Goal: Task Accomplishment & Management: Complete application form

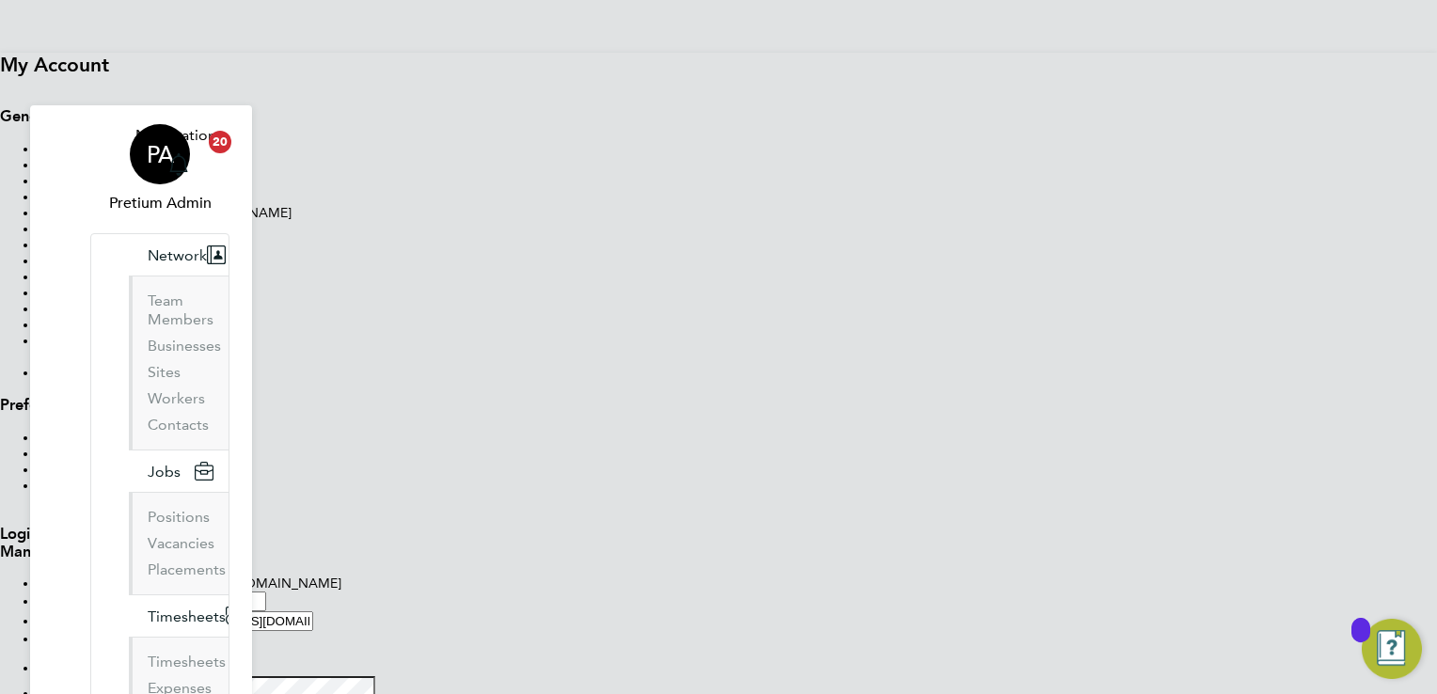
click at [135, 134] on link "PA Pretium Admin" at bounding box center [159, 169] width 139 height 90
click at [152, 142] on span "PA" at bounding box center [160, 154] width 27 height 24
click at [0, 88] on button "Sign Out" at bounding box center [0, 88] width 0 height 0
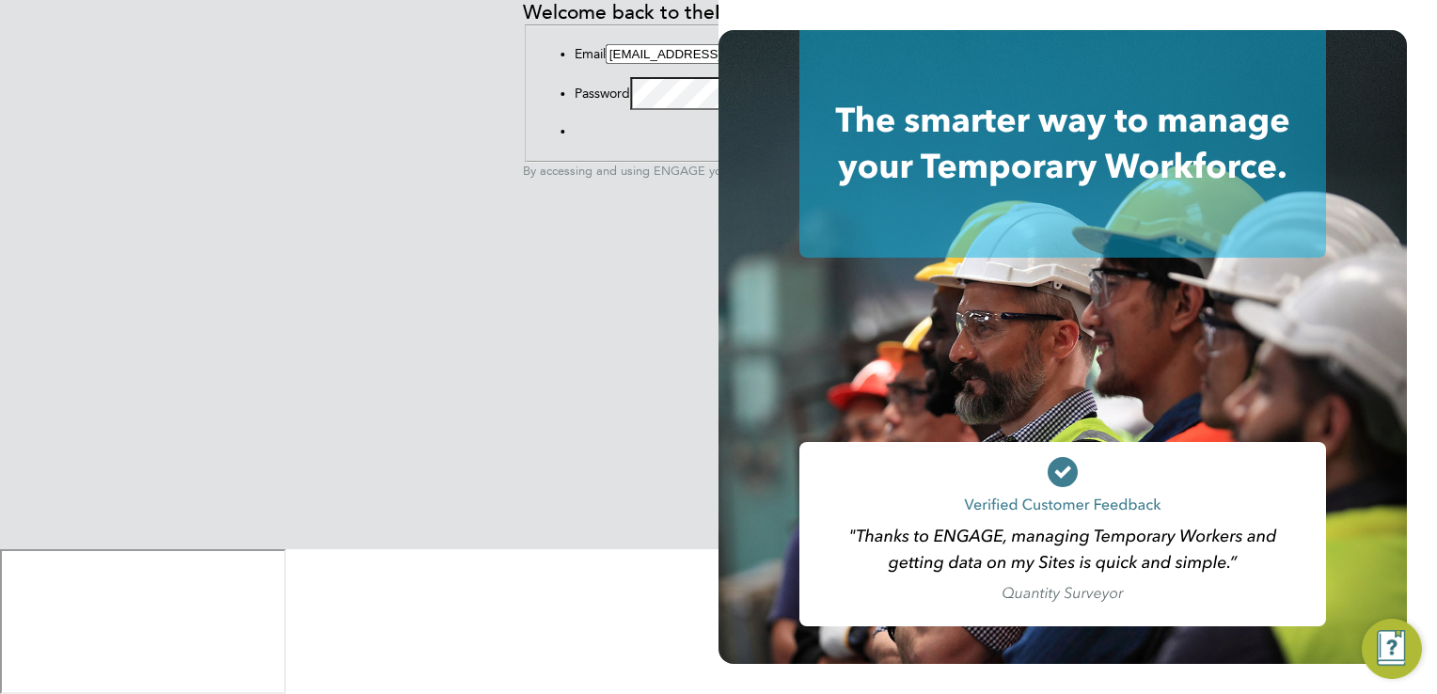
click at [606, 64] on input "G4S@pretiumresourcing.co.uk" at bounding box center [689, 54] width 166 height 20
click at [523, 303] on div "Welcome back to the ENGAGE Platform! Email G4S@pretiumresourcing.co.uk Password…" at bounding box center [718, 347] width 390 height 694
click at [606, 64] on input "G4S@pretiumresourcing.co.uk" at bounding box center [689, 54] width 166 height 20
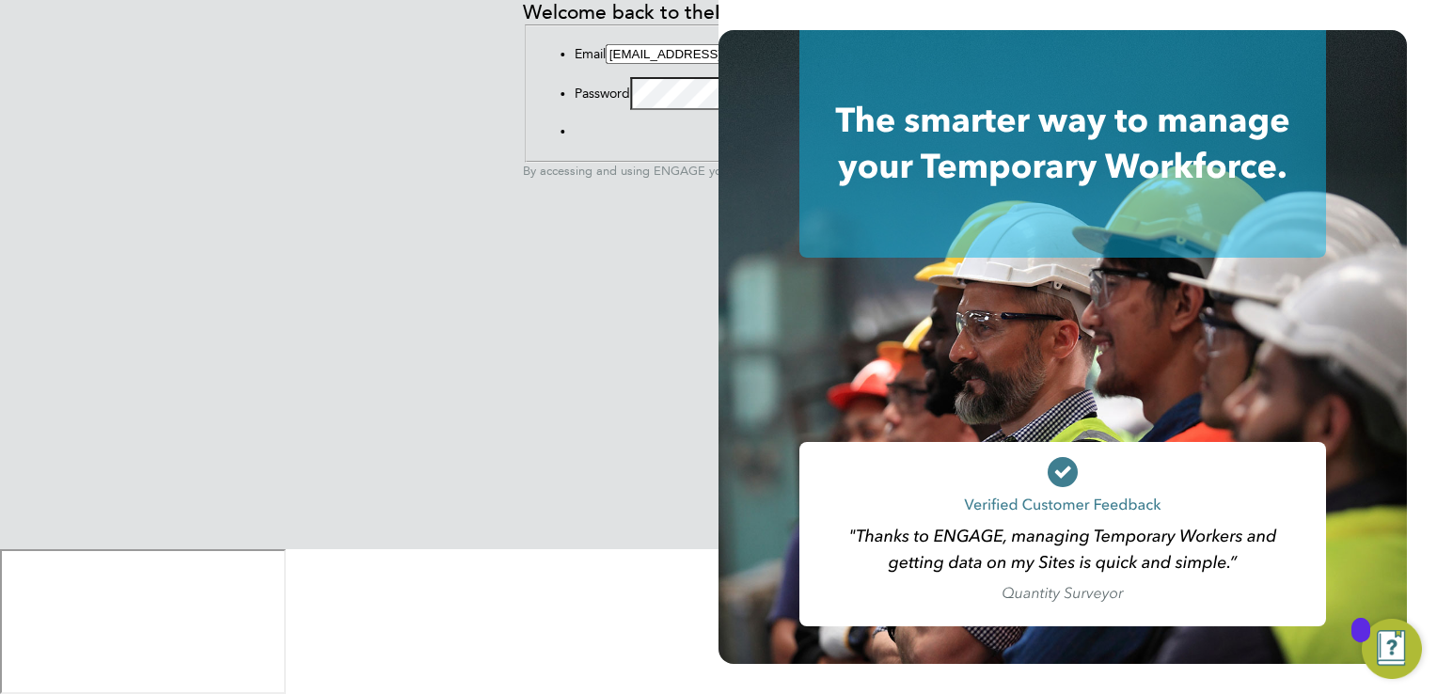
type input "ncc@pretiumresourcing.co.uk"
click at [575, 135] on button "Sign In" at bounding box center [575, 135] width 0 height 0
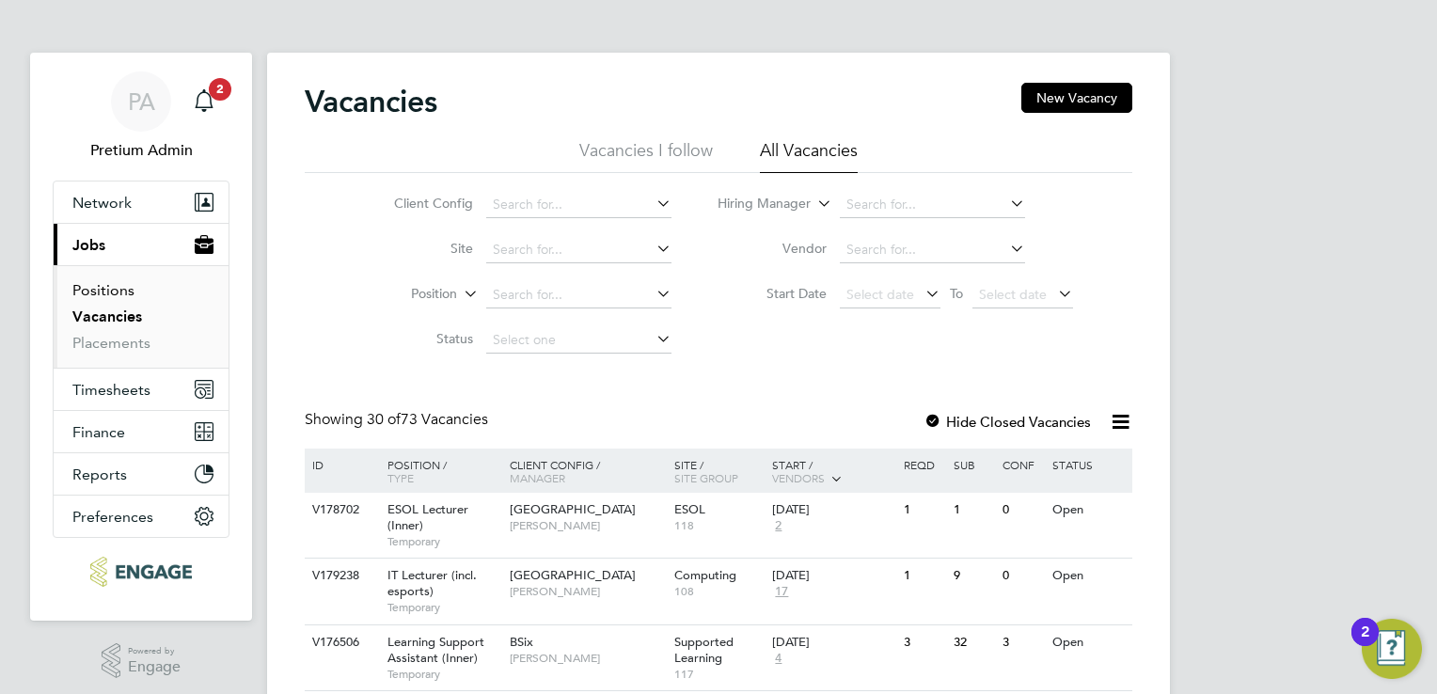
click at [106, 287] on link "Positions" at bounding box center [103, 290] width 62 height 18
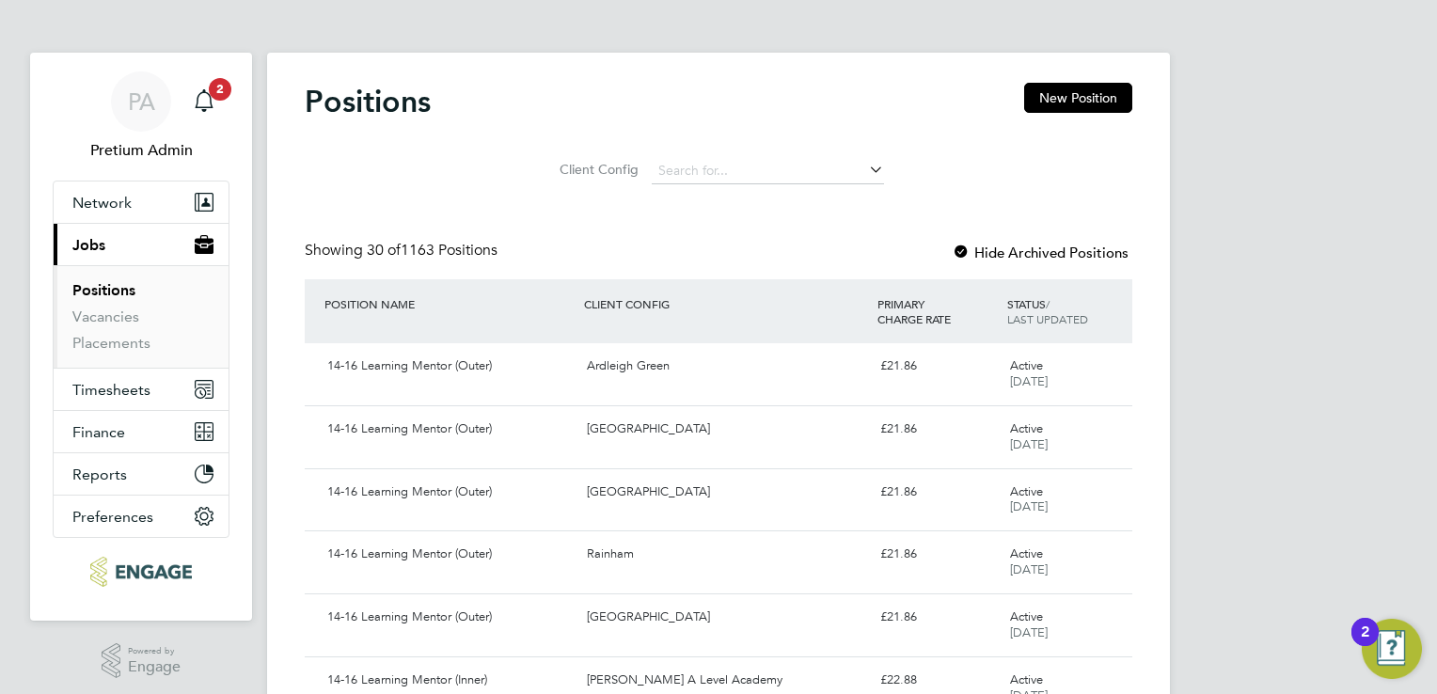
click at [1072, 100] on button "New Position" at bounding box center [1078, 98] width 108 height 30
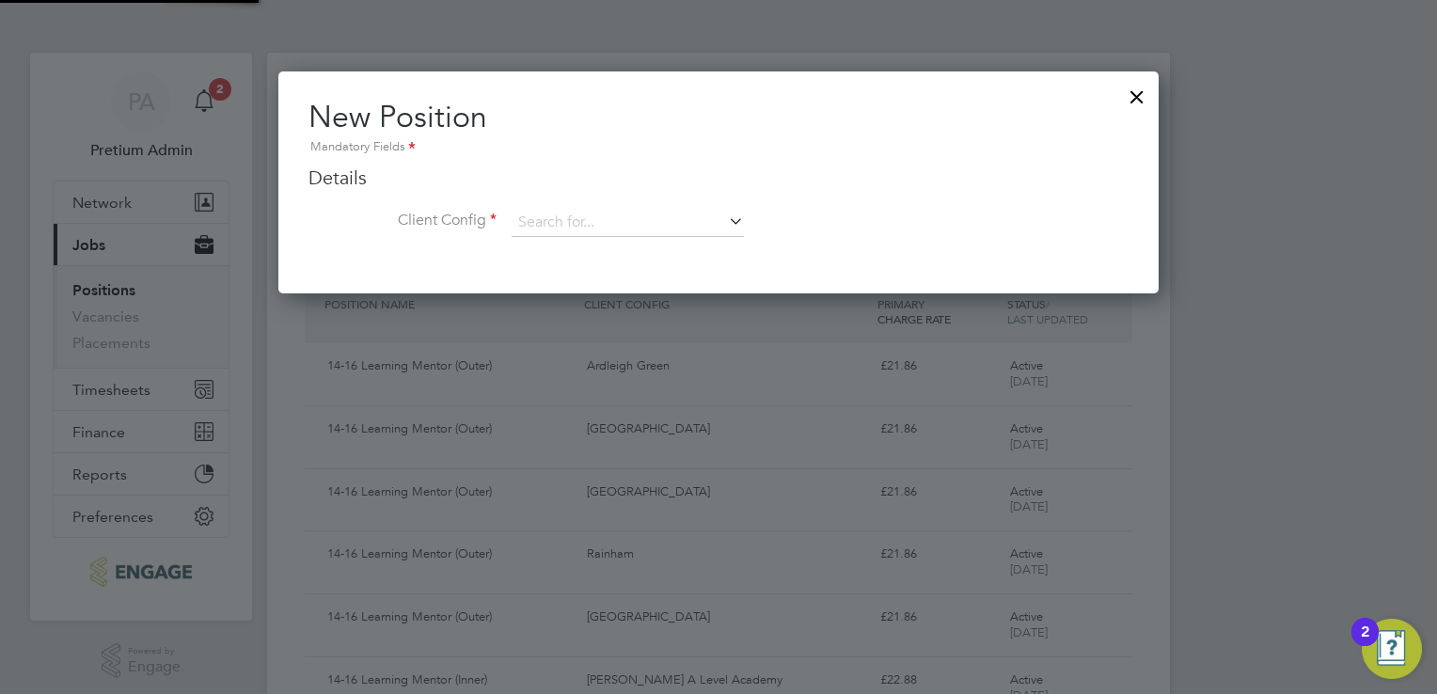
scroll to position [221, 881]
click at [643, 230] on input at bounding box center [628, 223] width 232 height 28
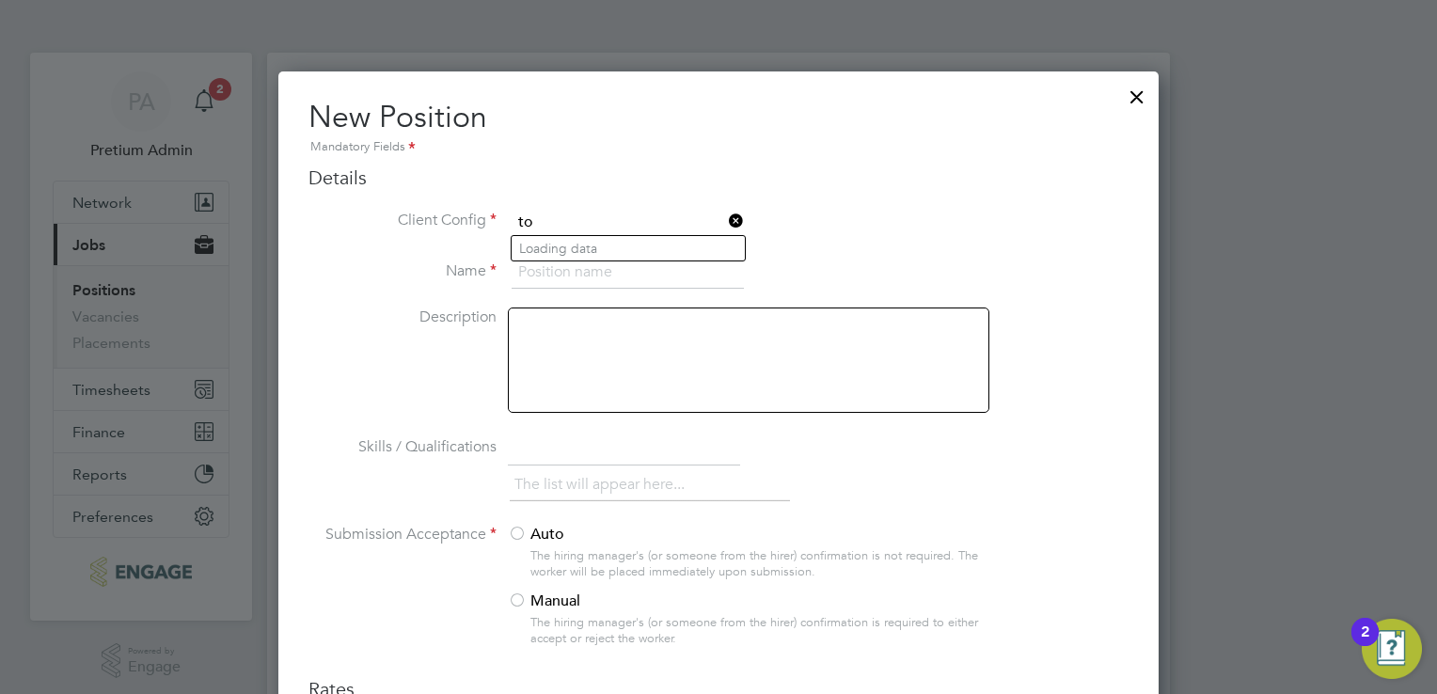
scroll to position [1008, 881]
click at [617, 244] on li "To wer Hamlets Campus" at bounding box center [628, 248] width 233 height 25
type input "Tower Hamlets Campus"
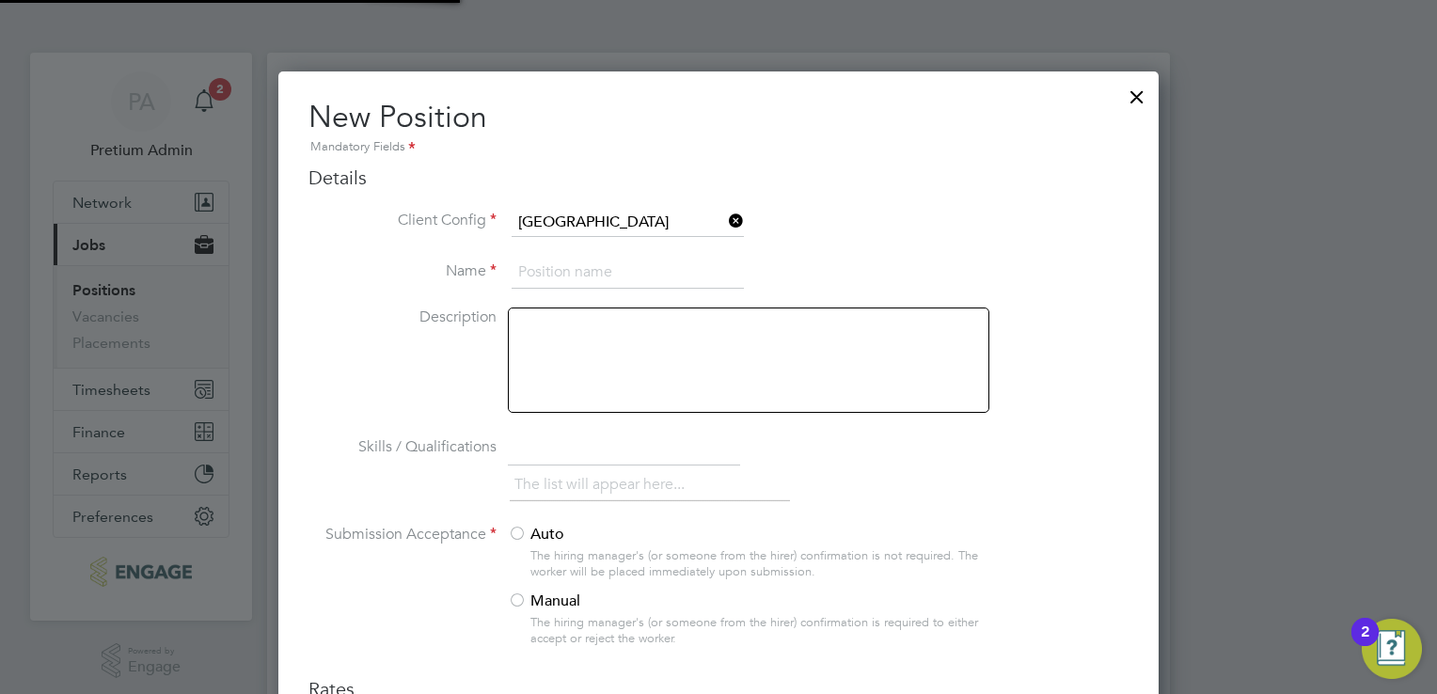
click at [616, 251] on li "Client Config Tower Hamlets Campus" at bounding box center [719, 232] width 820 height 47
click at [537, 256] on input at bounding box center [628, 273] width 232 height 34
click at [583, 277] on input at bounding box center [628, 273] width 232 height 34
paste input "Group Head of International"
type input "Group Head of International"
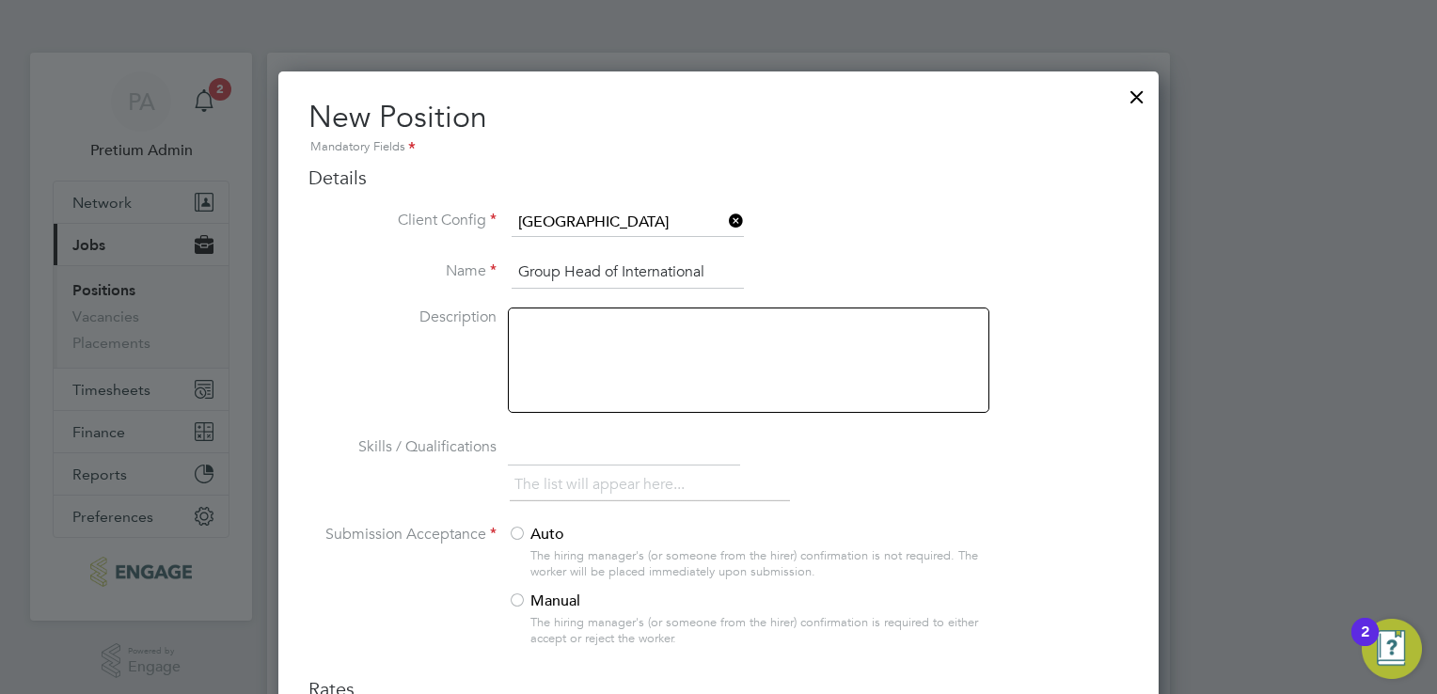
click at [706, 382] on div at bounding box center [749, 360] width 482 height 105
paste div
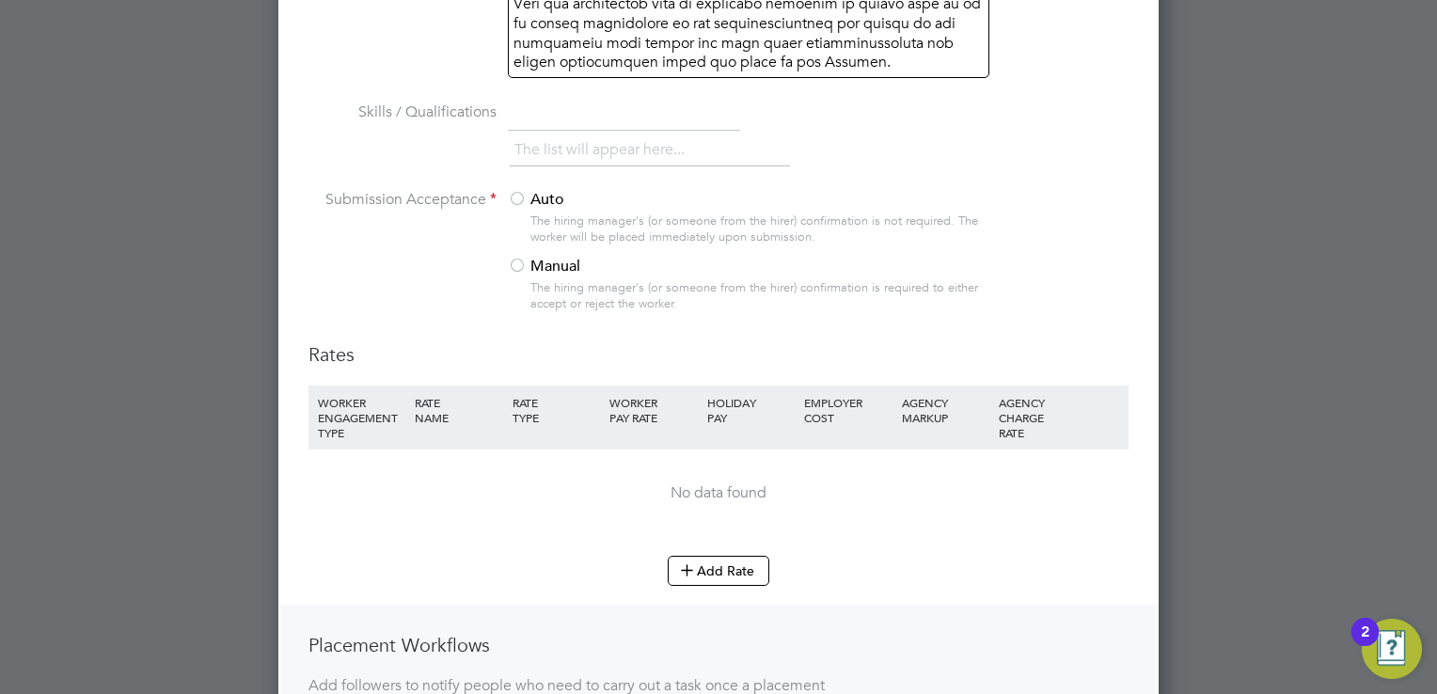
scroll to position [2855, 0]
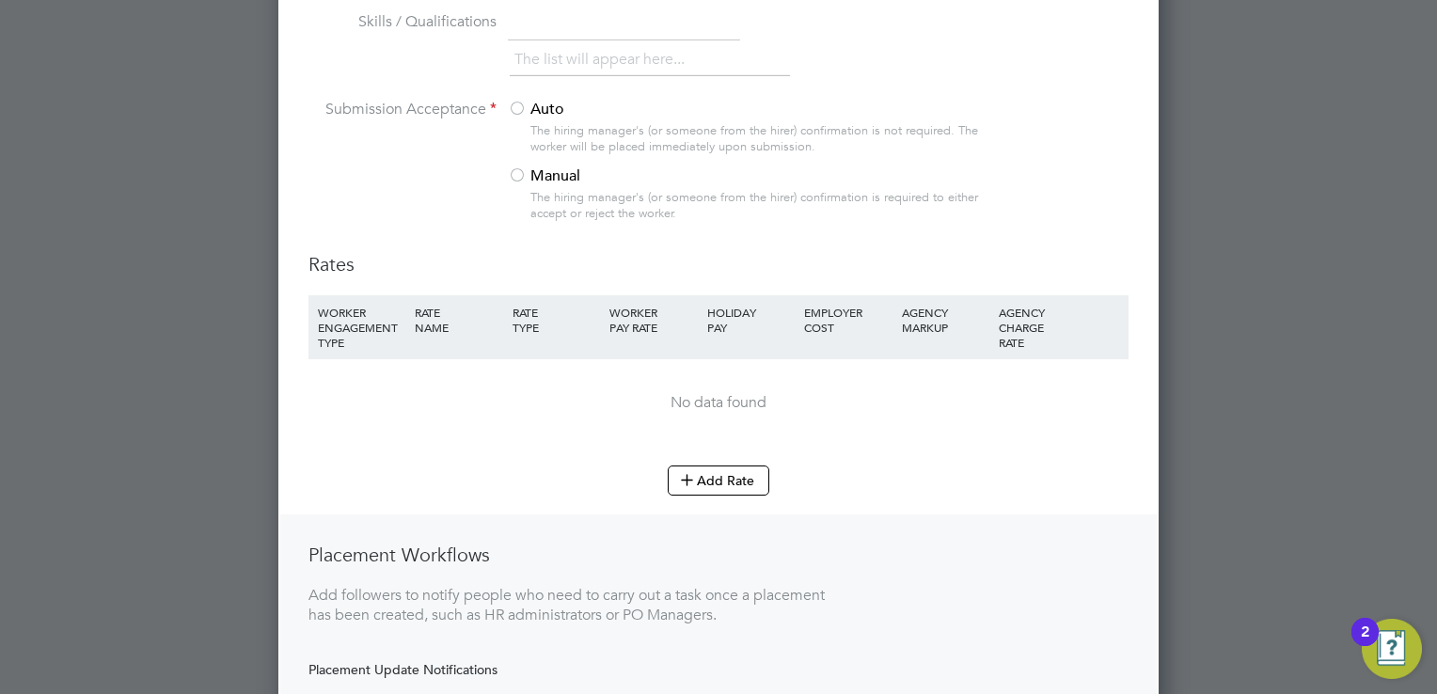
click at [530, 166] on label "Manual" at bounding box center [741, 176] width 466 height 20
click at [704, 466] on button "Add Rate" at bounding box center [719, 481] width 102 height 30
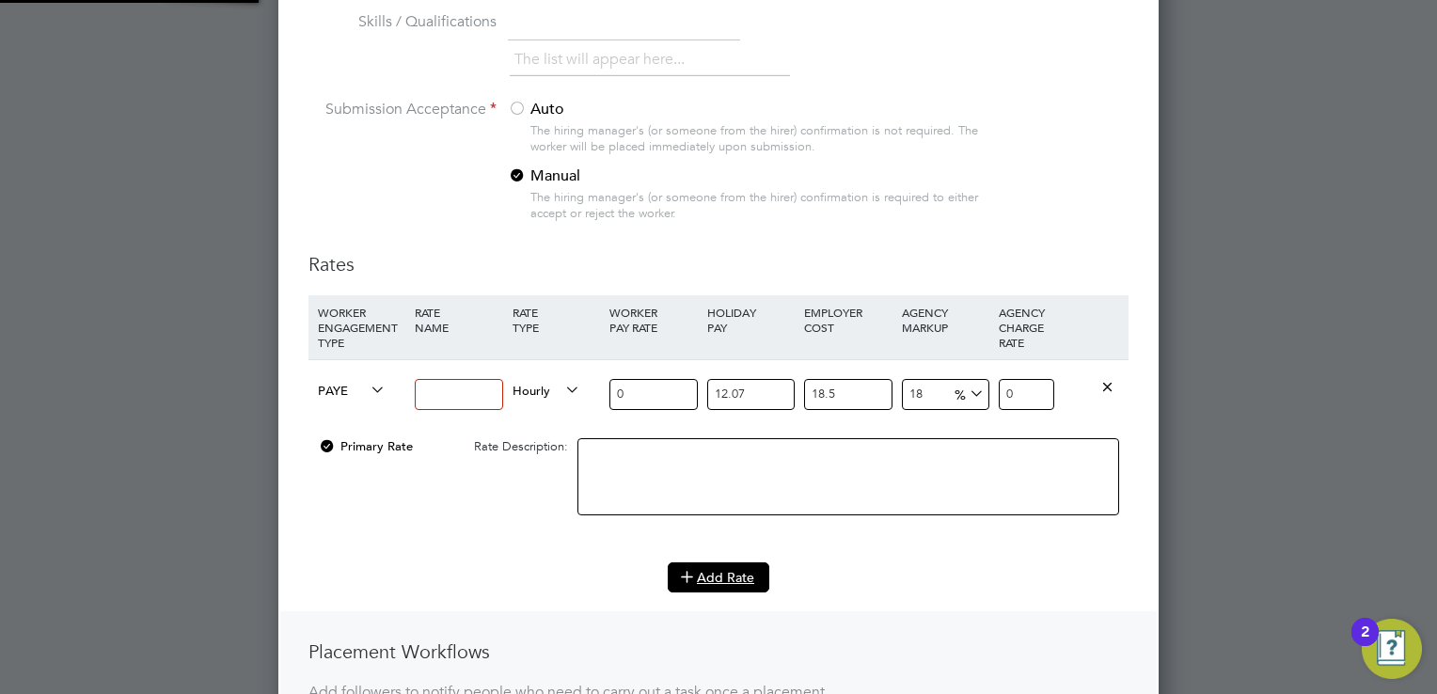
scroll to position [3714, 881]
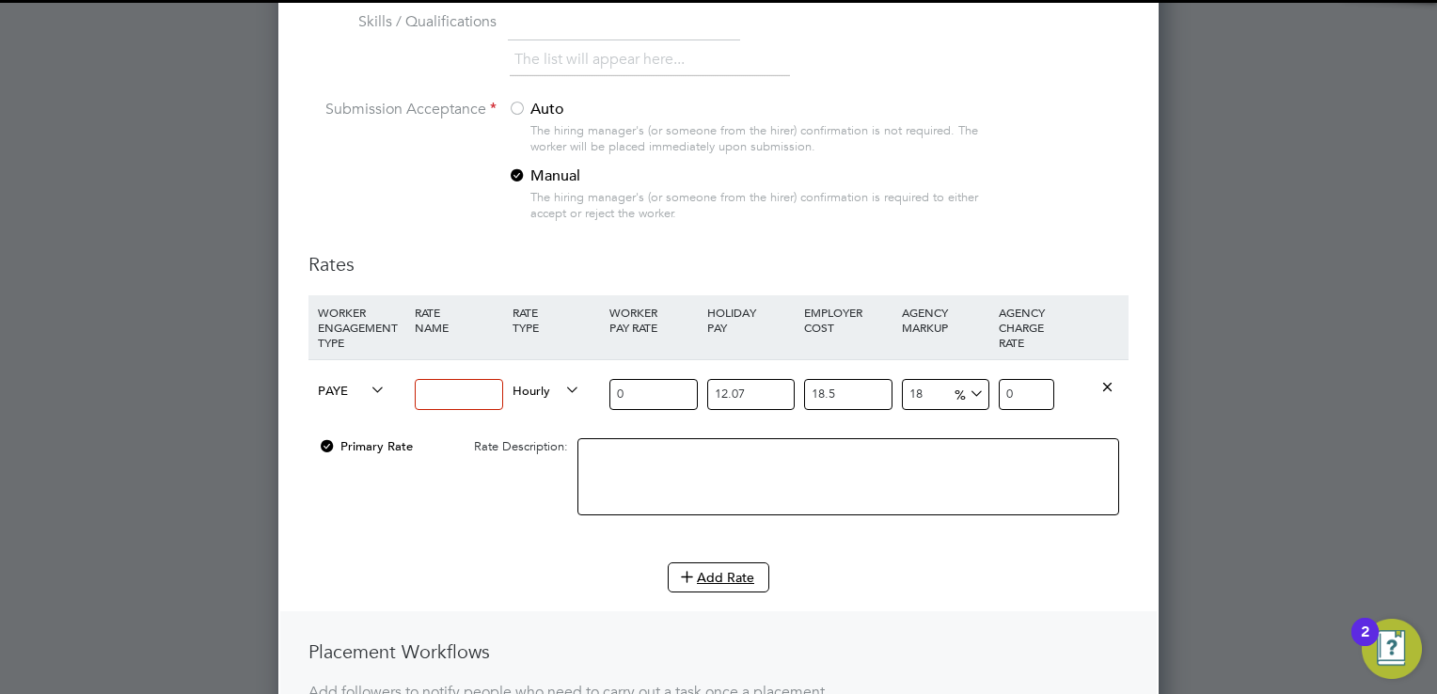
click at [453, 379] on input at bounding box center [458, 394] width 87 height 31
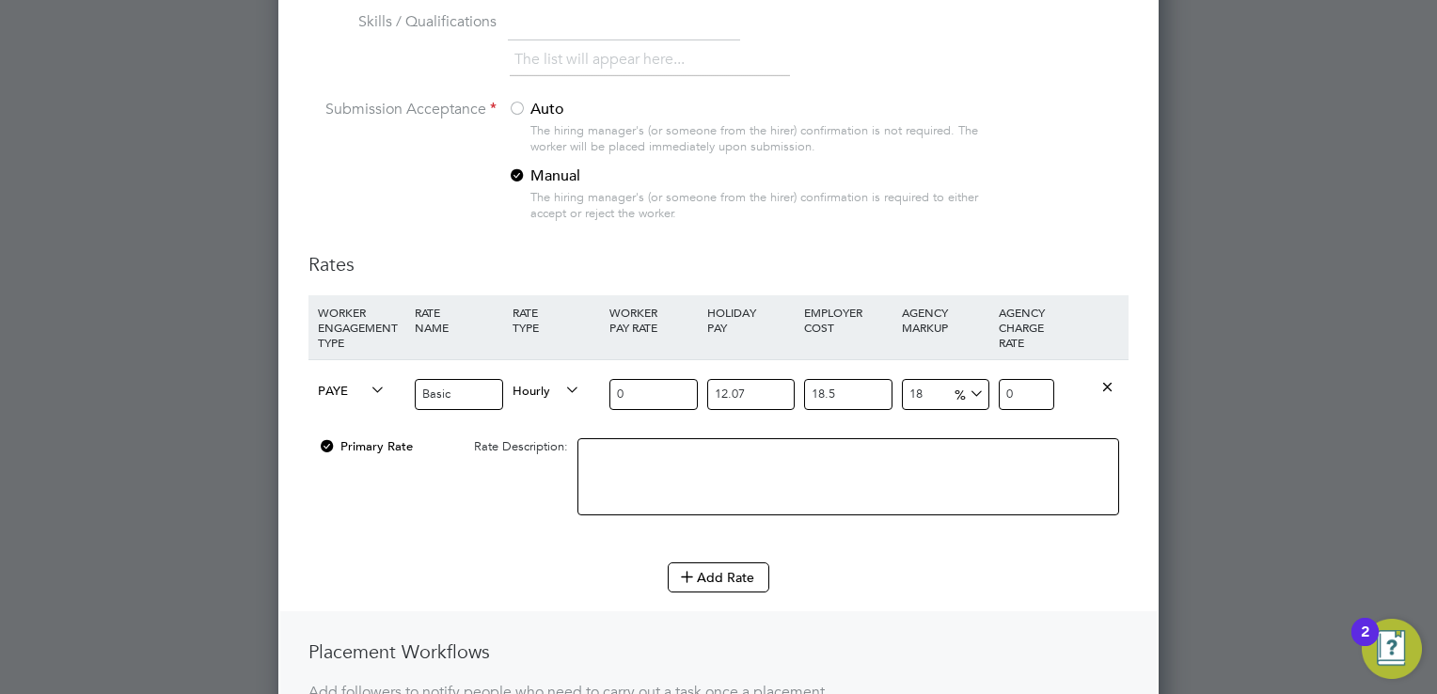
type input "Basic"
click at [669, 379] on input "0" at bounding box center [653, 394] width 87 height 31
drag, startPoint x: 660, startPoint y: 348, endPoint x: 570, endPoint y: 341, distance: 90.6
click at [570, 359] on div "PAYE Basic Hourly 0 12.07 n/a 18.5 n/a 18 0 % 0" at bounding box center [719, 394] width 820 height 70
type input "2"
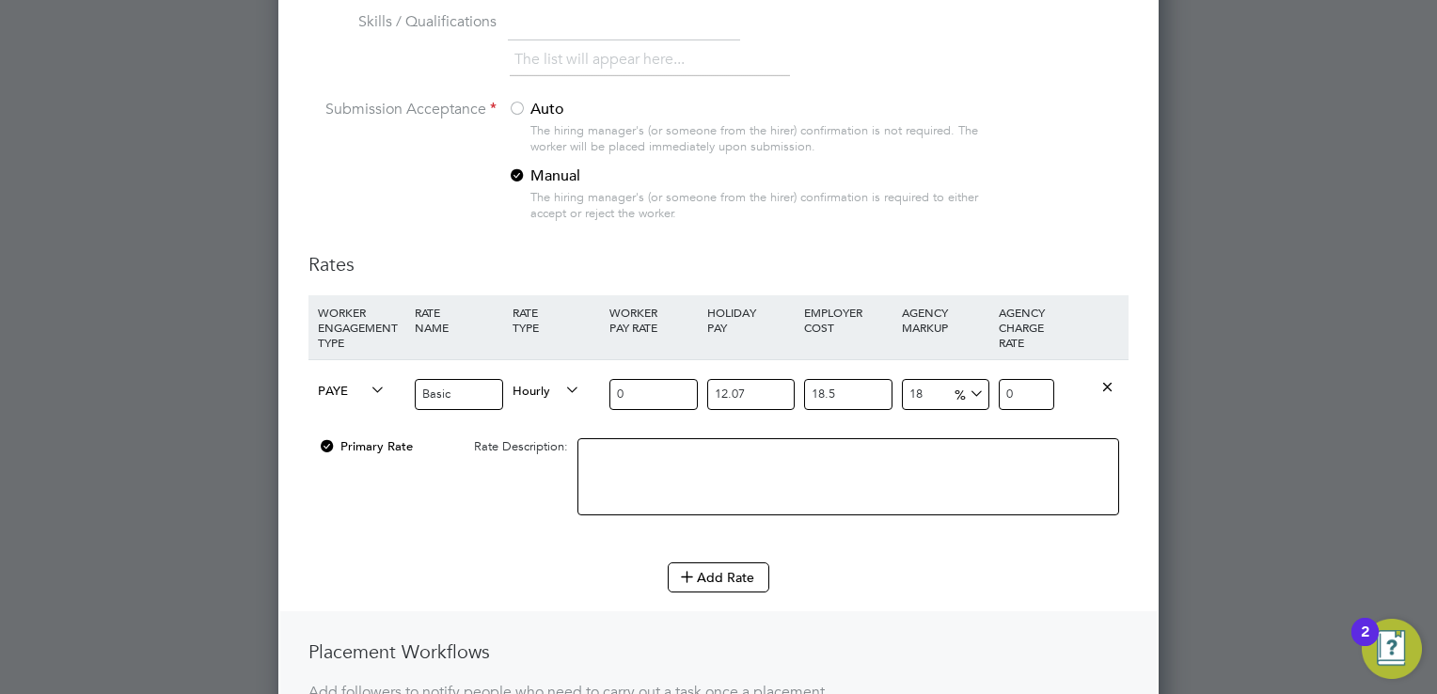
type input "3.13414962"
type input "27"
type input "42.31101987"
type input "27"
click at [509, 563] on div "Add Rate" at bounding box center [719, 578] width 820 height 30
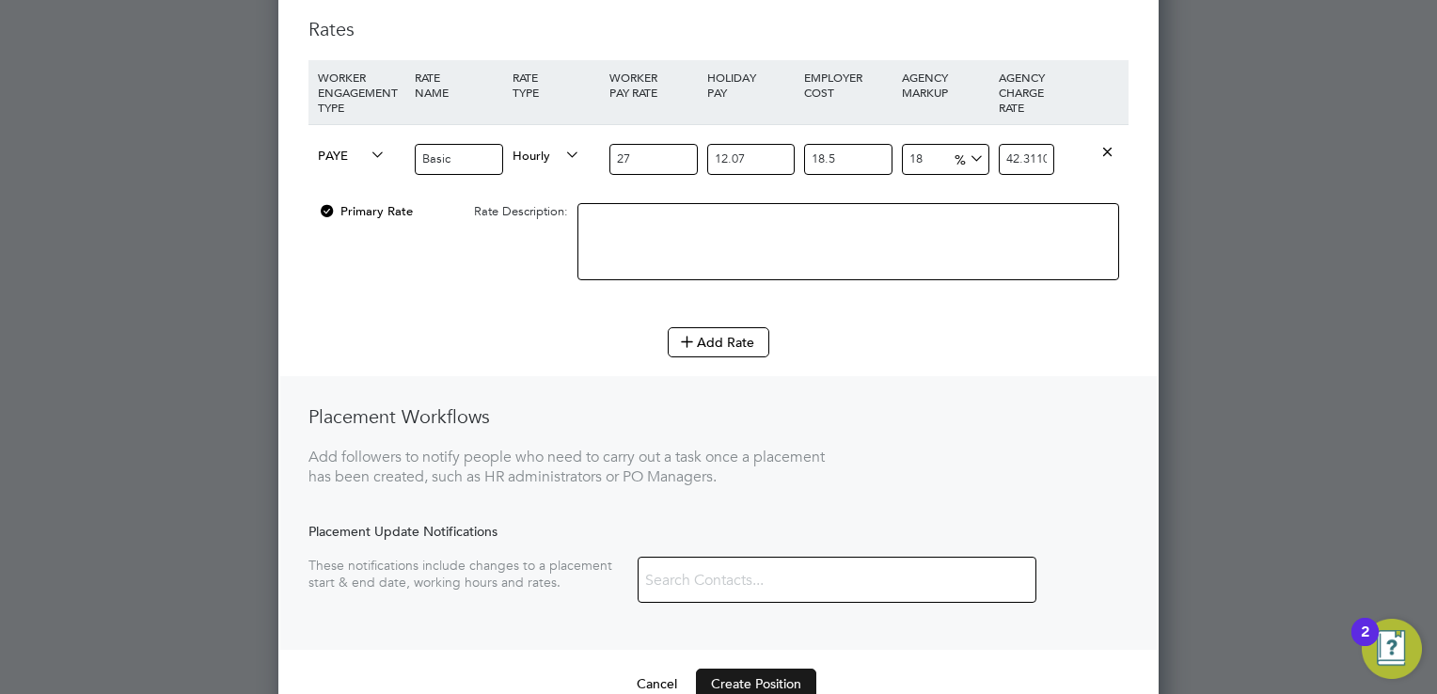
click at [768, 669] on button "Create Position" at bounding box center [756, 684] width 120 height 30
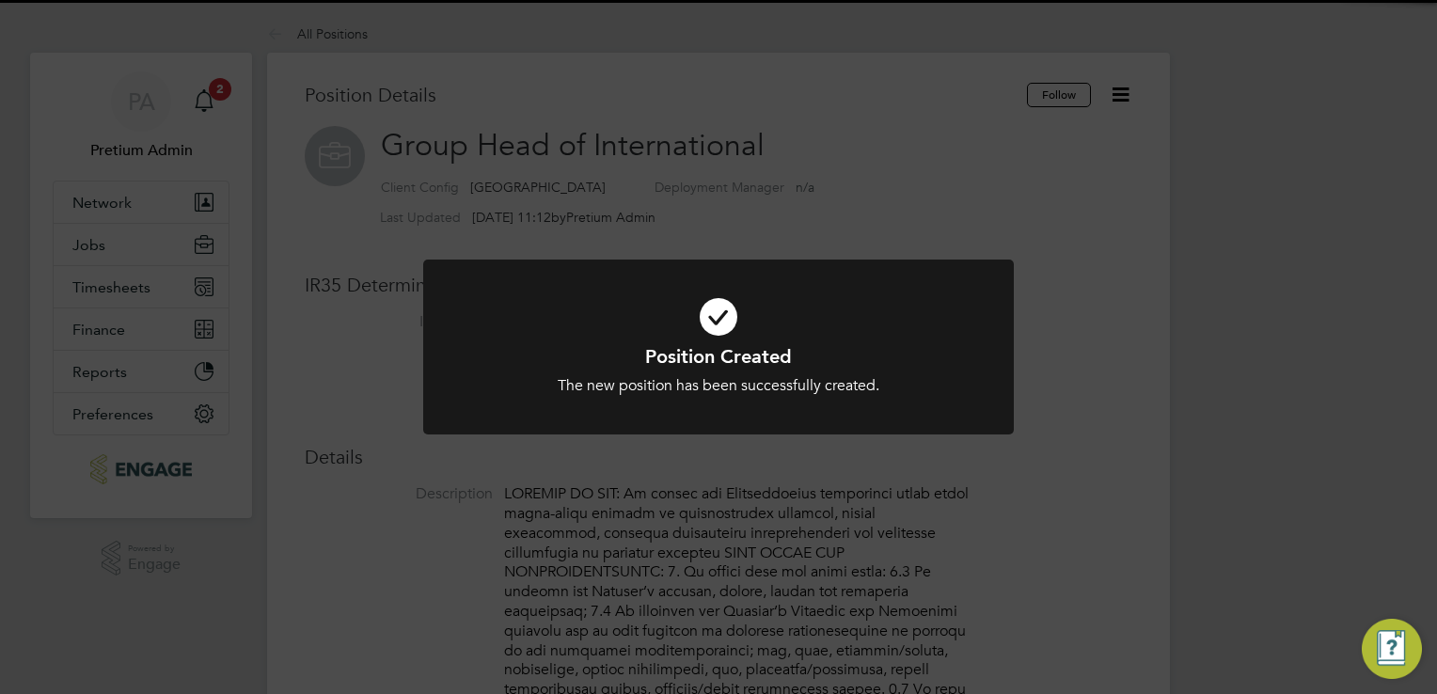
click at [737, 213] on div "Position Created The new position has been successfully created. Cancel Okay" at bounding box center [718, 347] width 1437 height 694
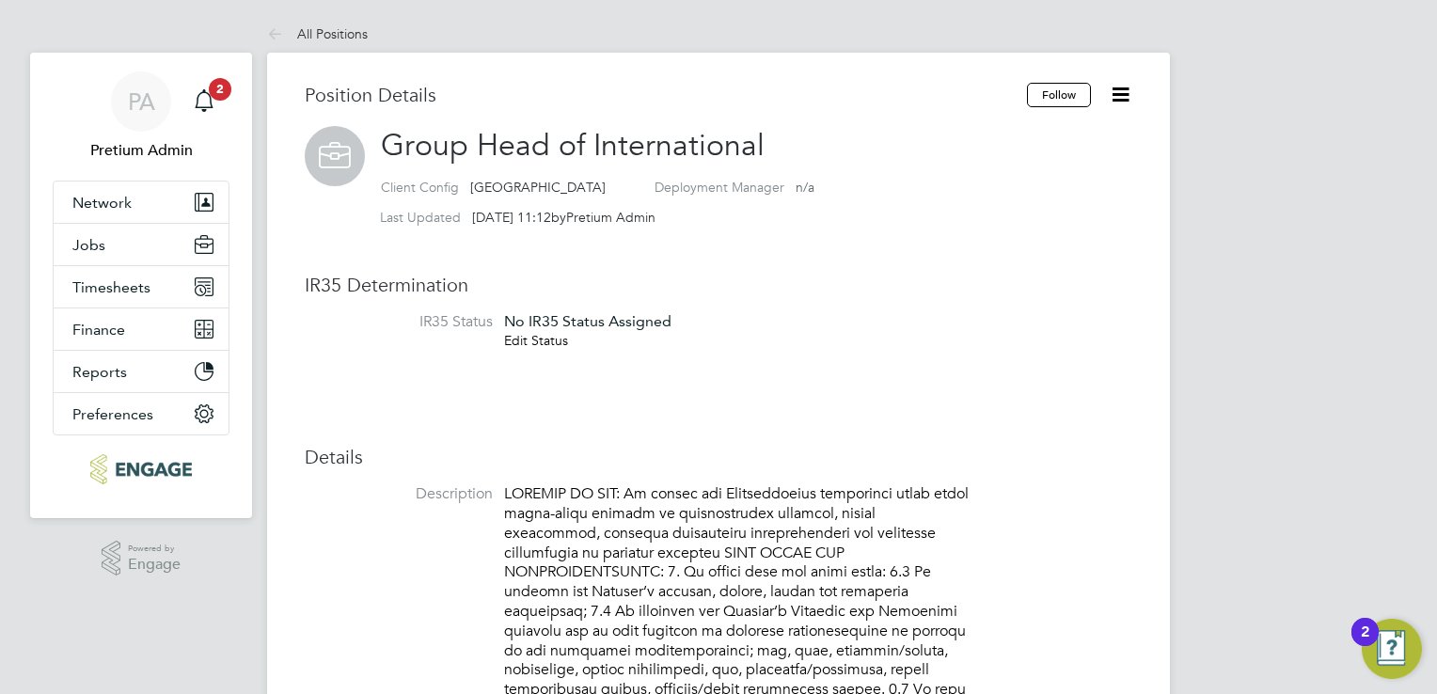
click at [526, 337] on link "Edit Status" at bounding box center [536, 340] width 64 height 17
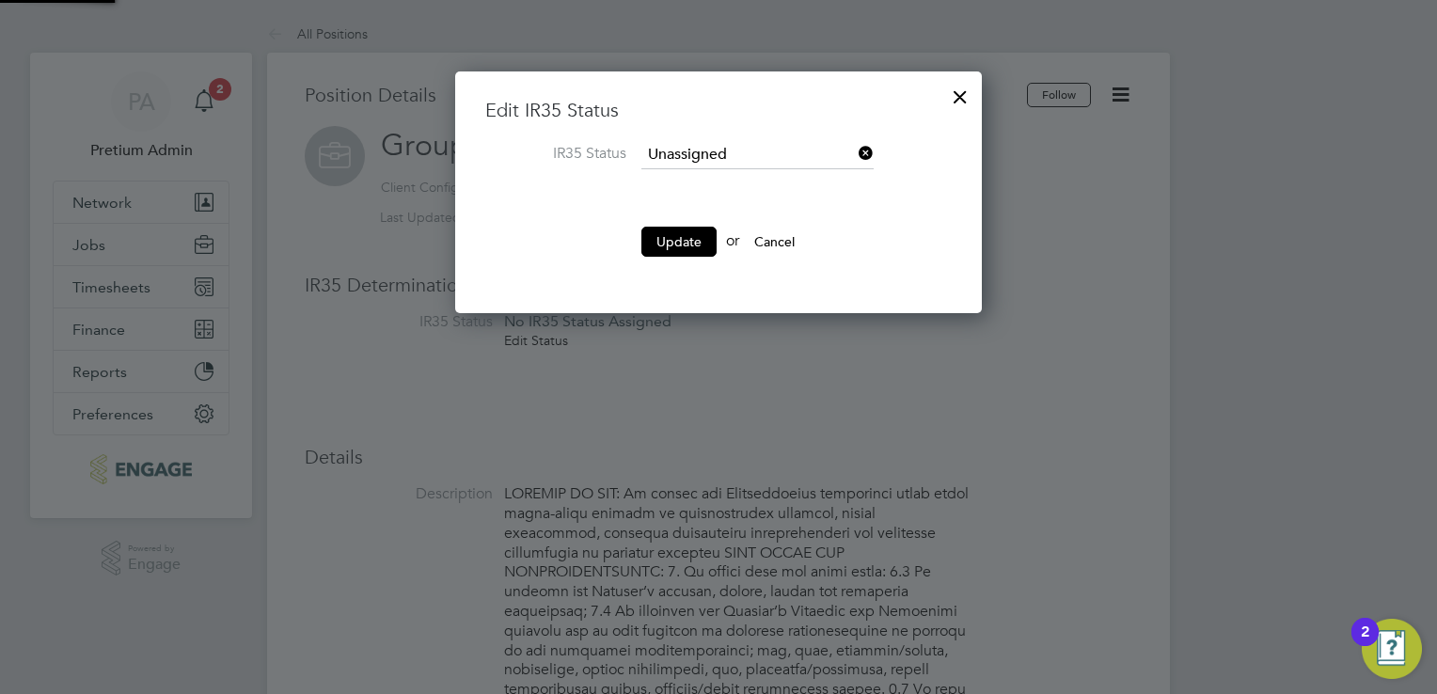
scroll to position [241, 528]
click at [746, 156] on input at bounding box center [758, 155] width 232 height 28
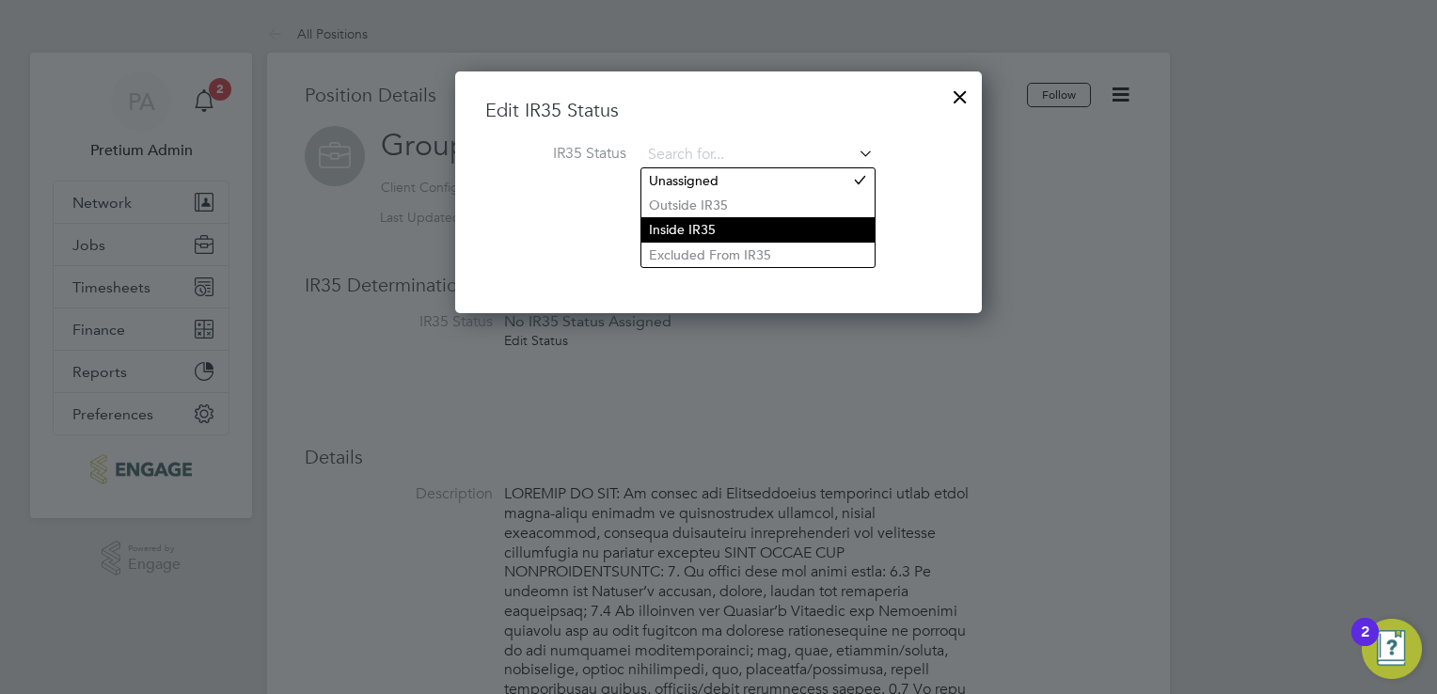
click at [700, 226] on li "Inside IR35" at bounding box center [758, 229] width 233 height 24
type input "Inside IR35"
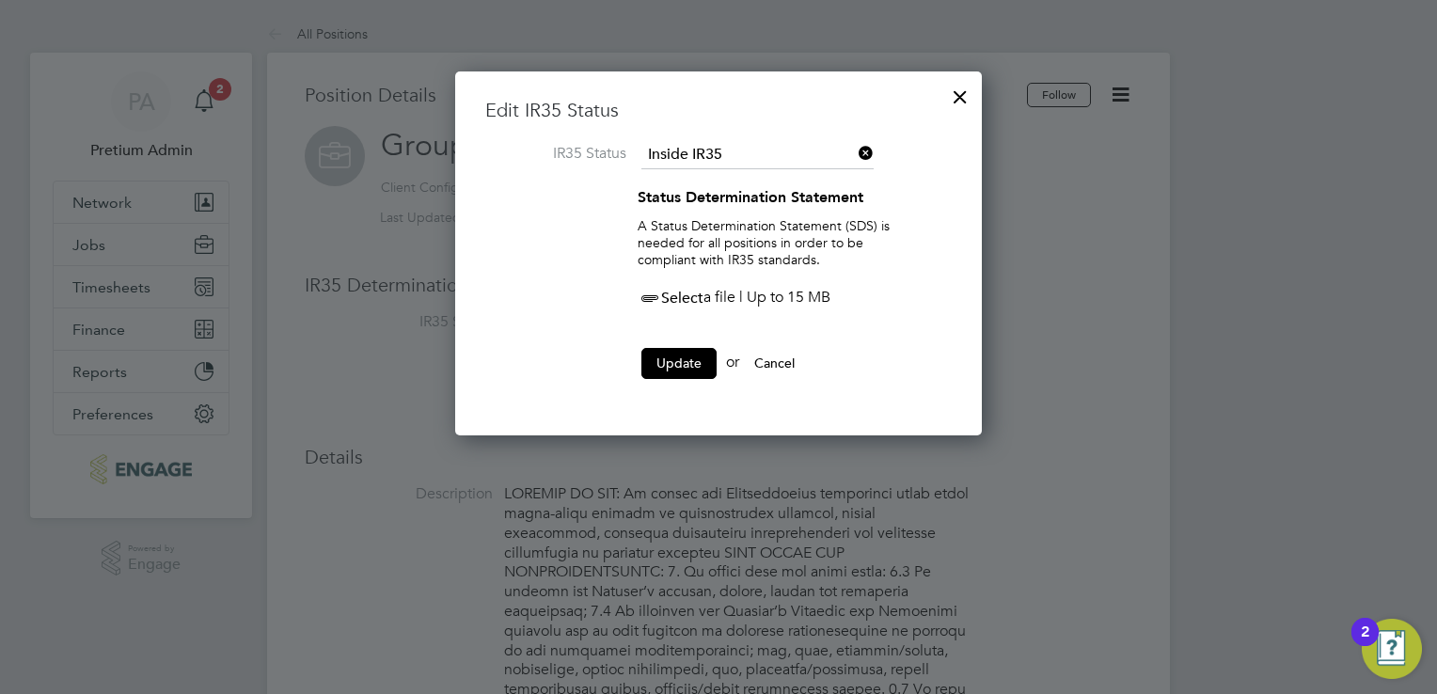
click at [661, 295] on icon at bounding box center [650, 299] width 24 height 24
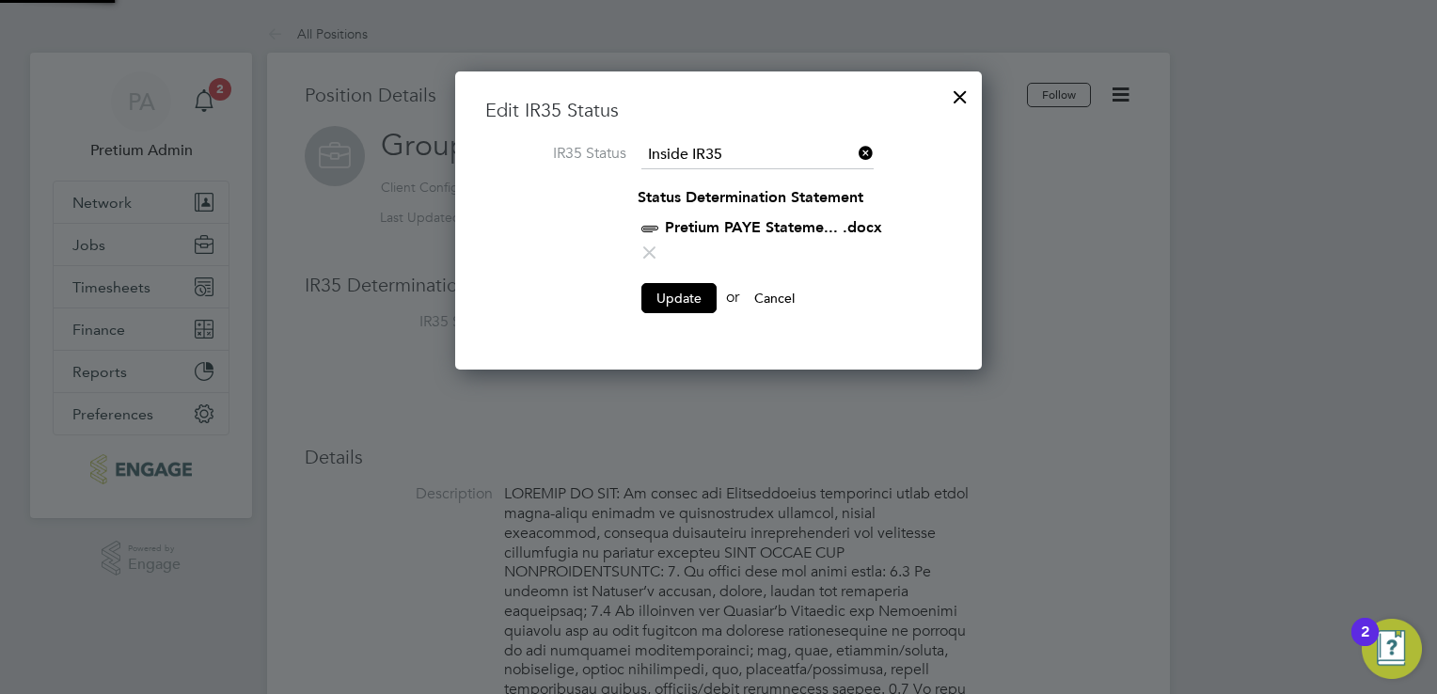
scroll to position [298, 528]
click at [693, 288] on button "Update" at bounding box center [679, 298] width 75 height 30
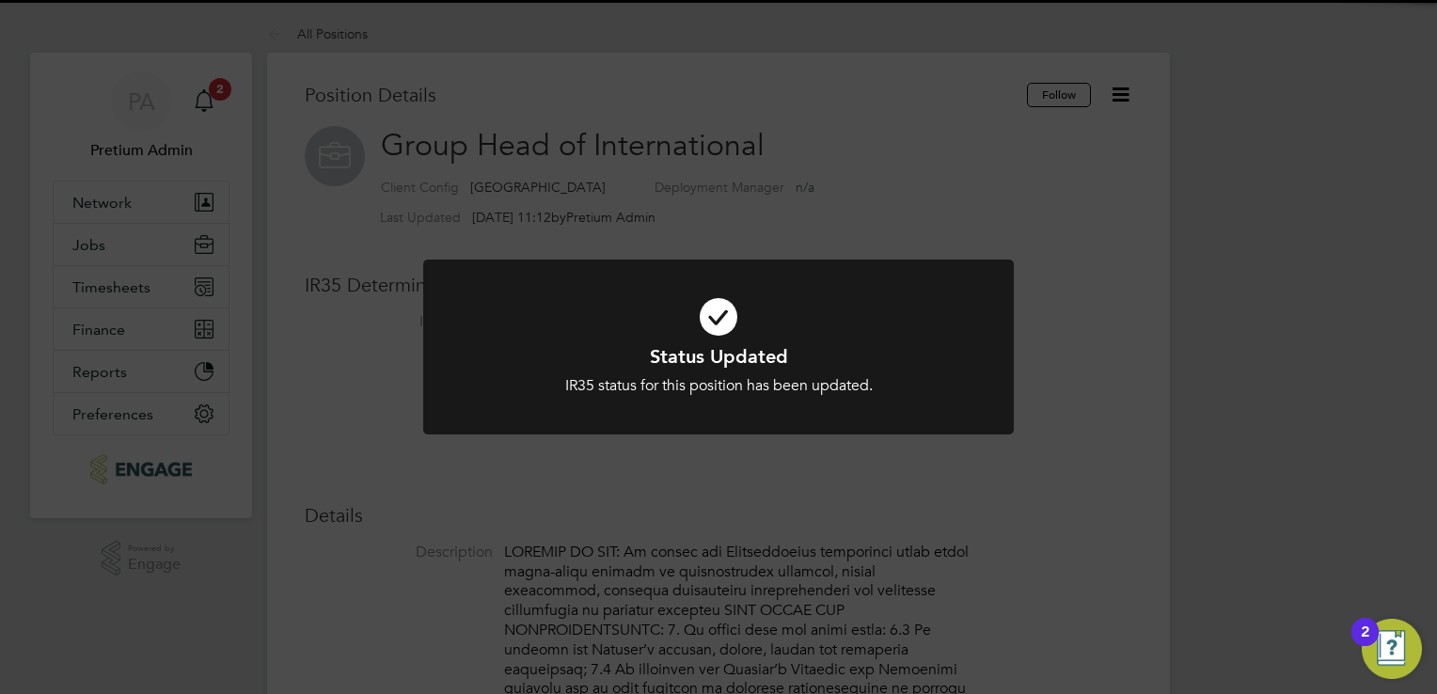
click at [670, 506] on div "Status Updated IR35 status for this position has been updated. Cancel Okay" at bounding box center [718, 347] width 1437 height 694
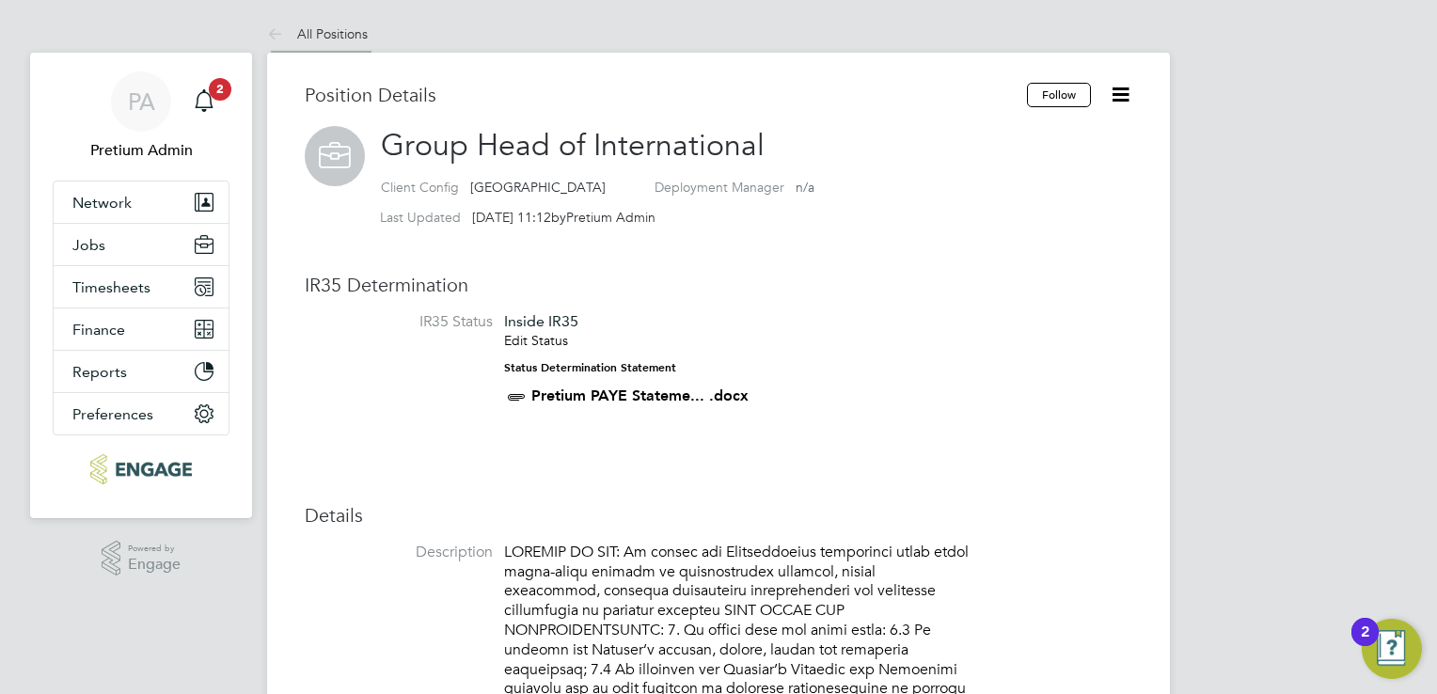
click at [340, 30] on link "All Positions" at bounding box center [317, 33] width 101 height 17
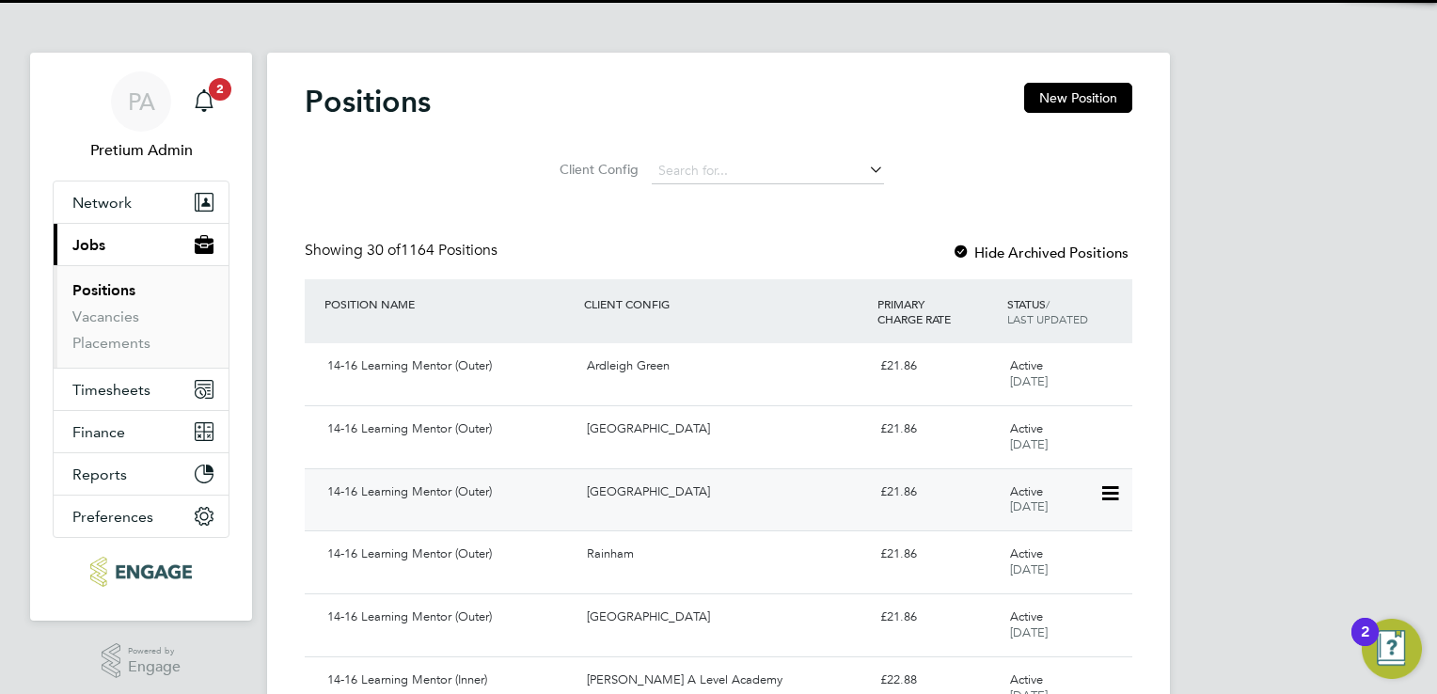
click at [698, 472] on div "14-16 Learning Mentor (Outer) Havering Sixth Form Campus £21.86 Active 08 Apr 2…" at bounding box center [719, 499] width 828 height 63
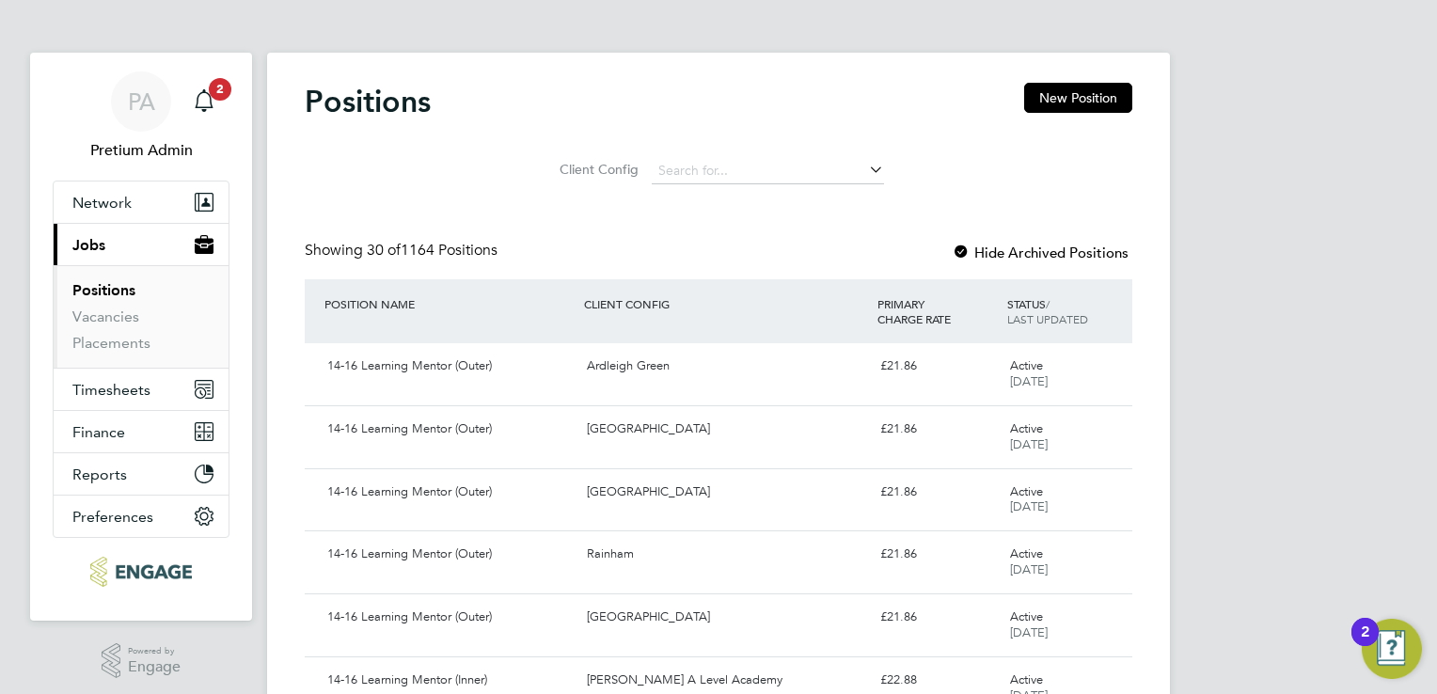
click at [802, 241] on div "Showing 30 of 1164 Positions Hide Archived Positions" at bounding box center [719, 260] width 828 height 39
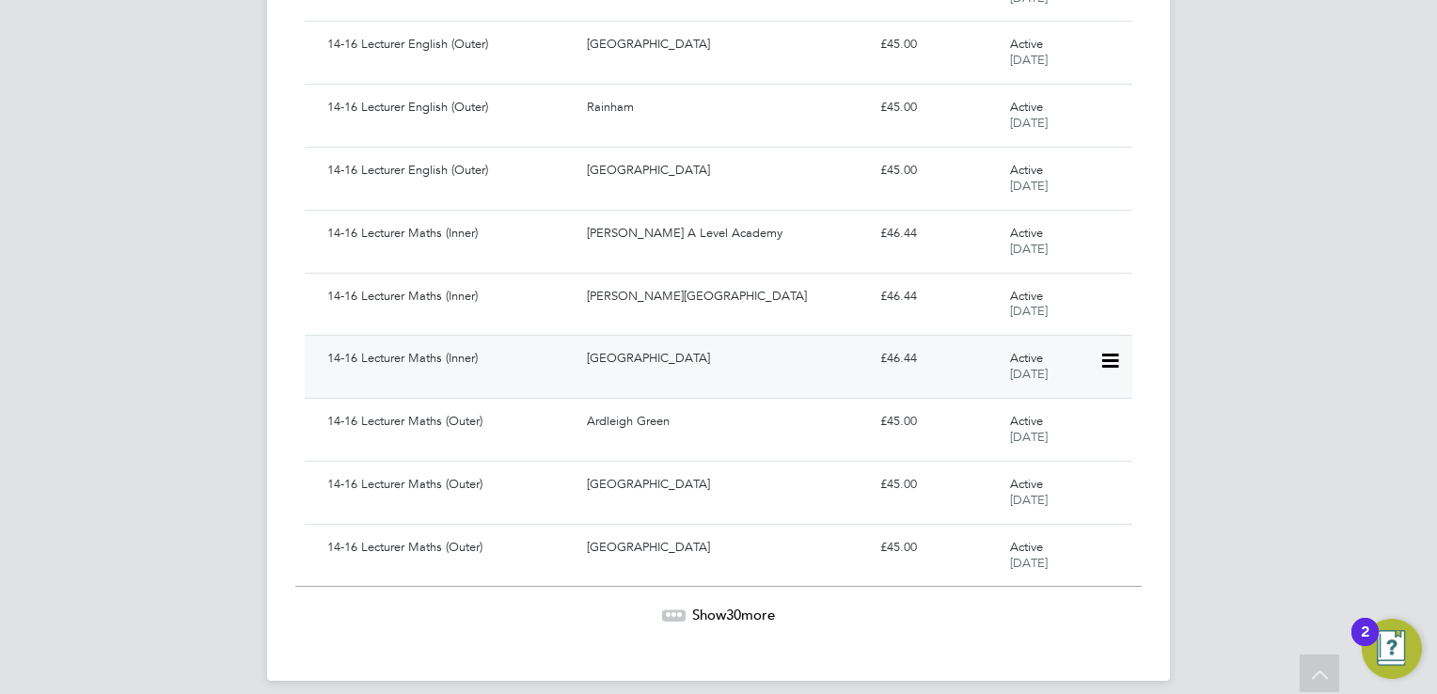
scroll to position [1652, 0]
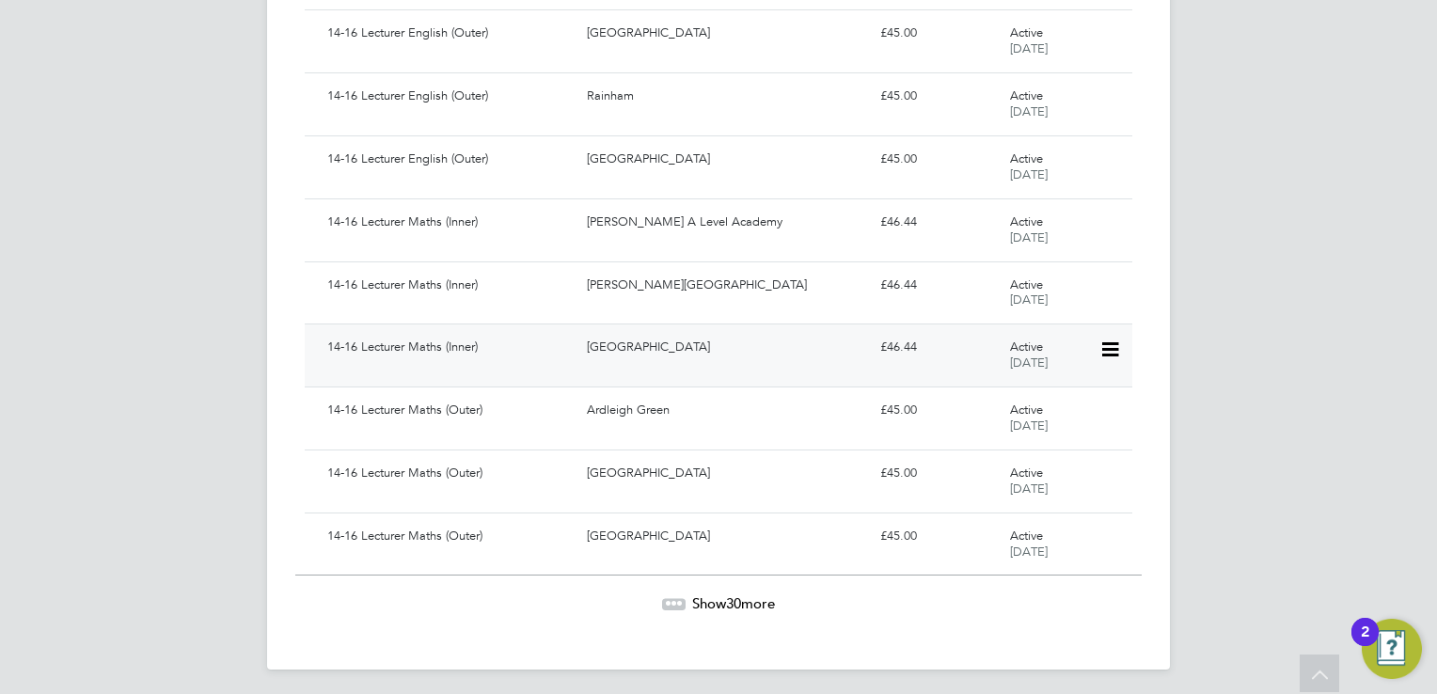
click at [701, 598] on span "Show 30 more" at bounding box center [733, 604] width 83 height 18
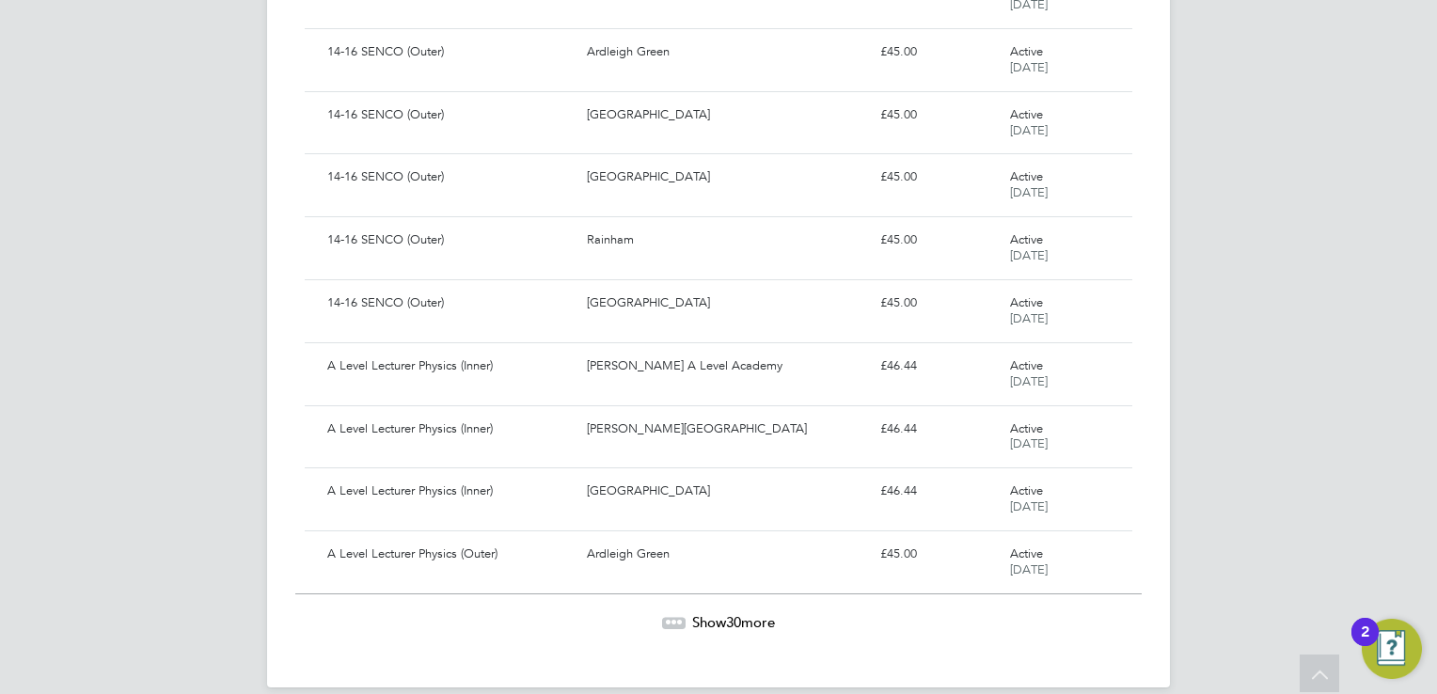
scroll to position [3530, 0]
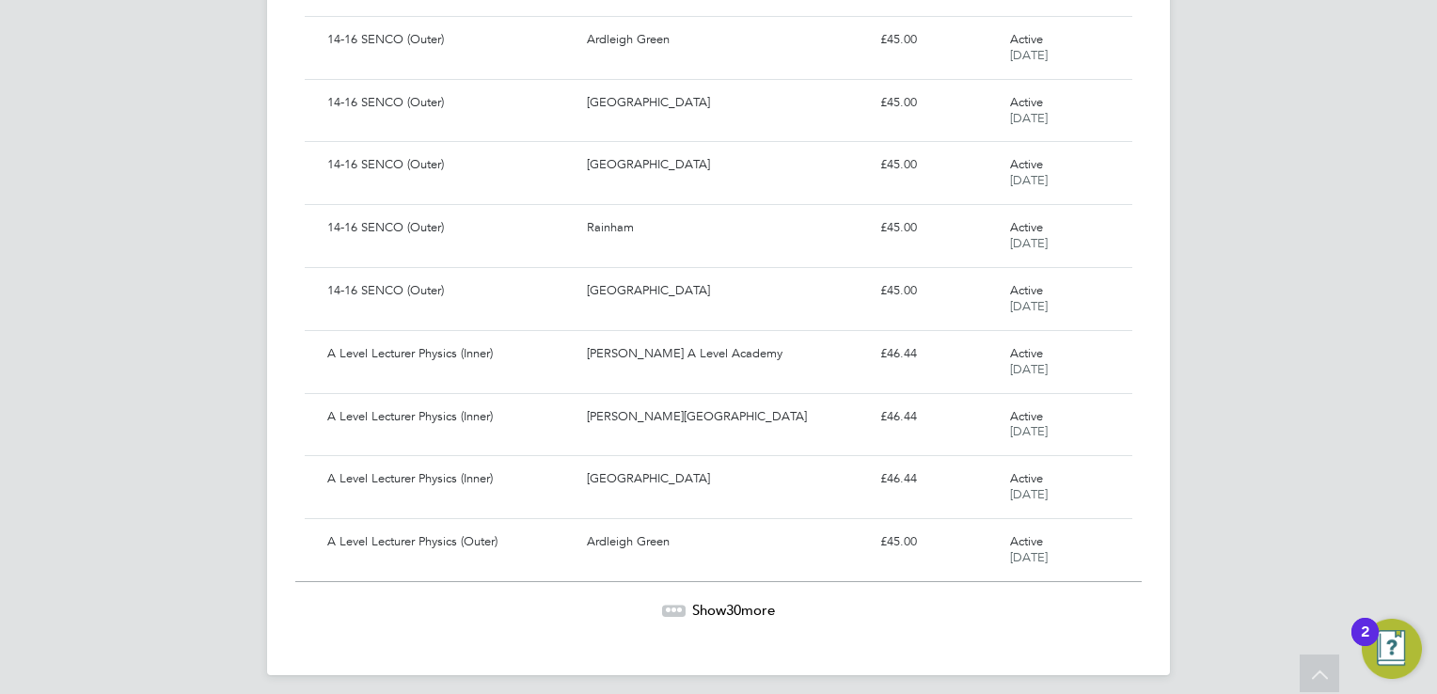
click at [701, 601] on span "Show 30 more" at bounding box center [733, 610] width 83 height 18
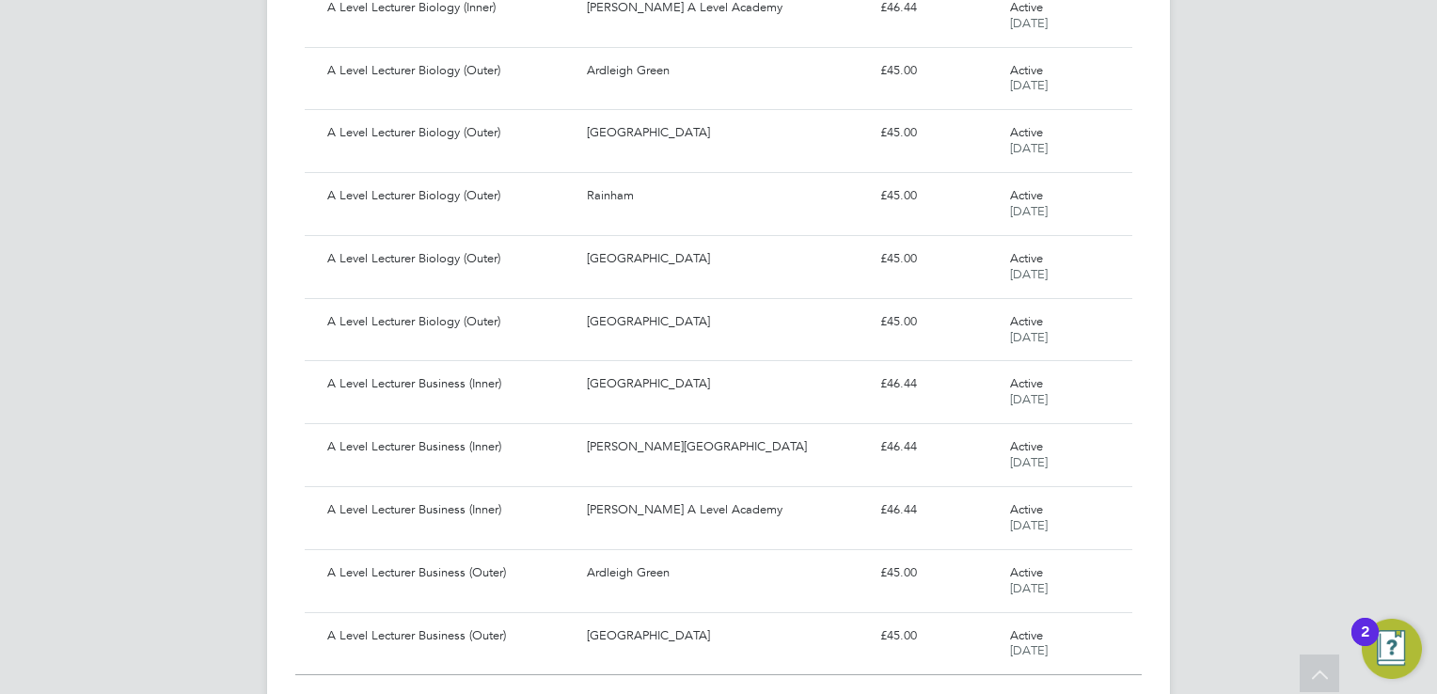
scroll to position [5411, 0]
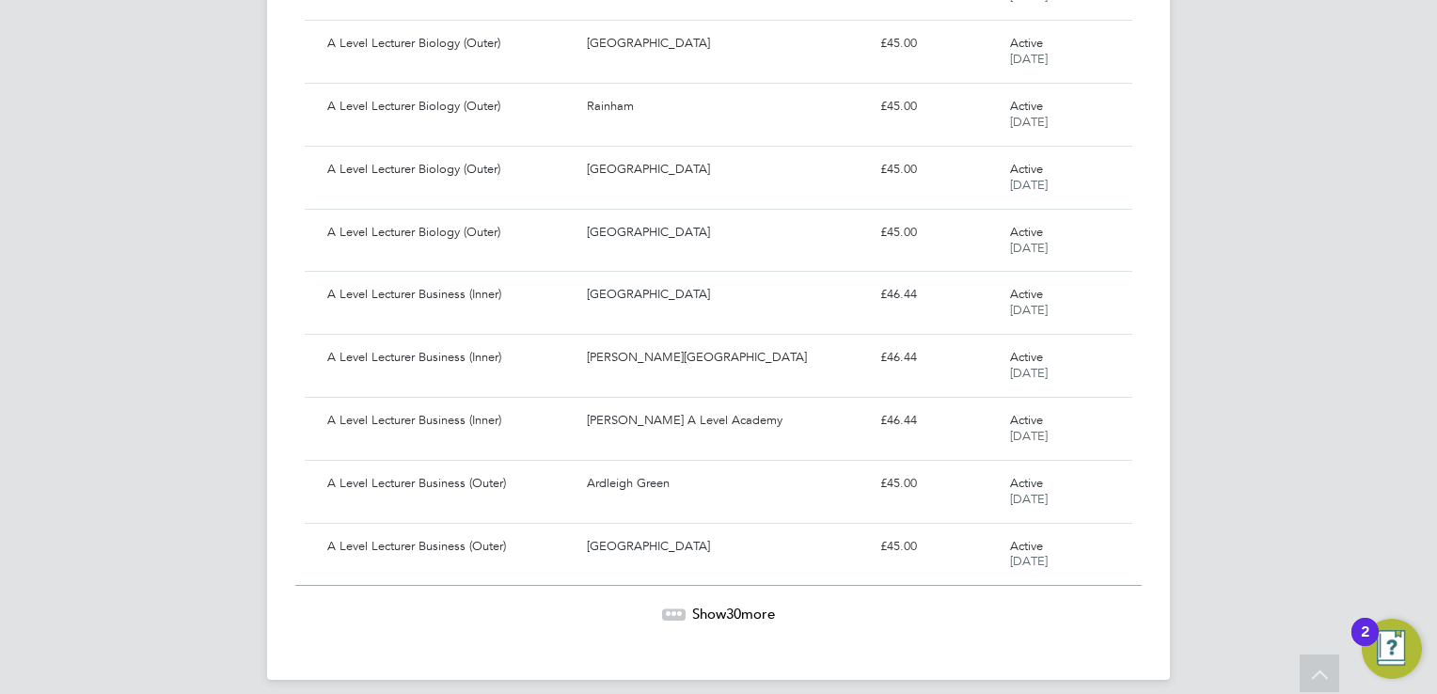
click at [701, 605] on span "Show 30 more" at bounding box center [733, 614] width 83 height 18
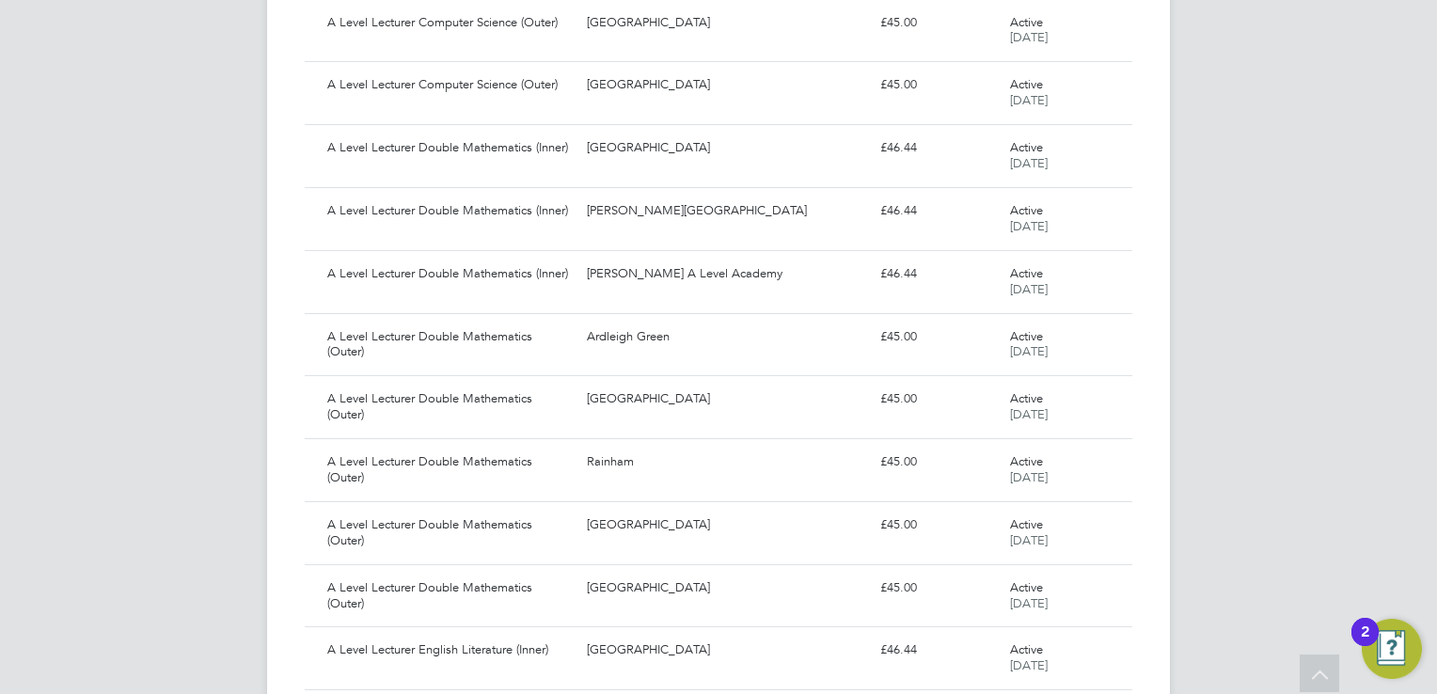
scroll to position [7289, 0]
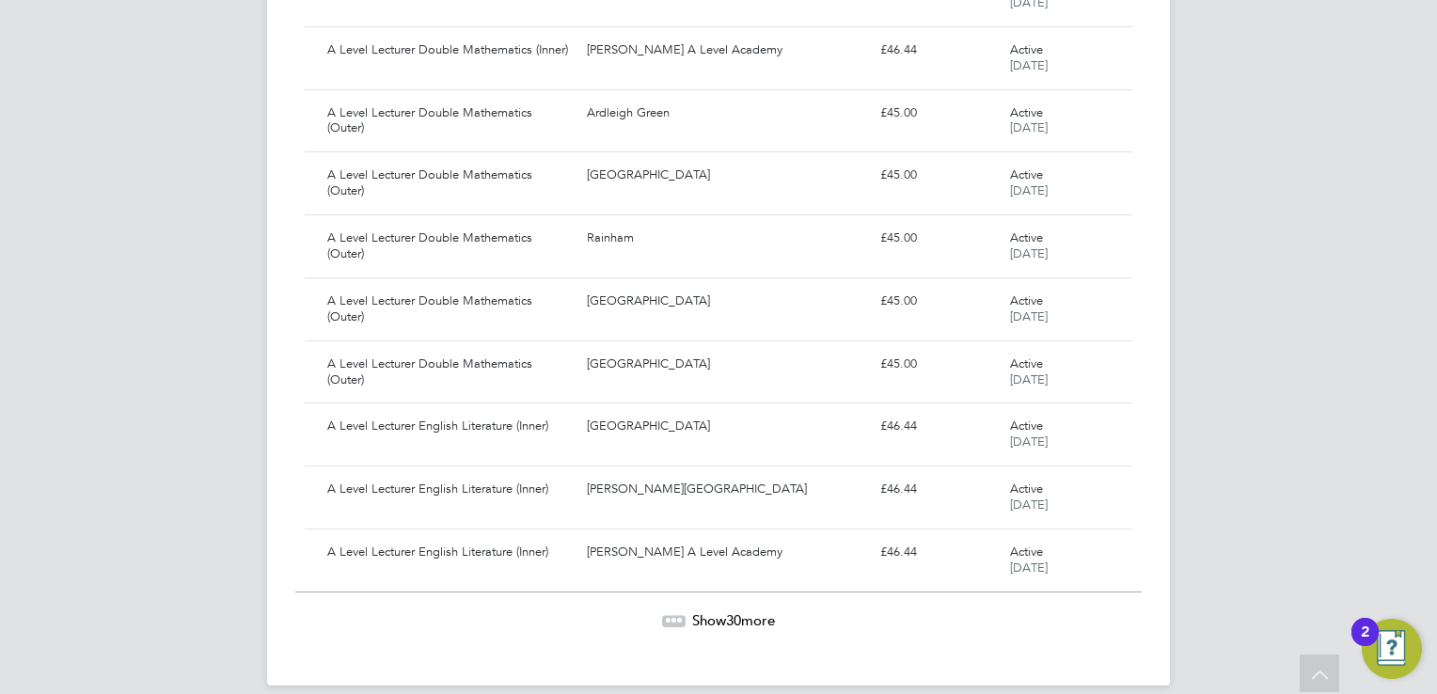
click at [701, 611] on span "Show 30 more" at bounding box center [733, 620] width 83 height 18
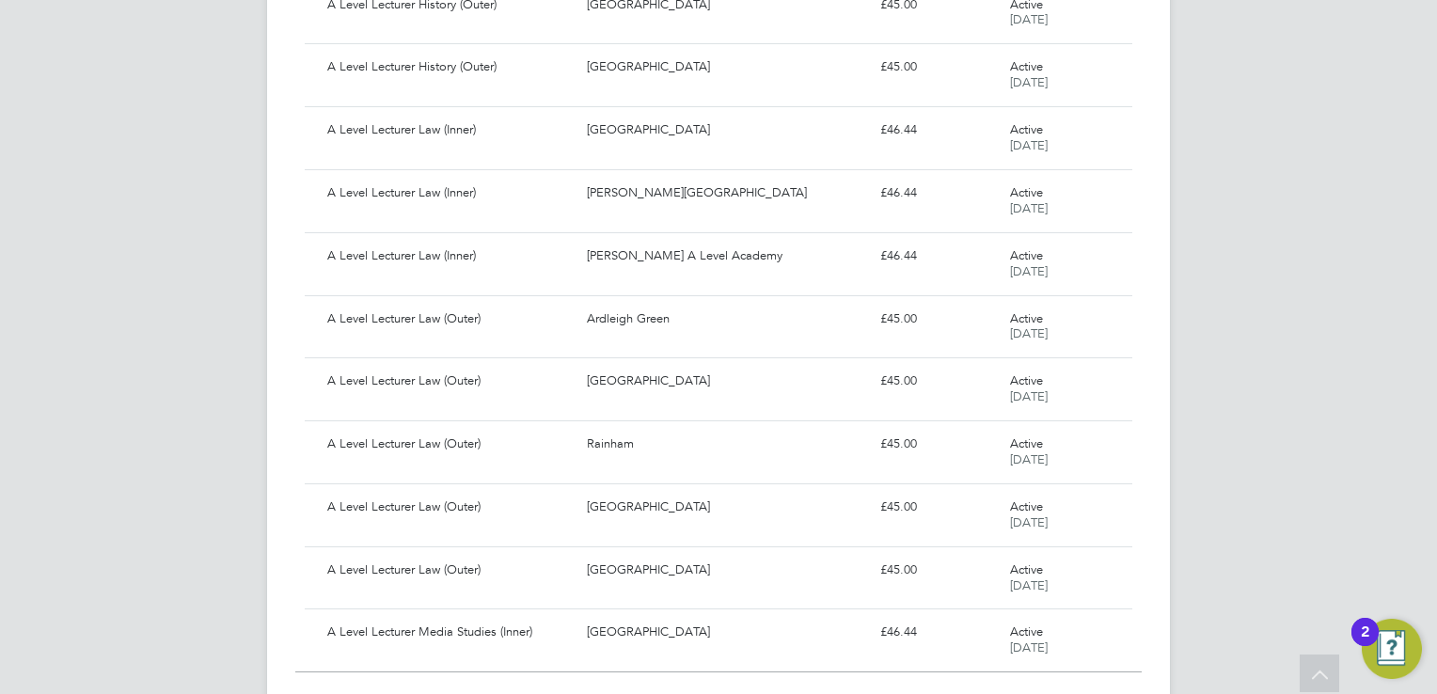
scroll to position [9170, 0]
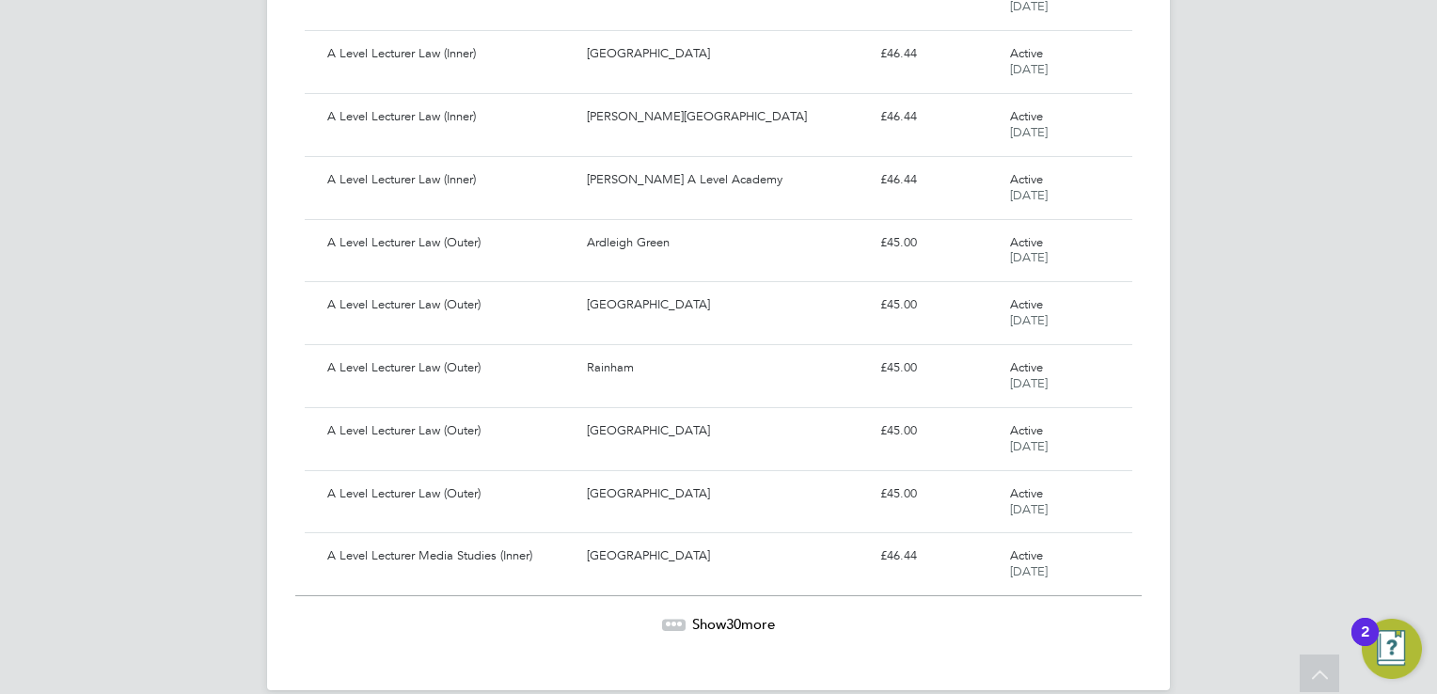
click at [701, 615] on span "Show 30 more" at bounding box center [733, 624] width 83 height 18
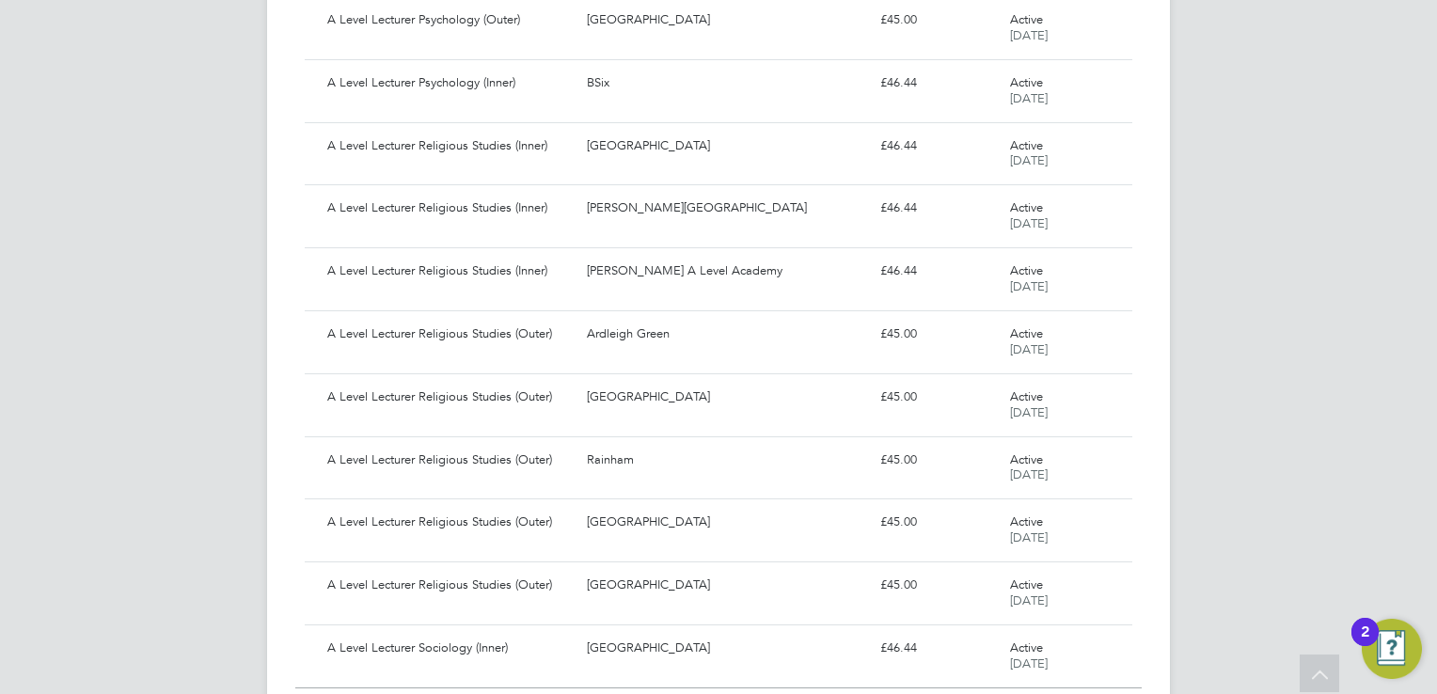
scroll to position [11048, 0]
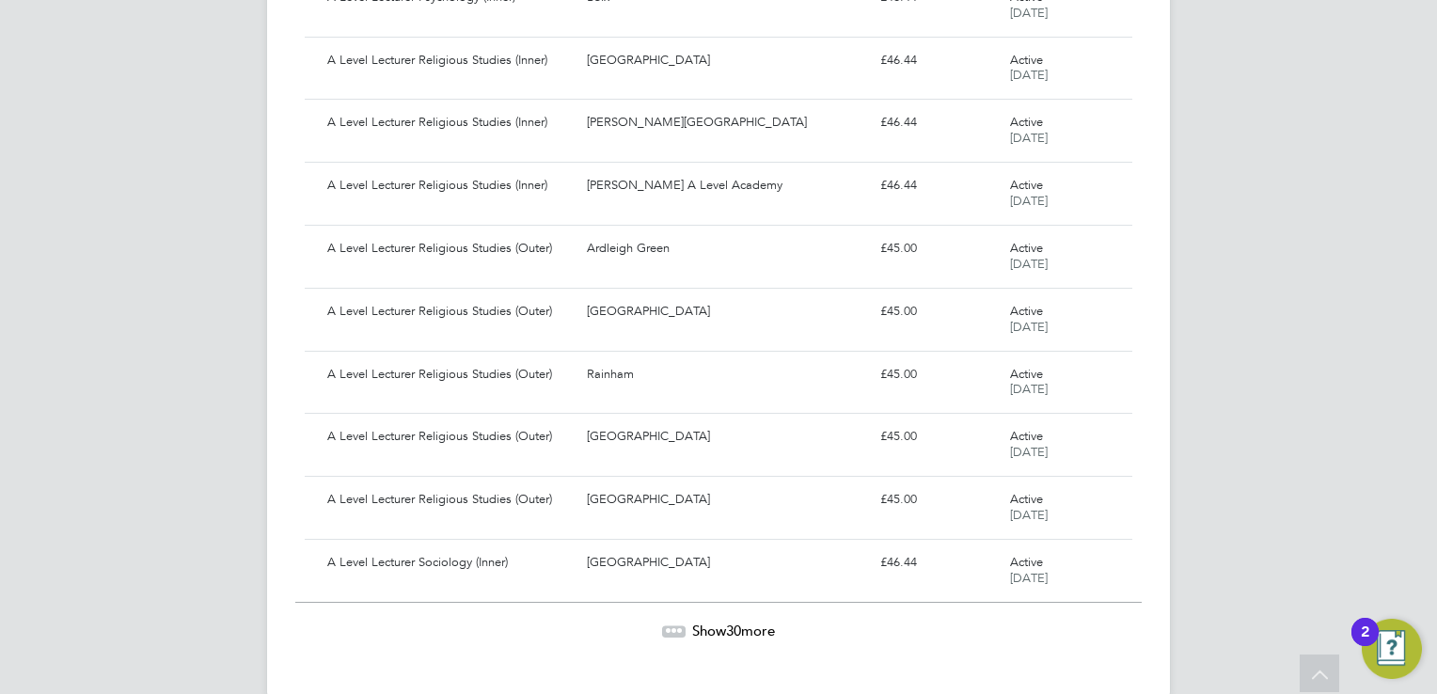
click at [701, 622] on span "Show 30 more" at bounding box center [733, 631] width 83 height 18
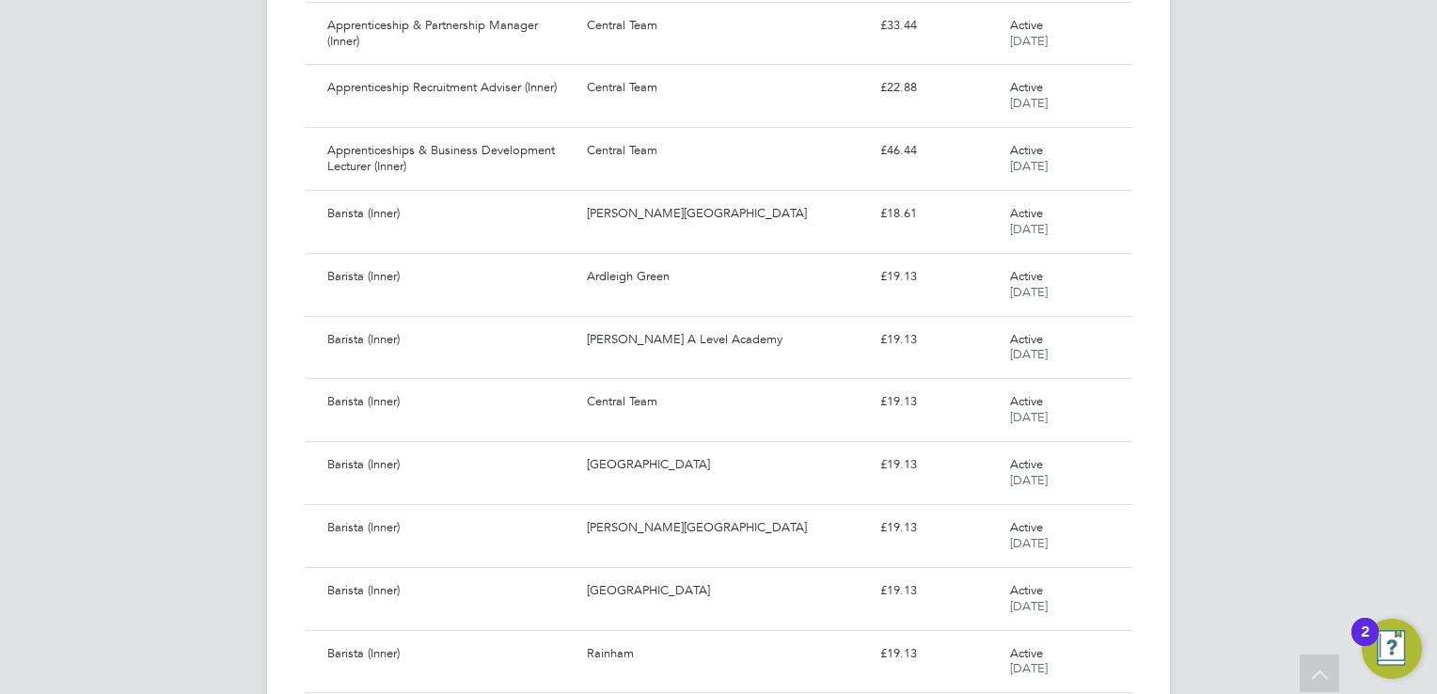
scroll to position [12929, 0]
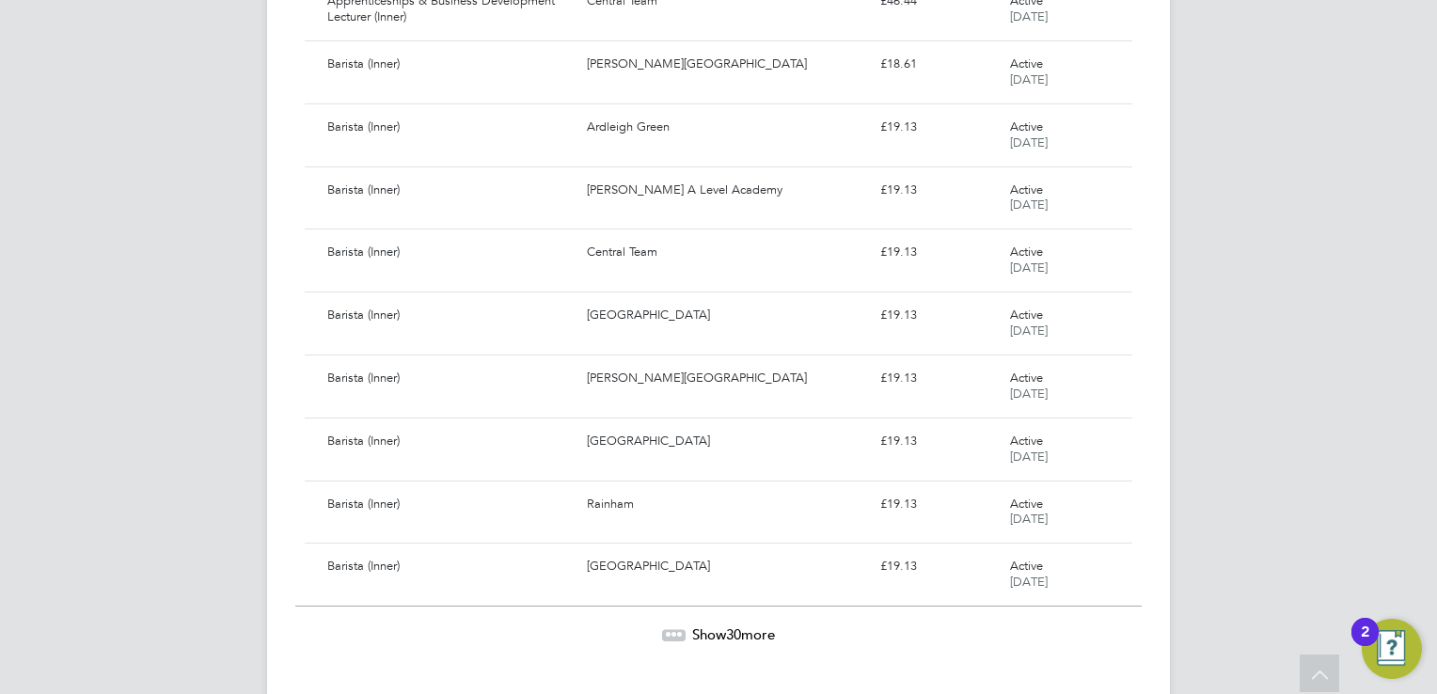
click at [701, 626] on span "Show 30 more" at bounding box center [733, 635] width 83 height 18
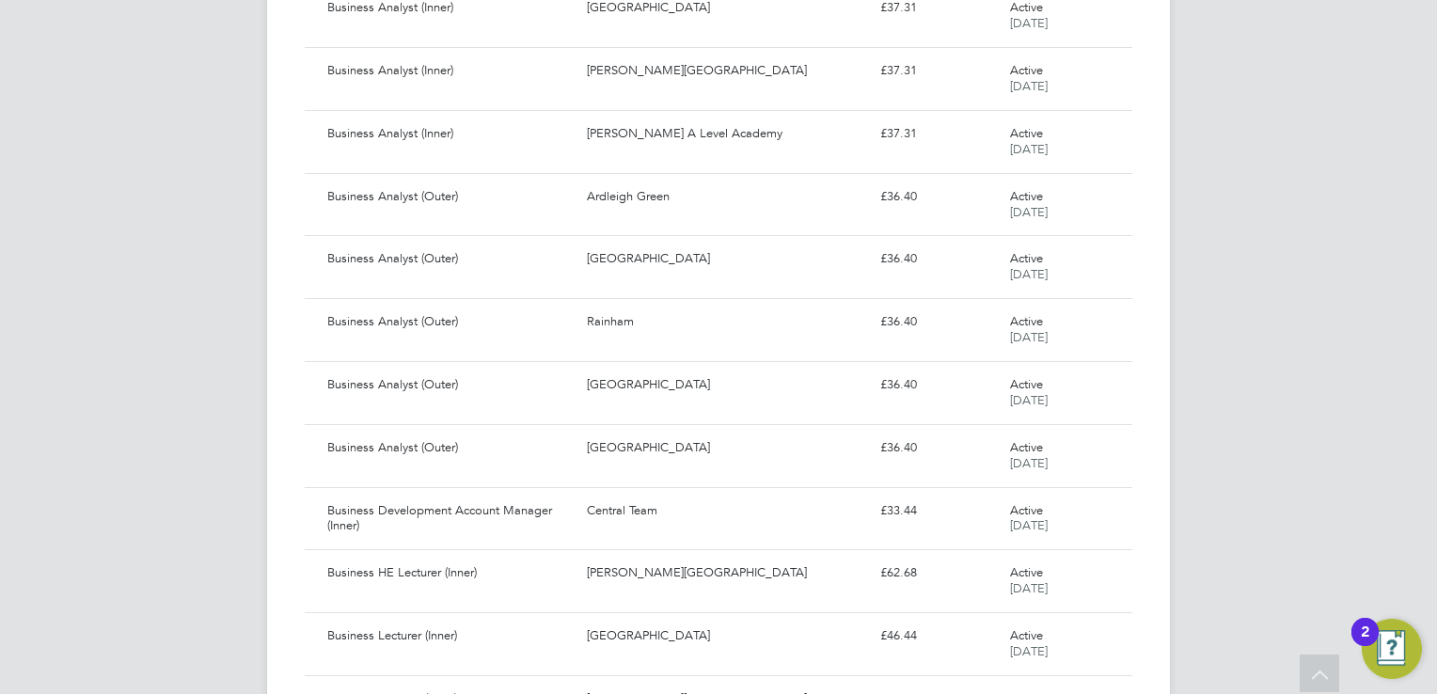
scroll to position [14807, 0]
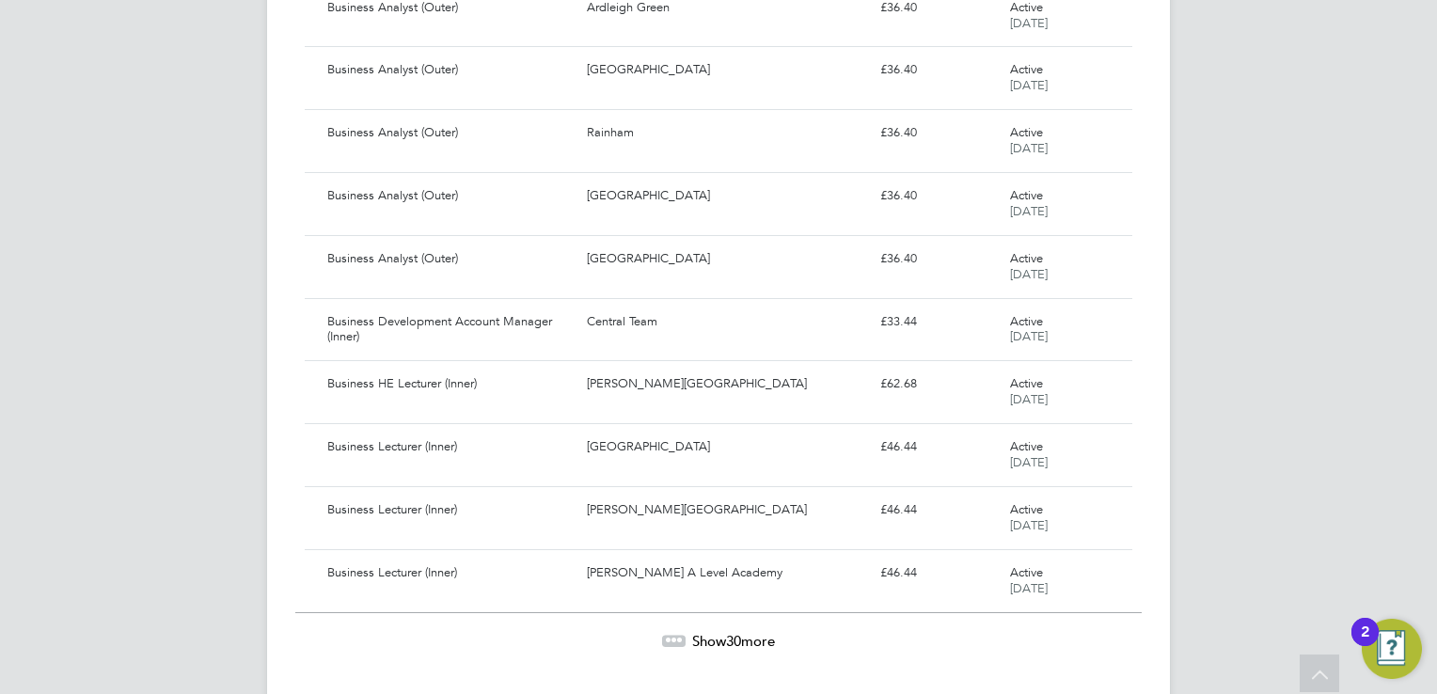
click at [701, 632] on span "Show 30 more" at bounding box center [733, 641] width 83 height 18
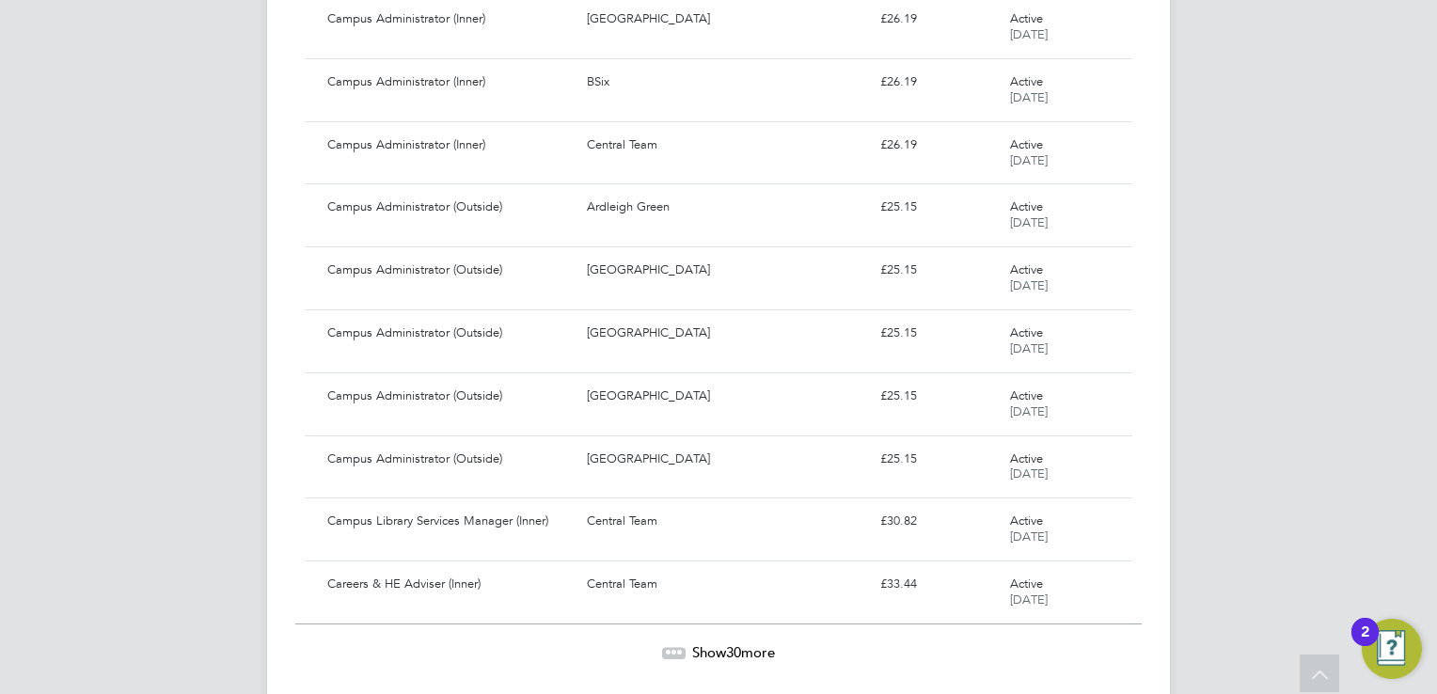
scroll to position [16687, 0]
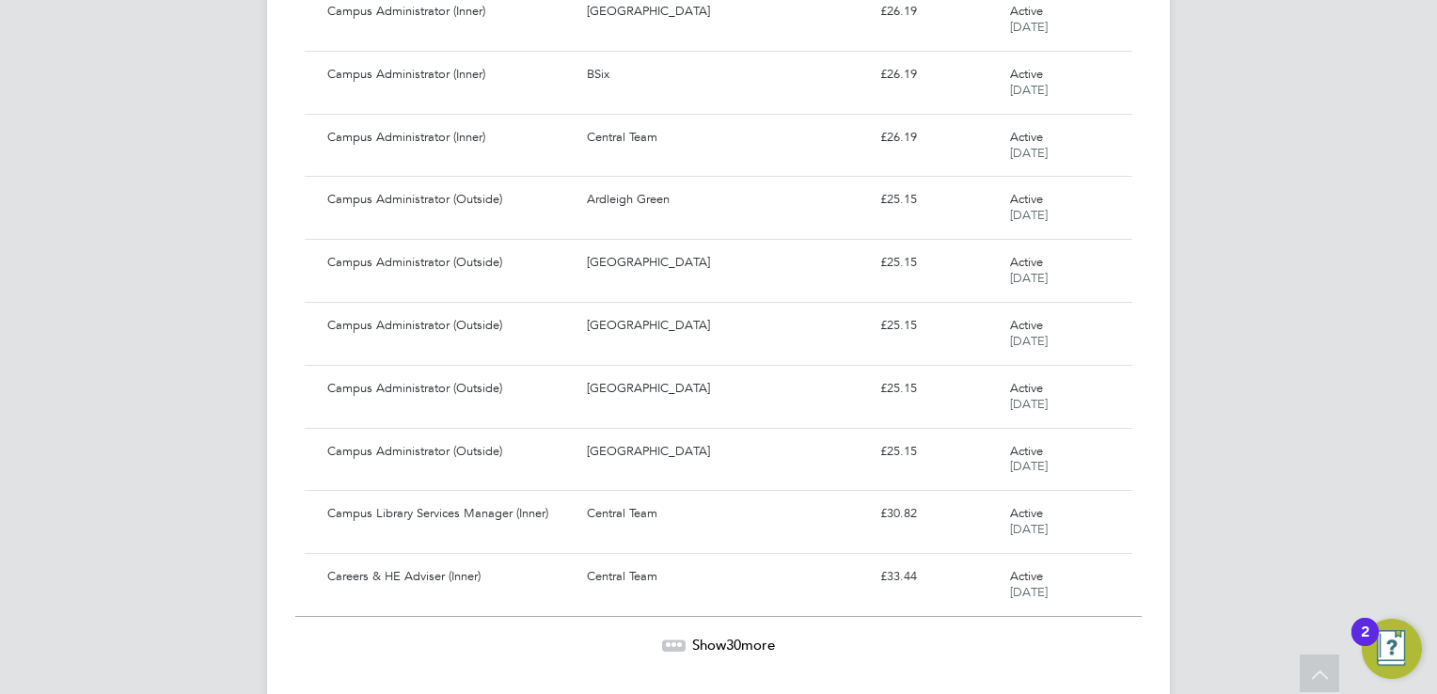
click at [701, 636] on span "Show 30 more" at bounding box center [733, 645] width 83 height 18
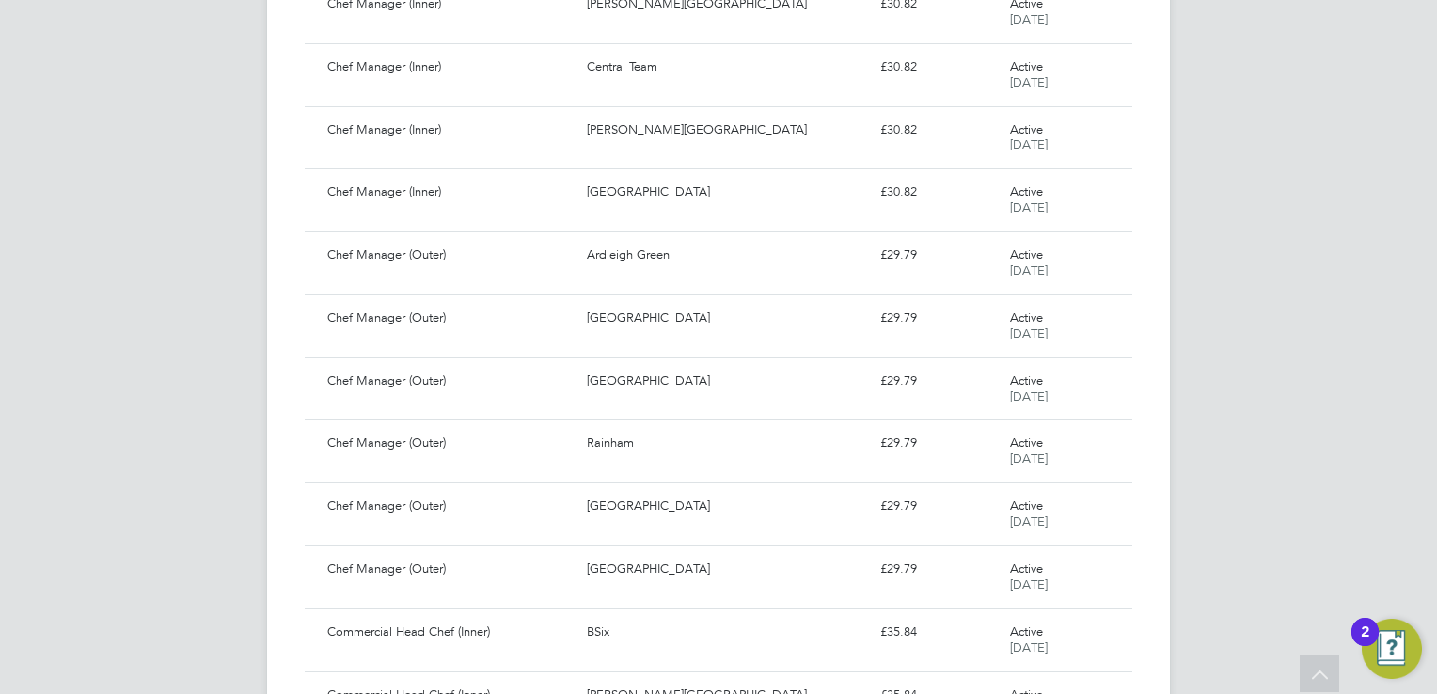
scroll to position [18566, 0]
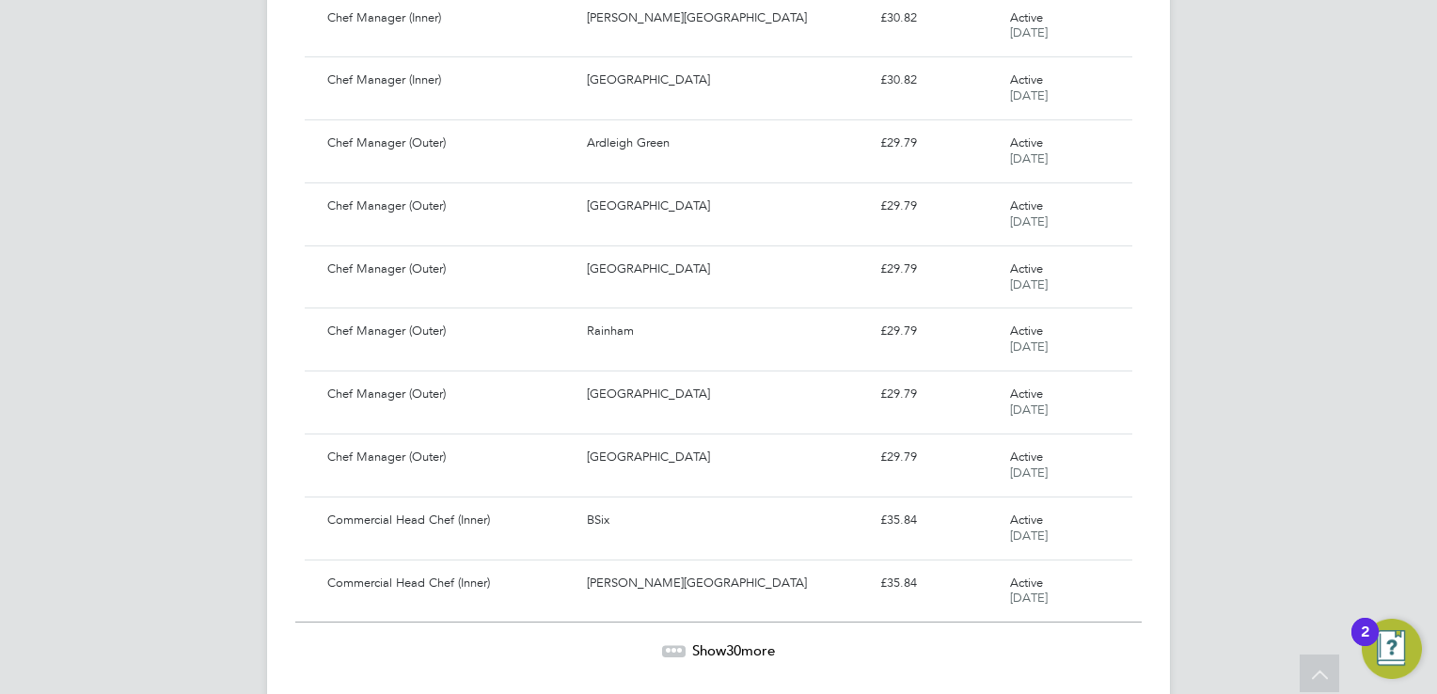
click at [701, 642] on span "Show 30 more" at bounding box center [733, 651] width 83 height 18
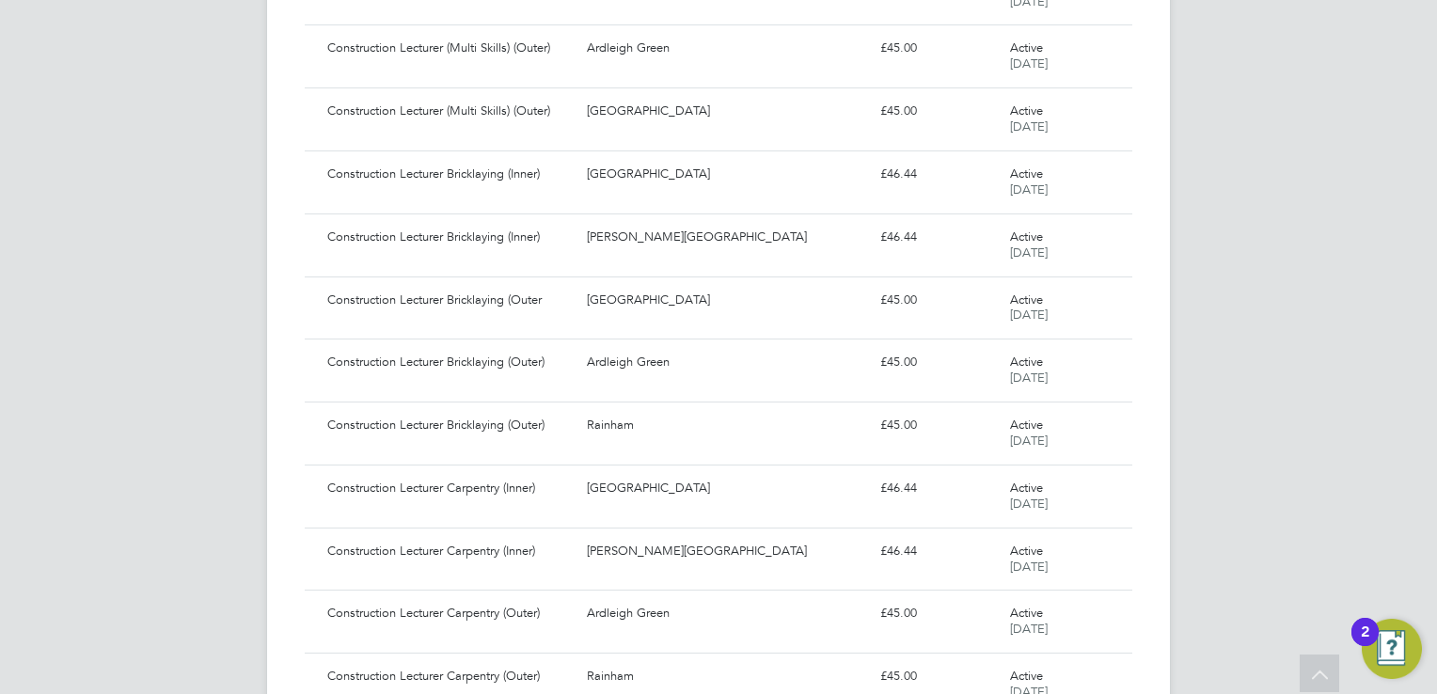
scroll to position [20446, 0]
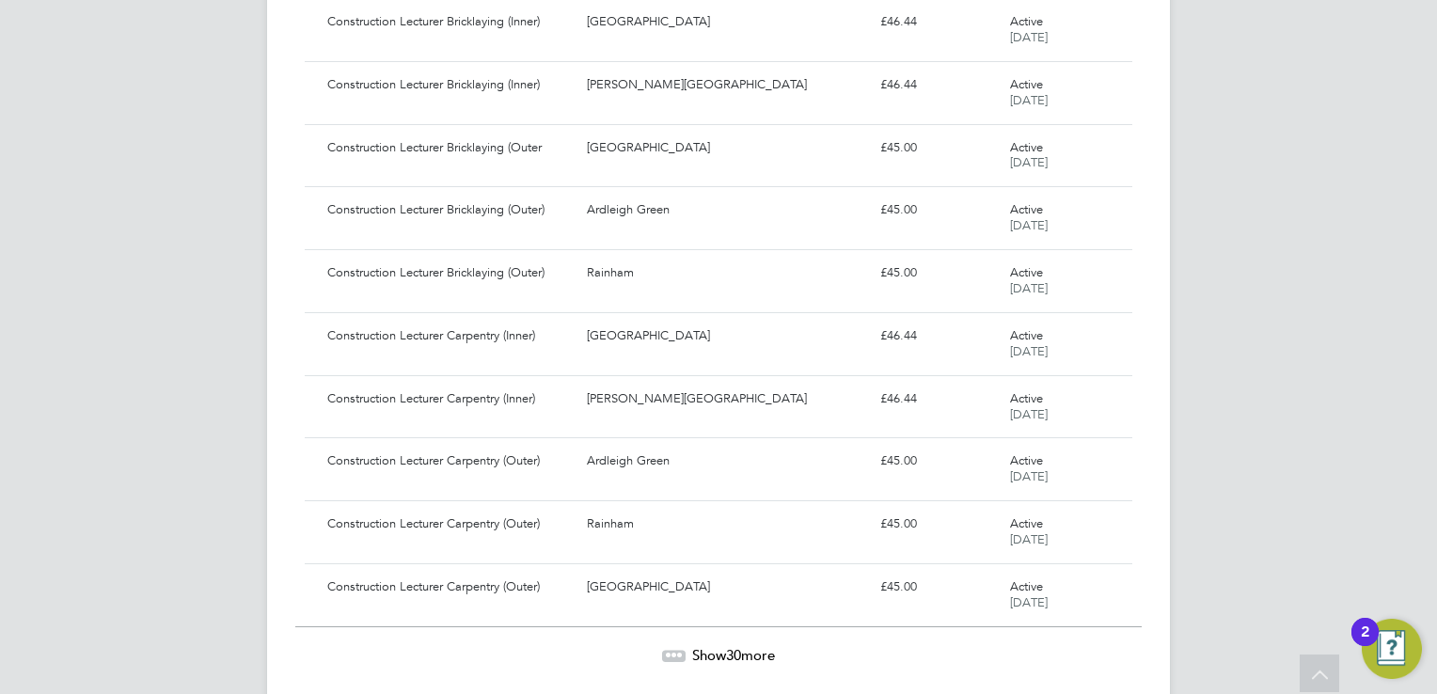
click at [701, 646] on span "Show 30 more" at bounding box center [733, 655] width 83 height 18
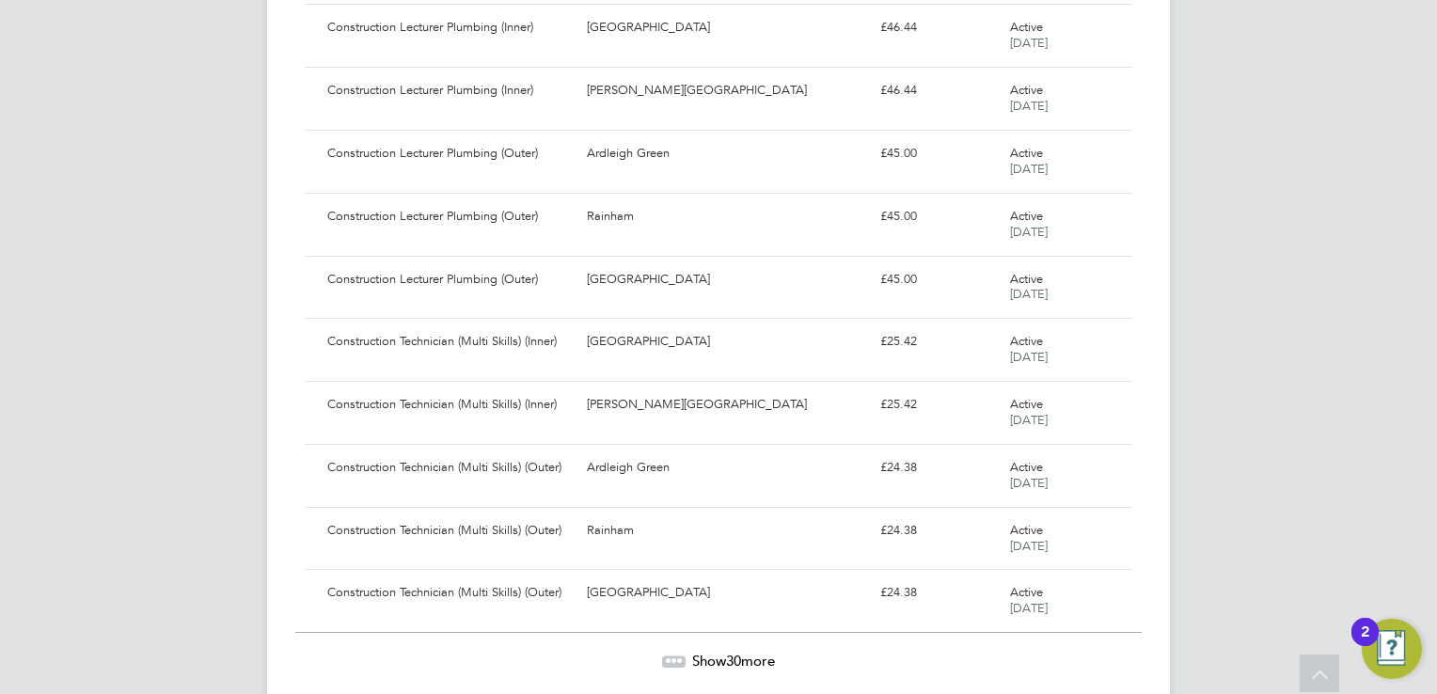
click at [701, 652] on span "Show 30 more" at bounding box center [733, 661] width 83 height 18
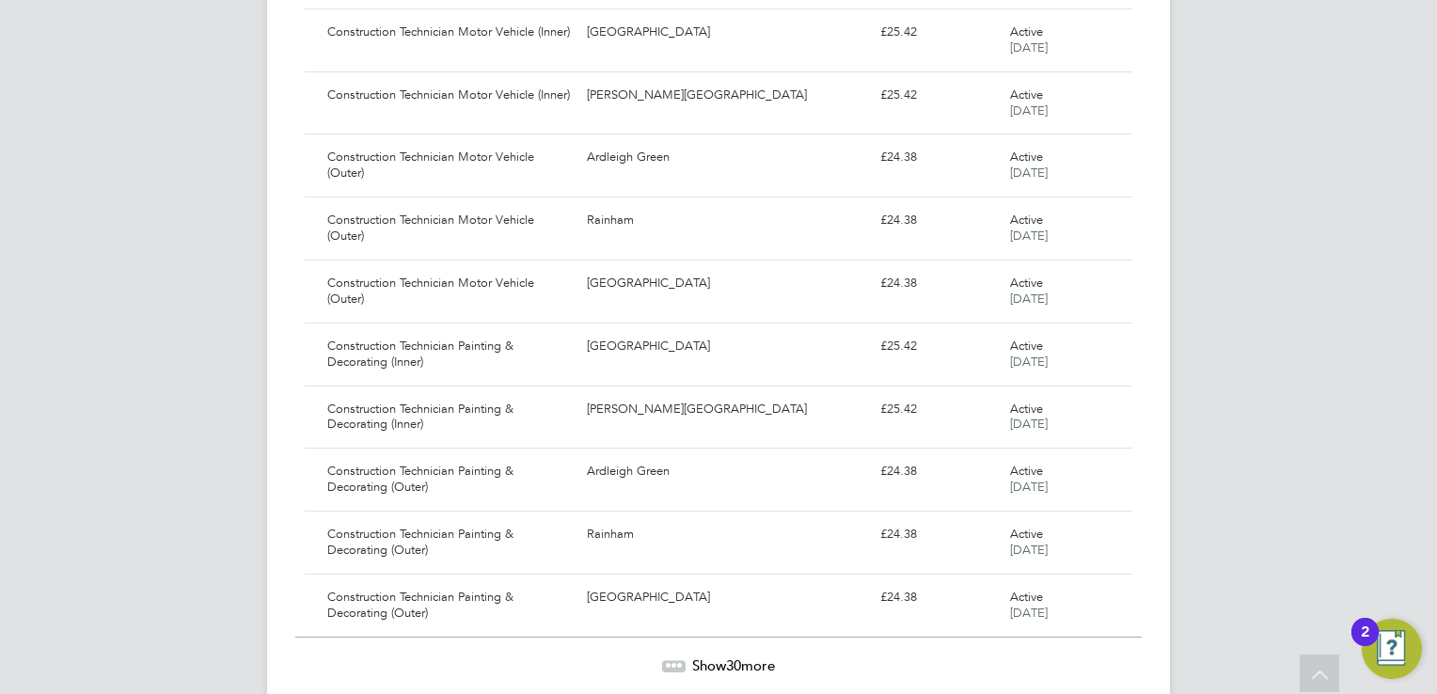
click at [701, 657] on span "Show 30 more" at bounding box center [733, 666] width 83 height 18
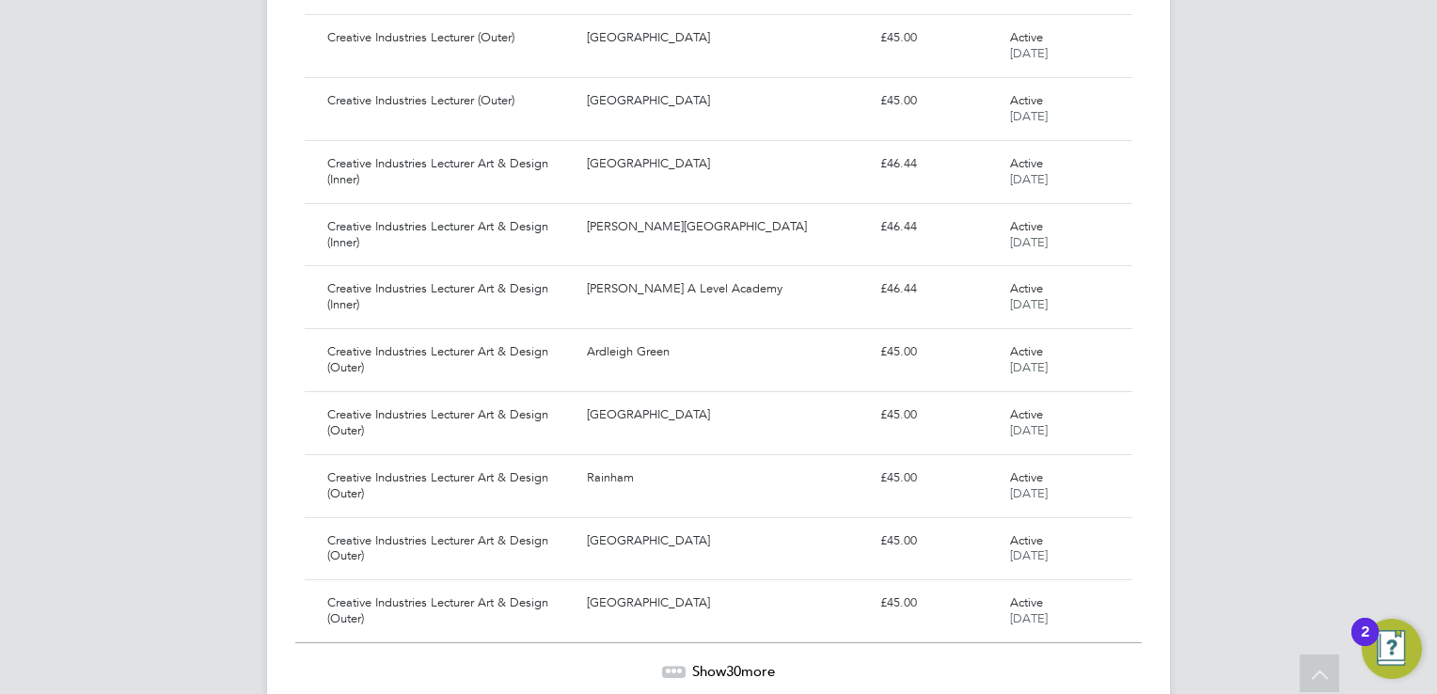
click at [701, 662] on span "Show 30 more" at bounding box center [733, 671] width 83 height 18
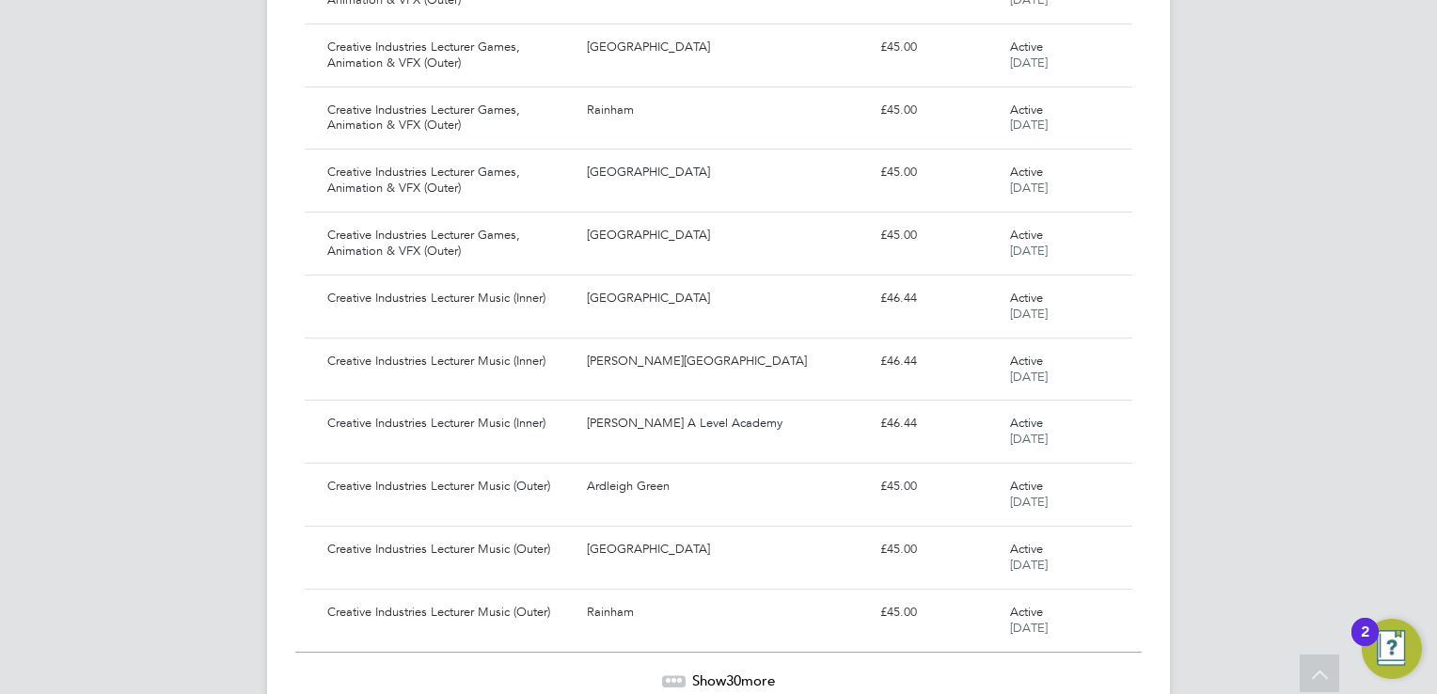
scroll to position [27964, 0]
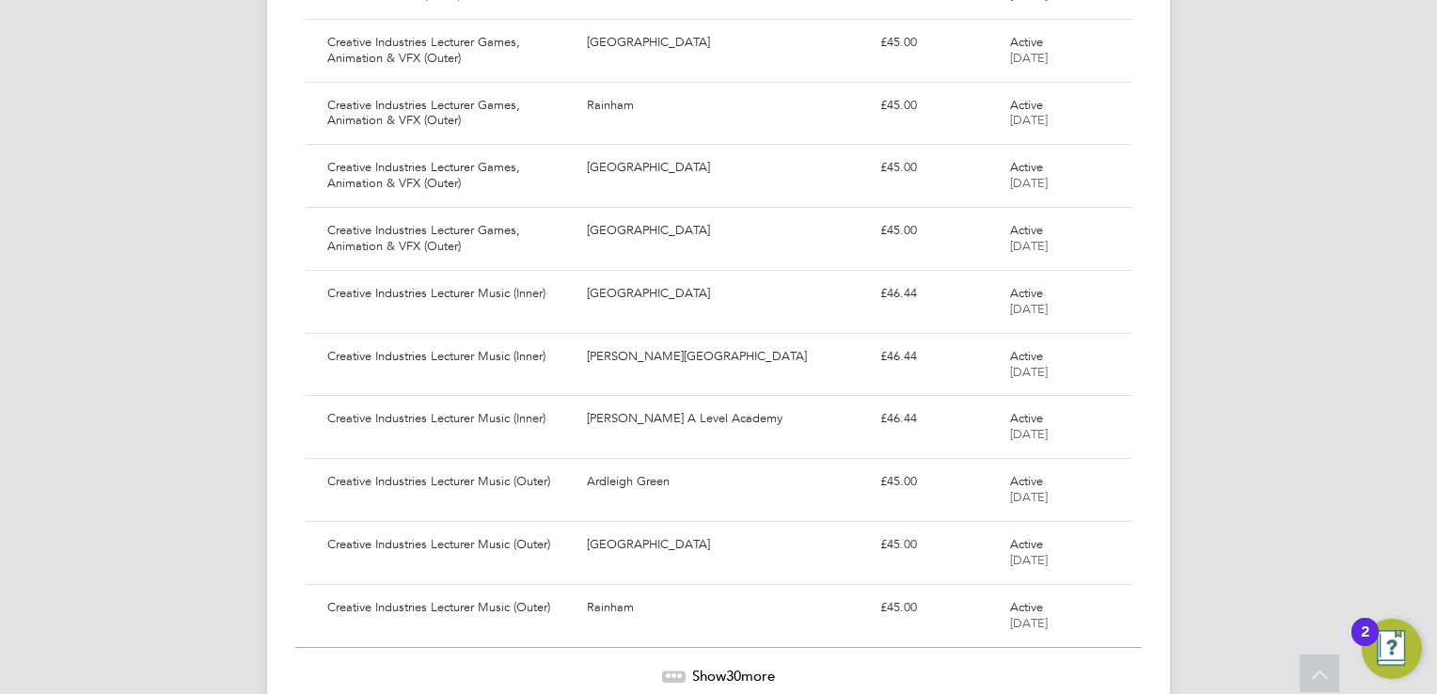
click at [701, 667] on span "Show 30 more" at bounding box center [733, 676] width 83 height 18
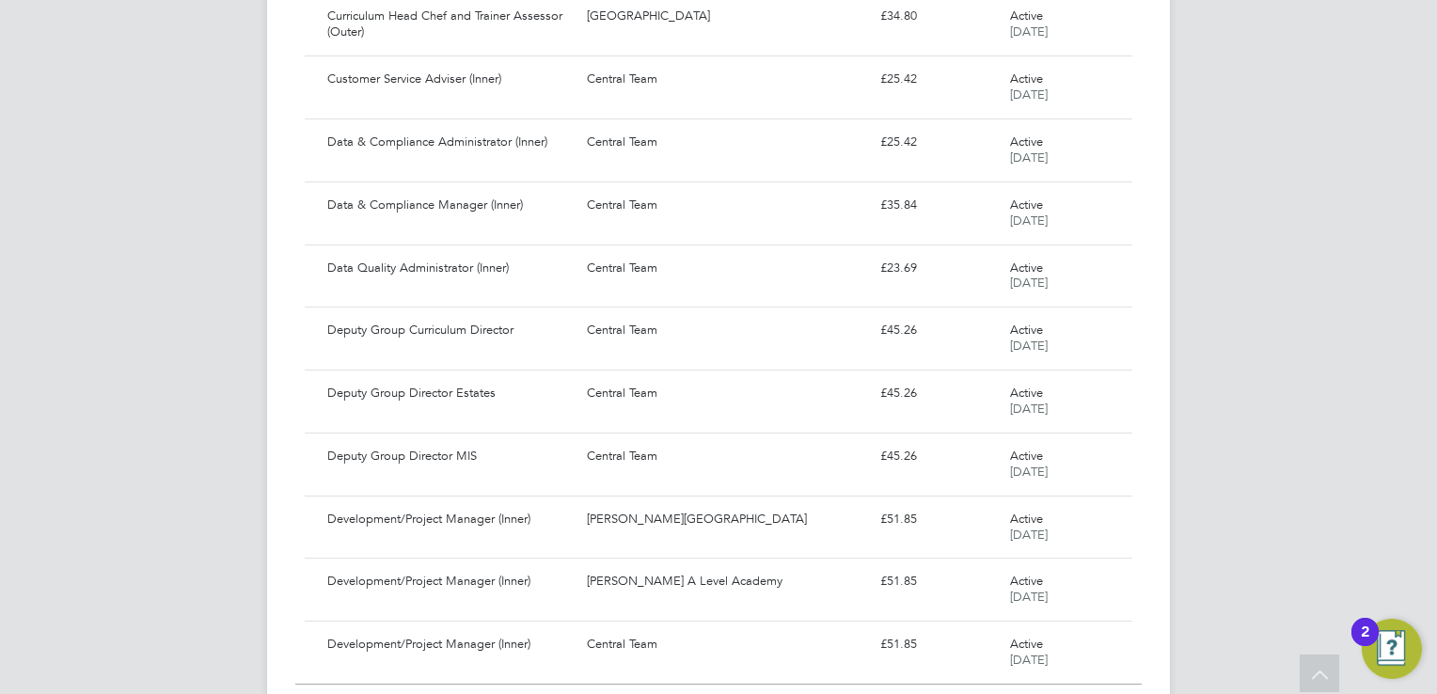
scroll to position [29843, 0]
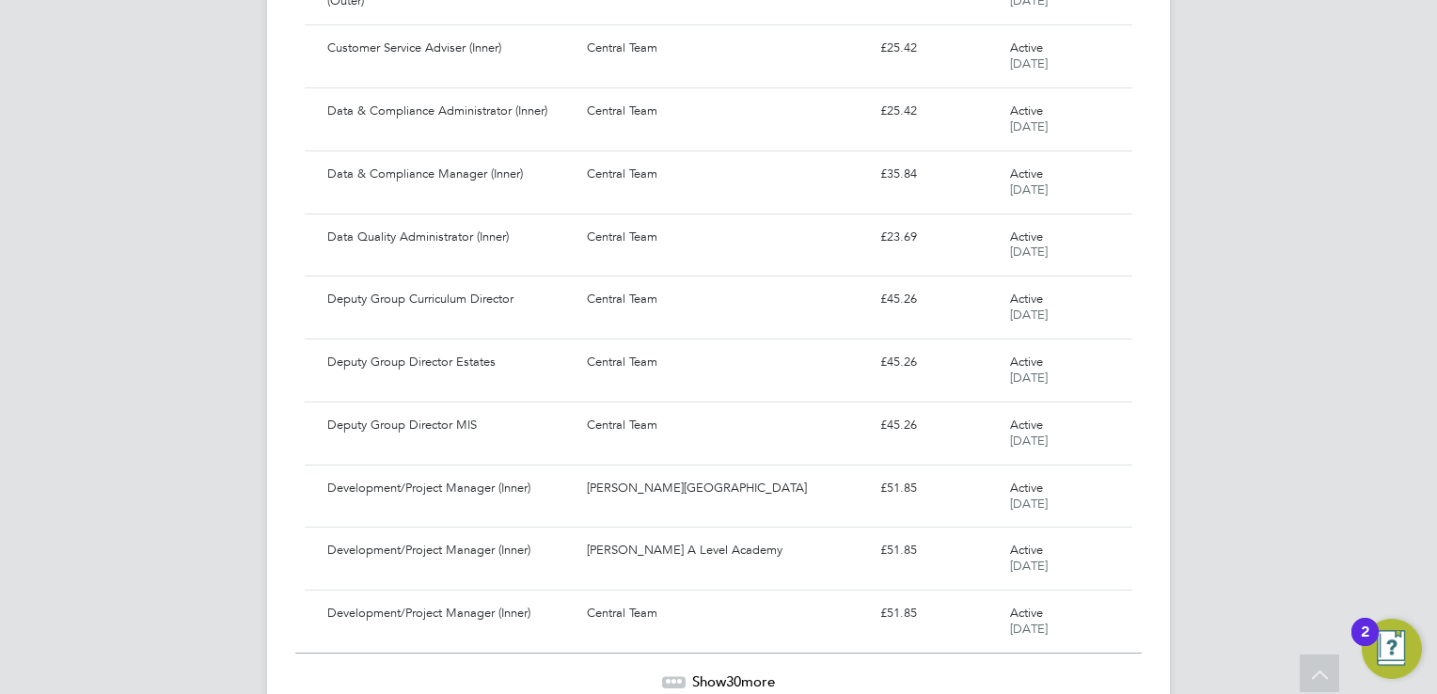
click at [701, 673] on span "Show 30 more" at bounding box center [733, 682] width 83 height 18
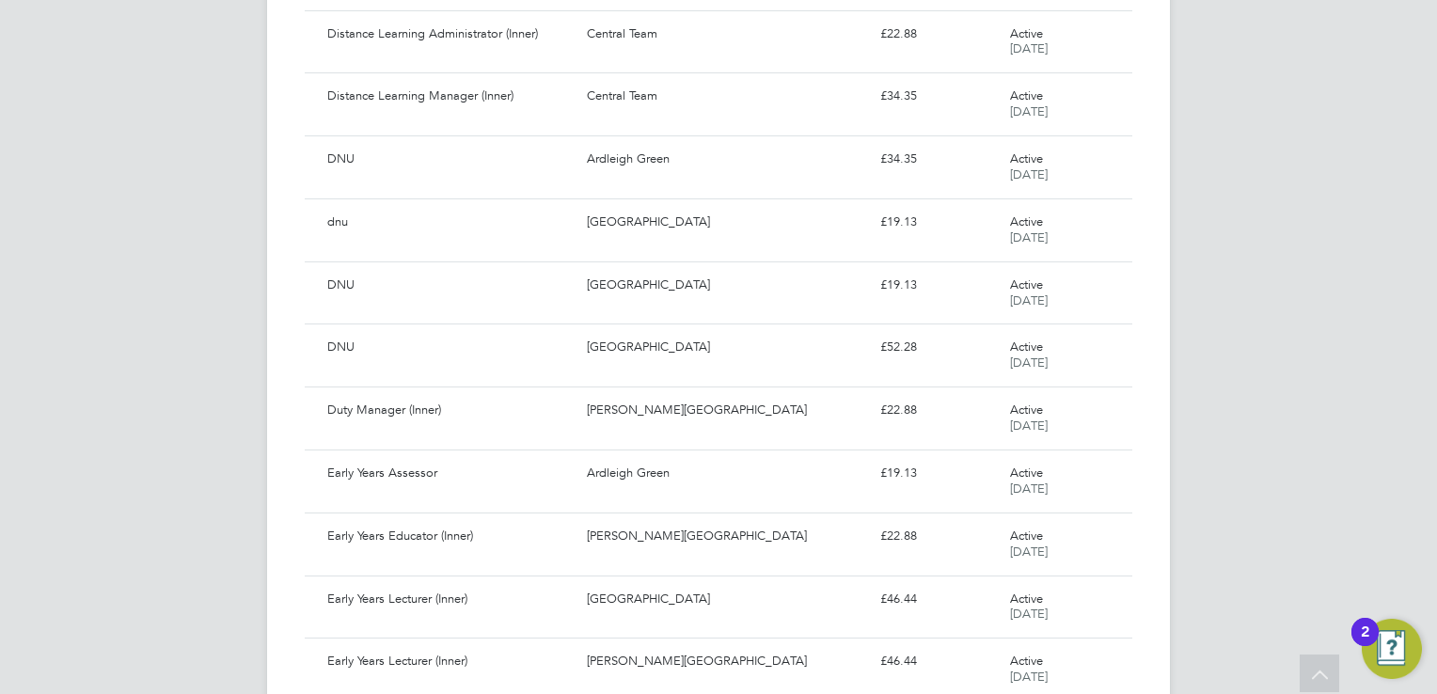
scroll to position [31723, 0]
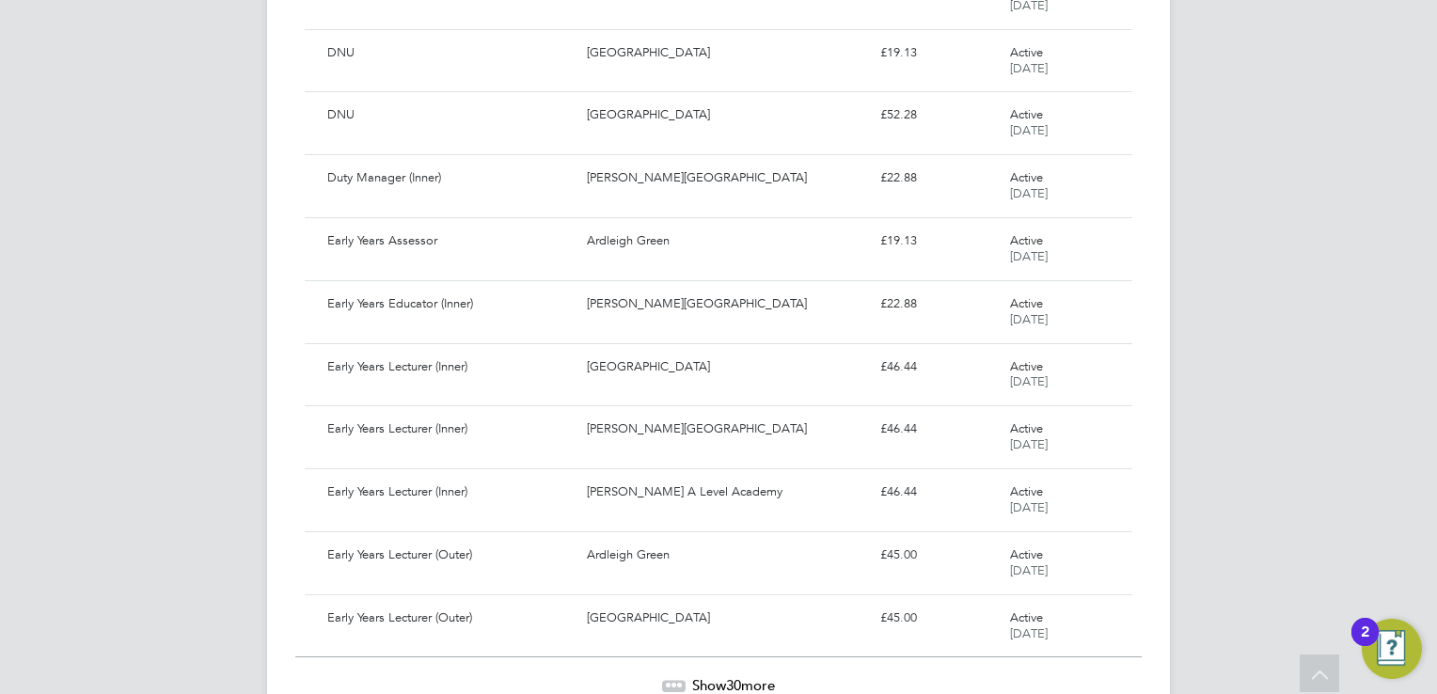
click at [701, 676] on span "Show 30 more" at bounding box center [733, 685] width 83 height 18
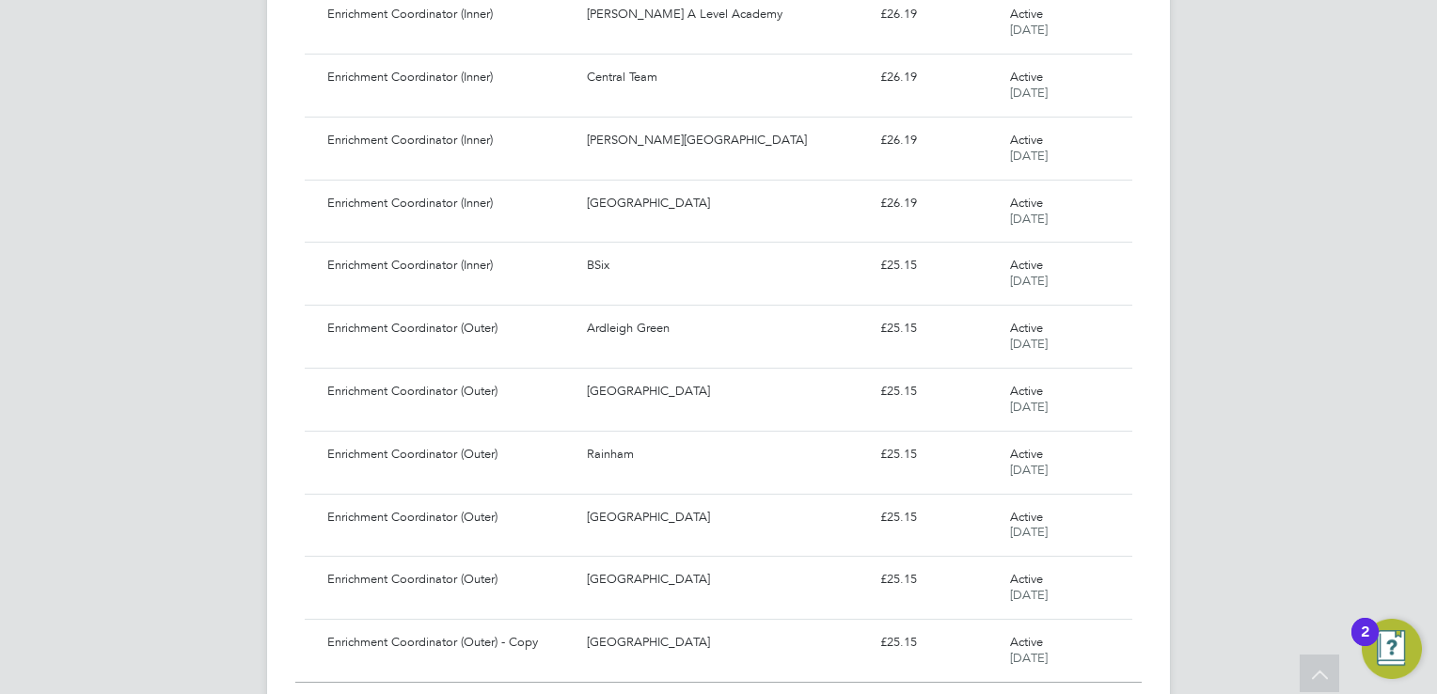
scroll to position [33602, 0]
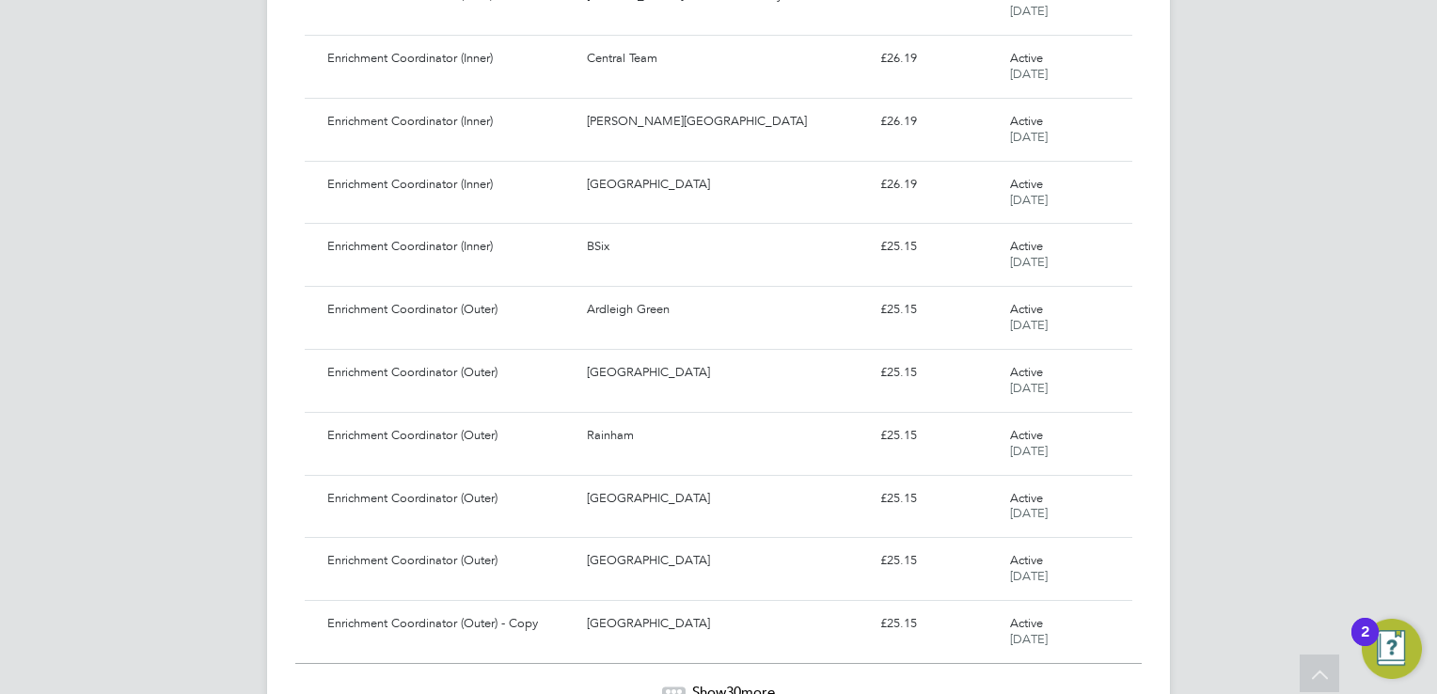
click at [701, 683] on span "Show 30 more" at bounding box center [733, 692] width 83 height 18
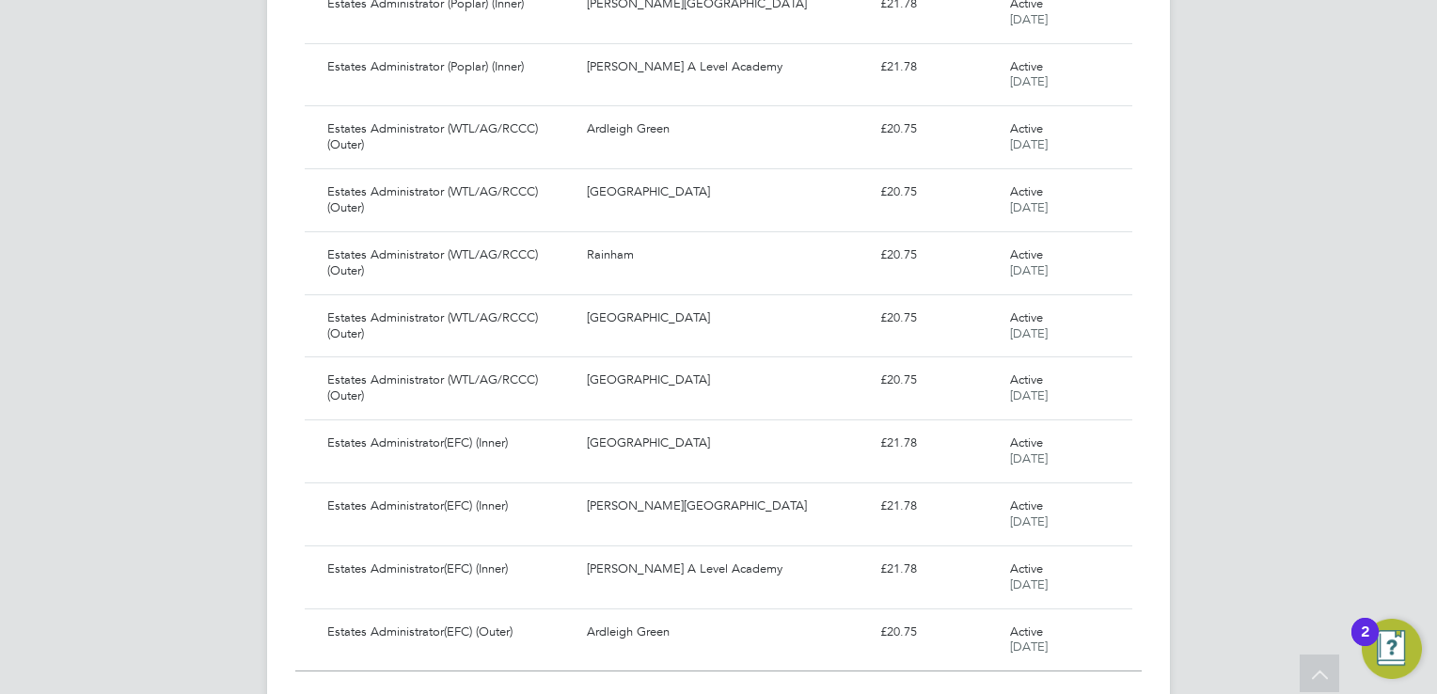
scroll to position [35482, 0]
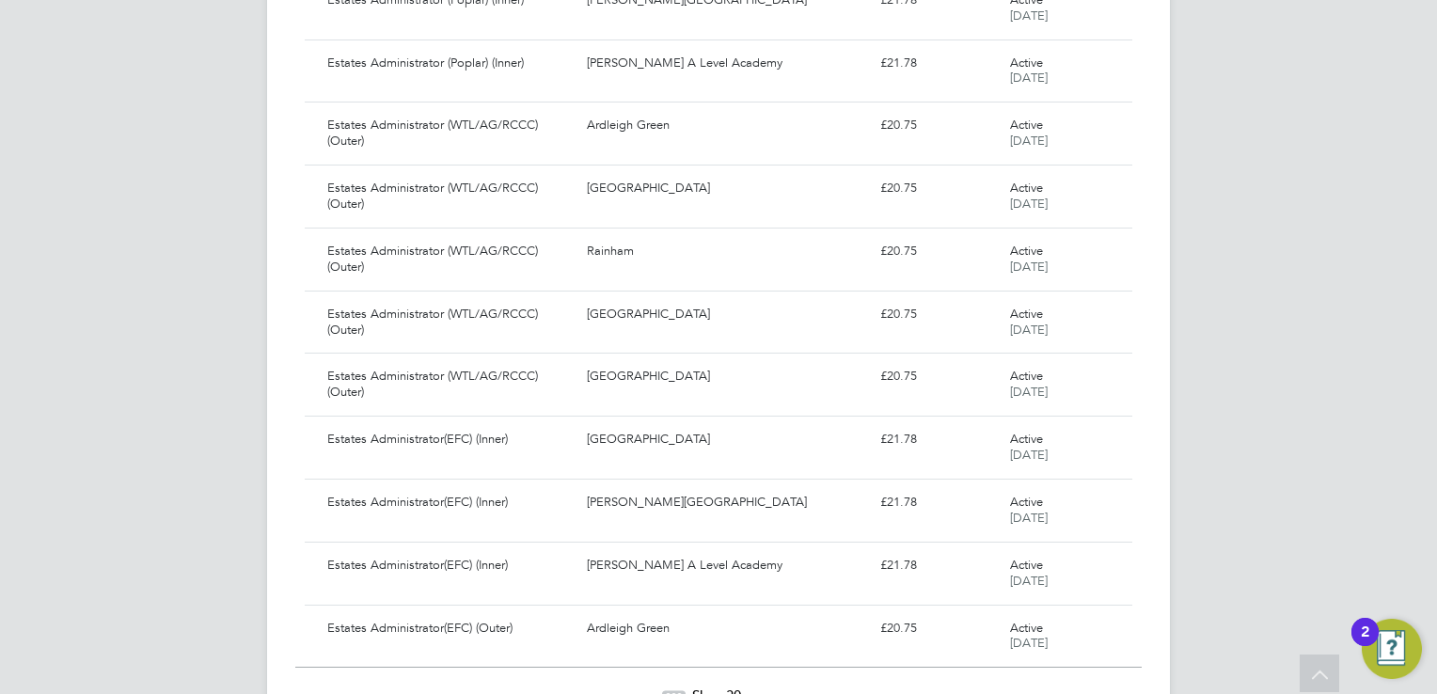
click at [701, 687] on span "Show 30 more" at bounding box center [733, 696] width 83 height 18
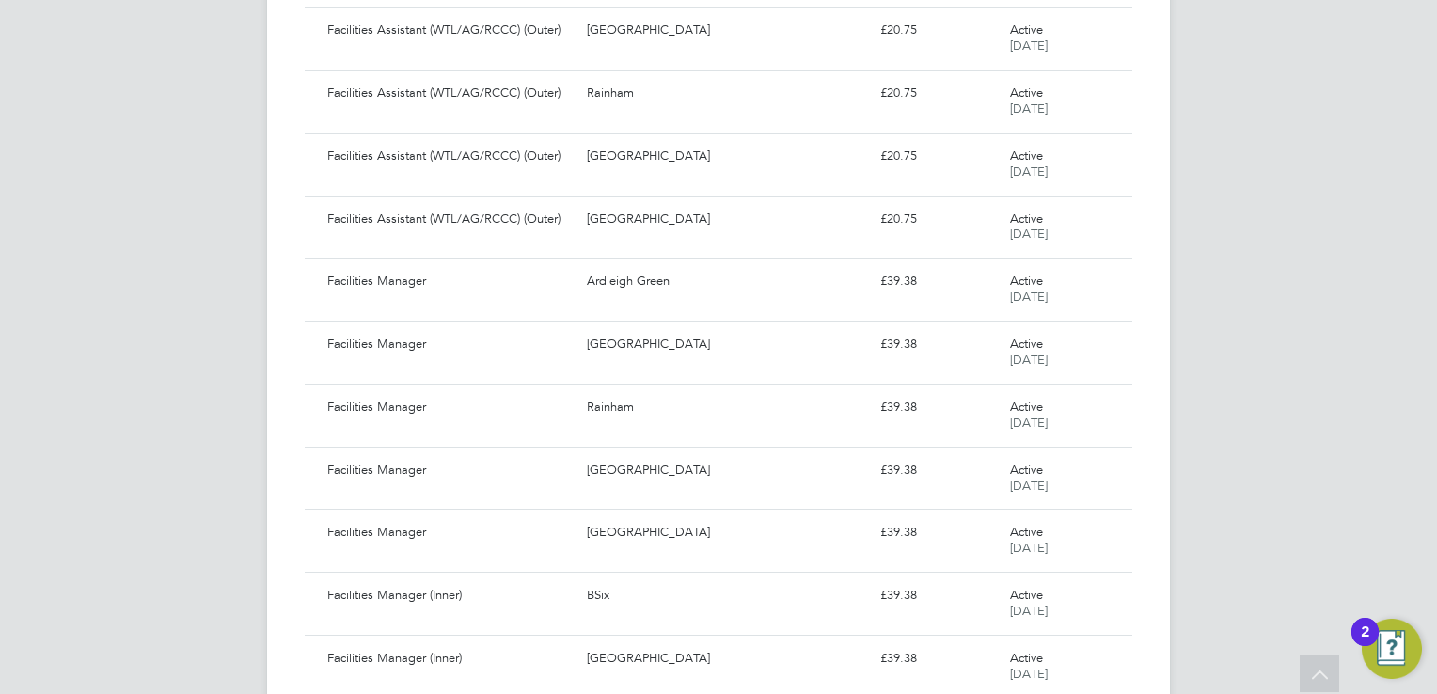
scroll to position [37361, 0]
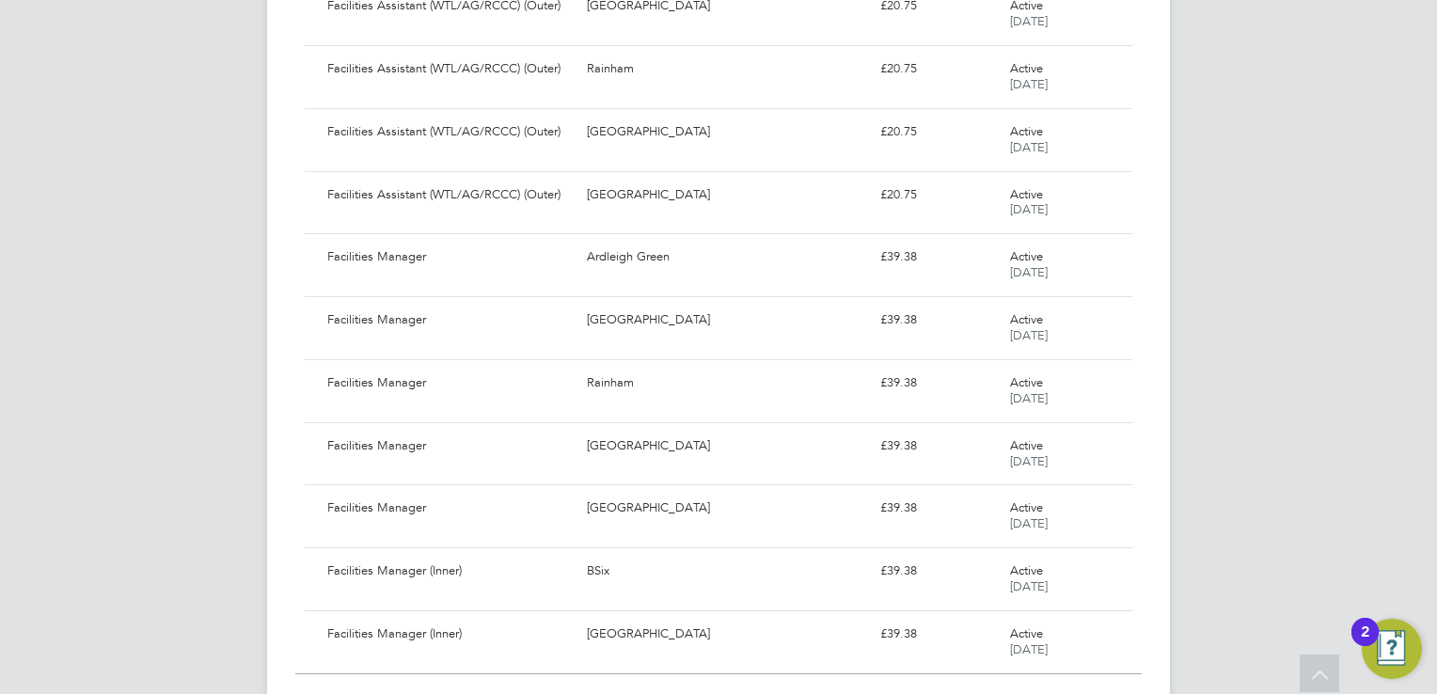
click at [701, 693] on span "Show 30 more" at bounding box center [733, 702] width 83 height 18
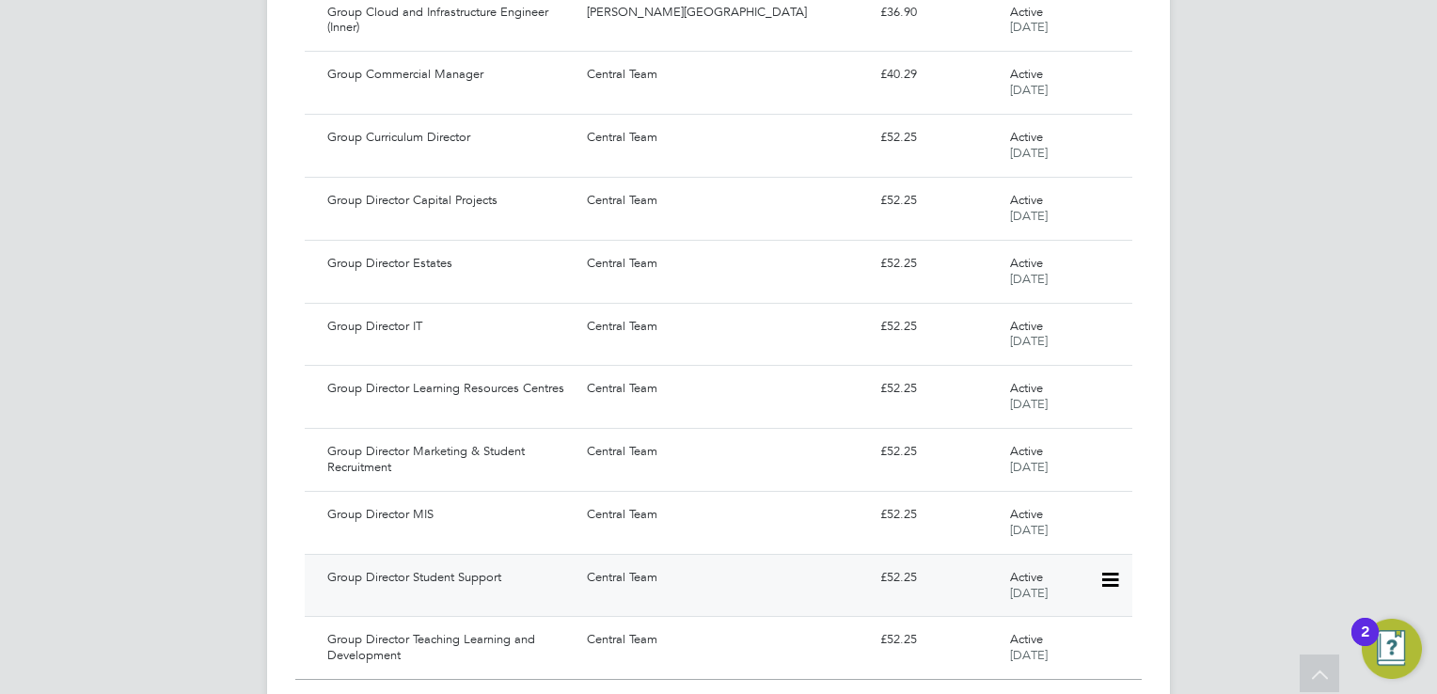
scroll to position [39241, 0]
click at [692, 693] on span "Show 30 more" at bounding box center [733, 706] width 83 height 18
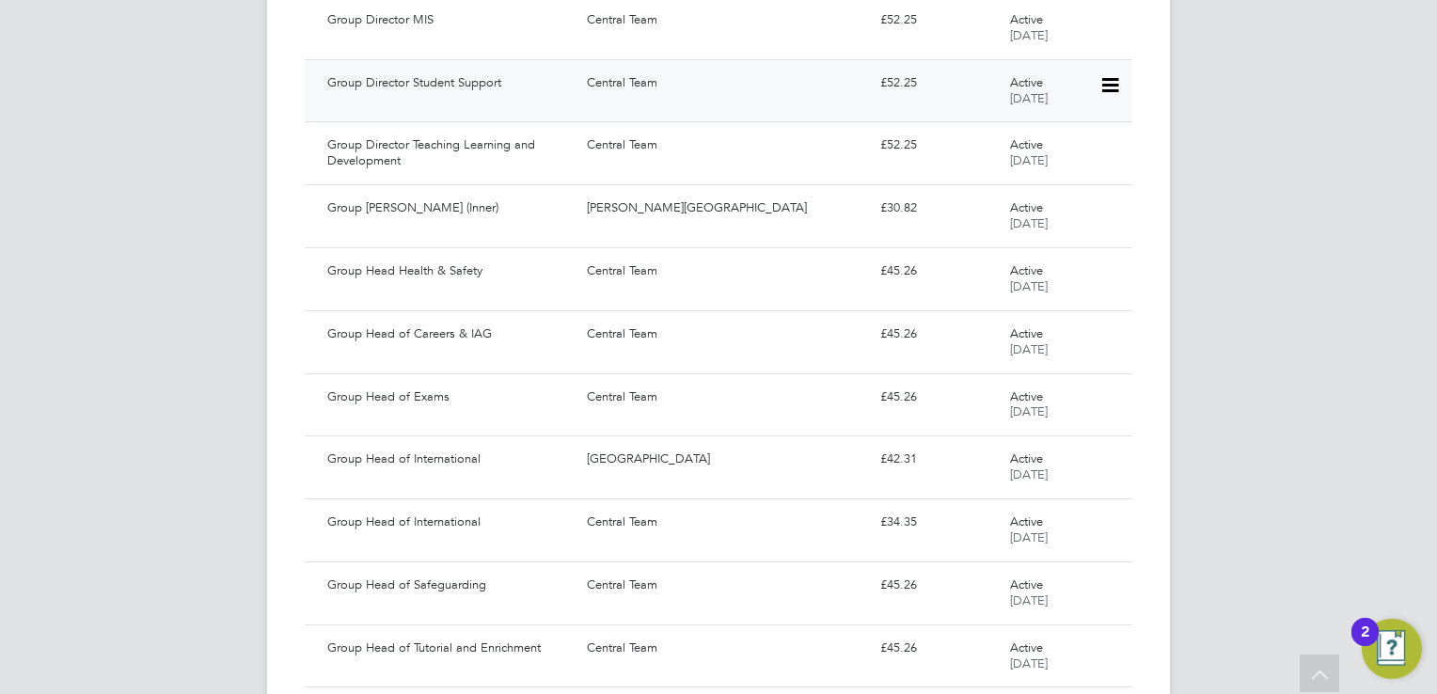
scroll to position [39730, 0]
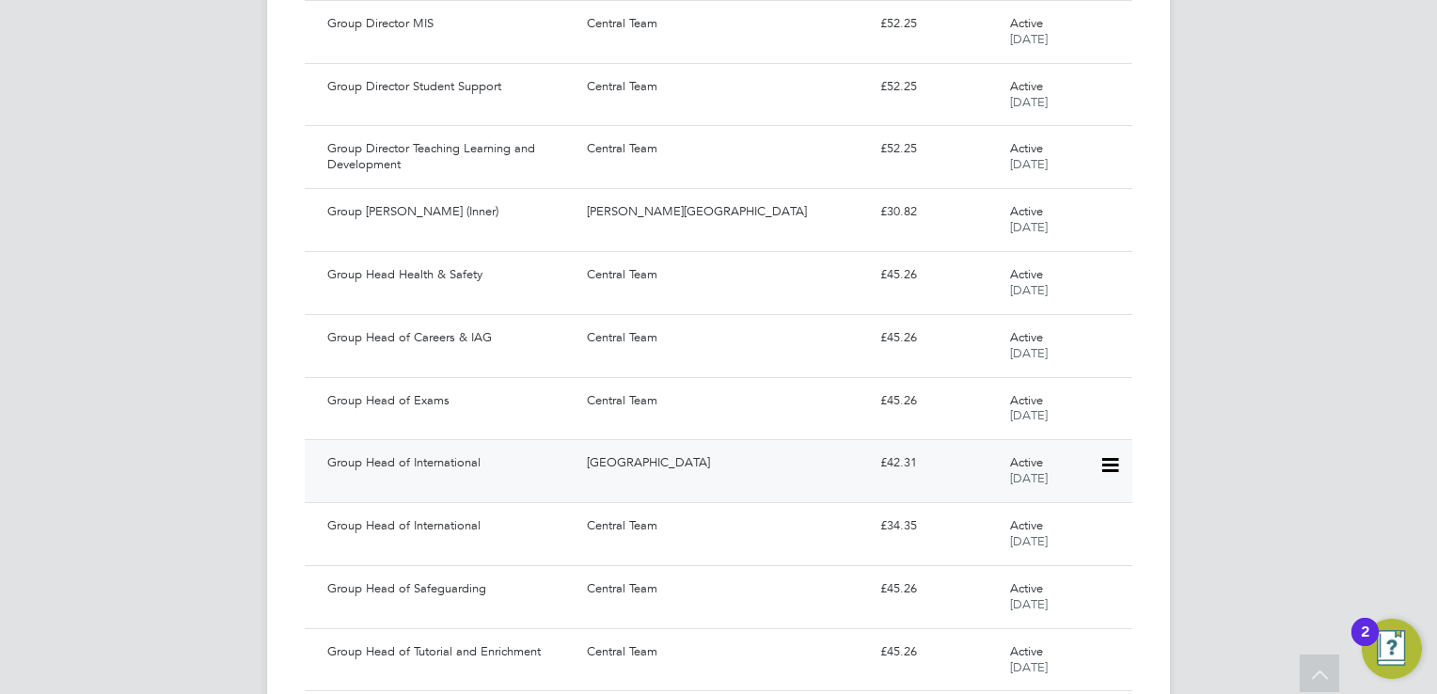
click at [767, 448] on div "Tower Hamlets Campus" at bounding box center [725, 463] width 293 height 31
click at [771, 511] on div "Central Team" at bounding box center [725, 526] width 293 height 31
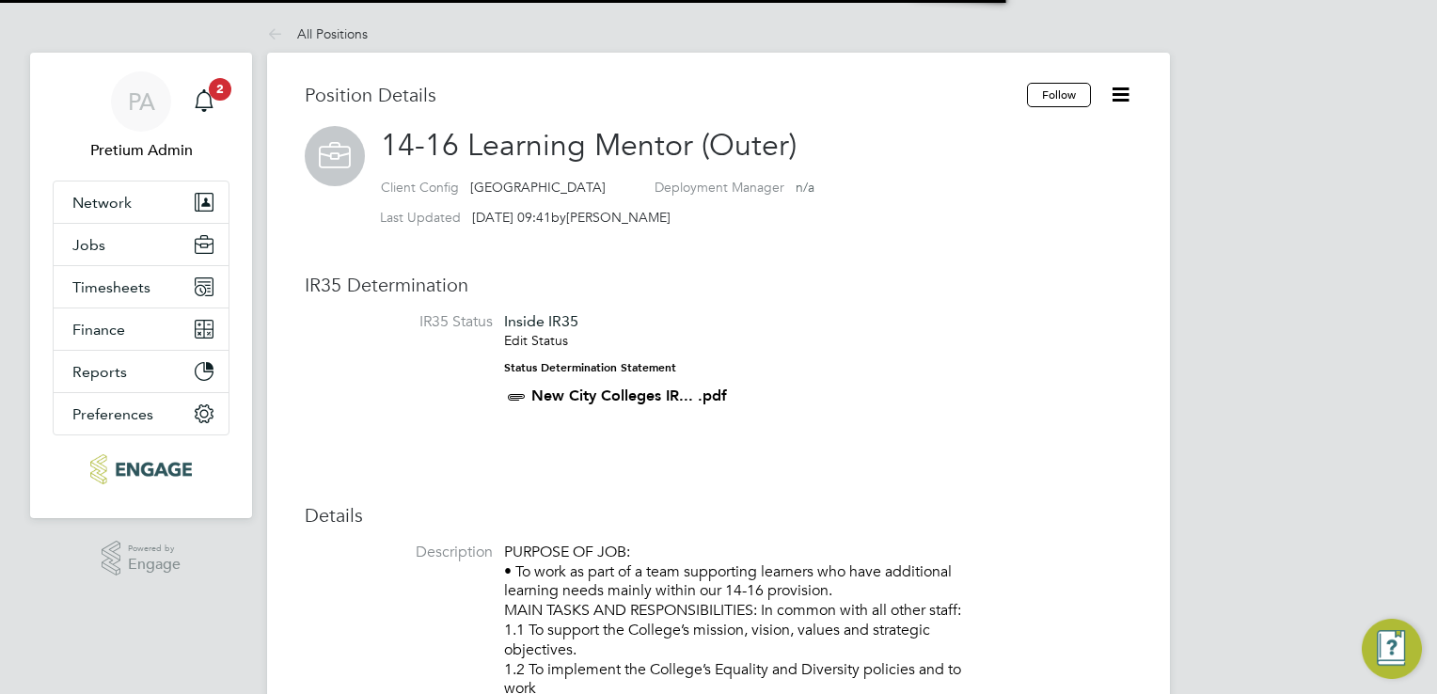
scroll to position [55, 126]
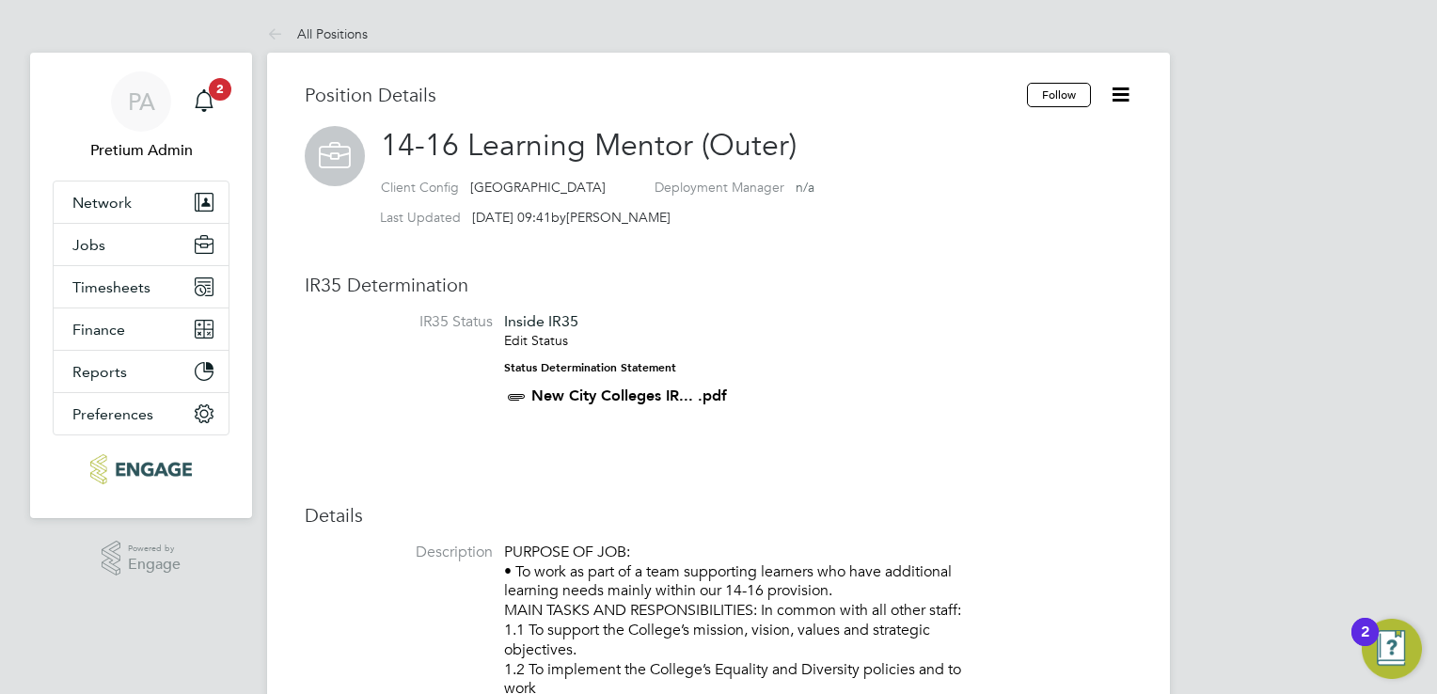
click at [645, 393] on link "New City Colleges IR... .pdf" at bounding box center [629, 396] width 196 height 18
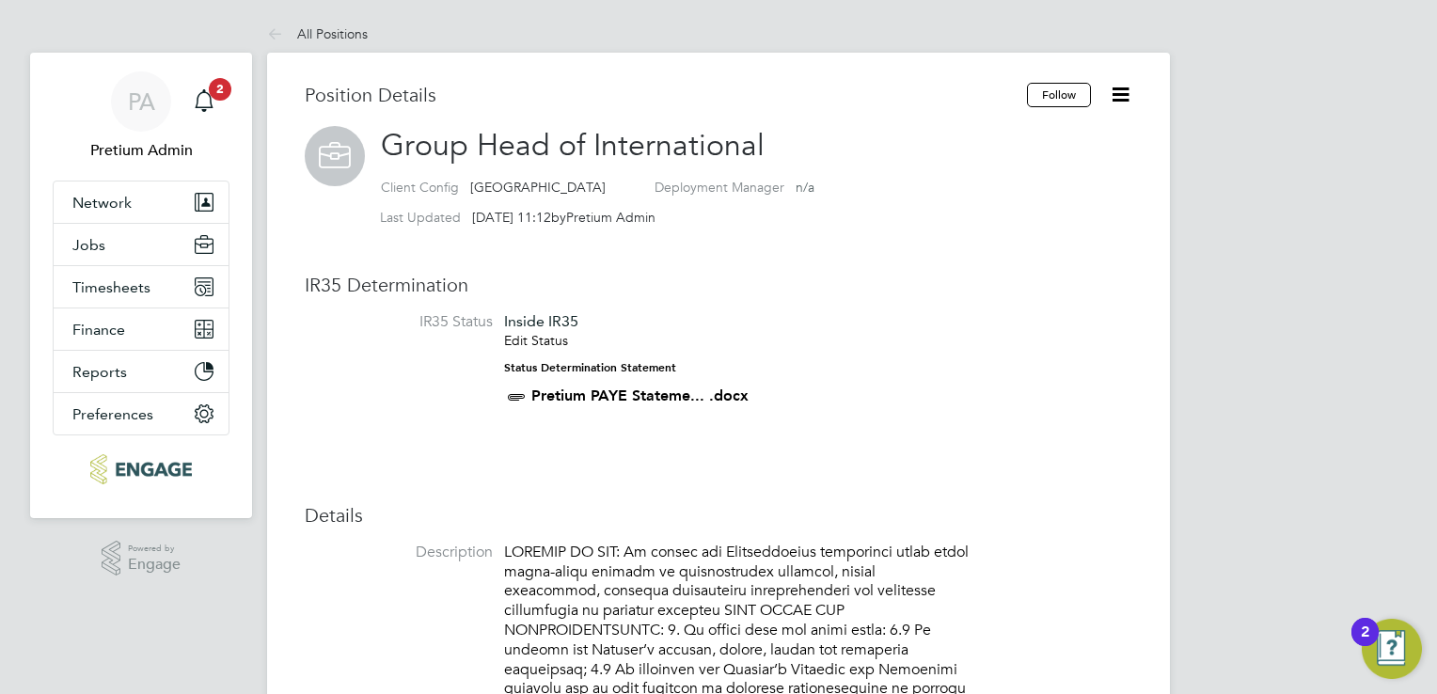
scroll to position [18, 314]
click at [606, 394] on link "Pretium PAYE Stateme... .docx" at bounding box center [639, 396] width 217 height 18
click at [552, 347] on link "Edit Status" at bounding box center [536, 340] width 64 height 17
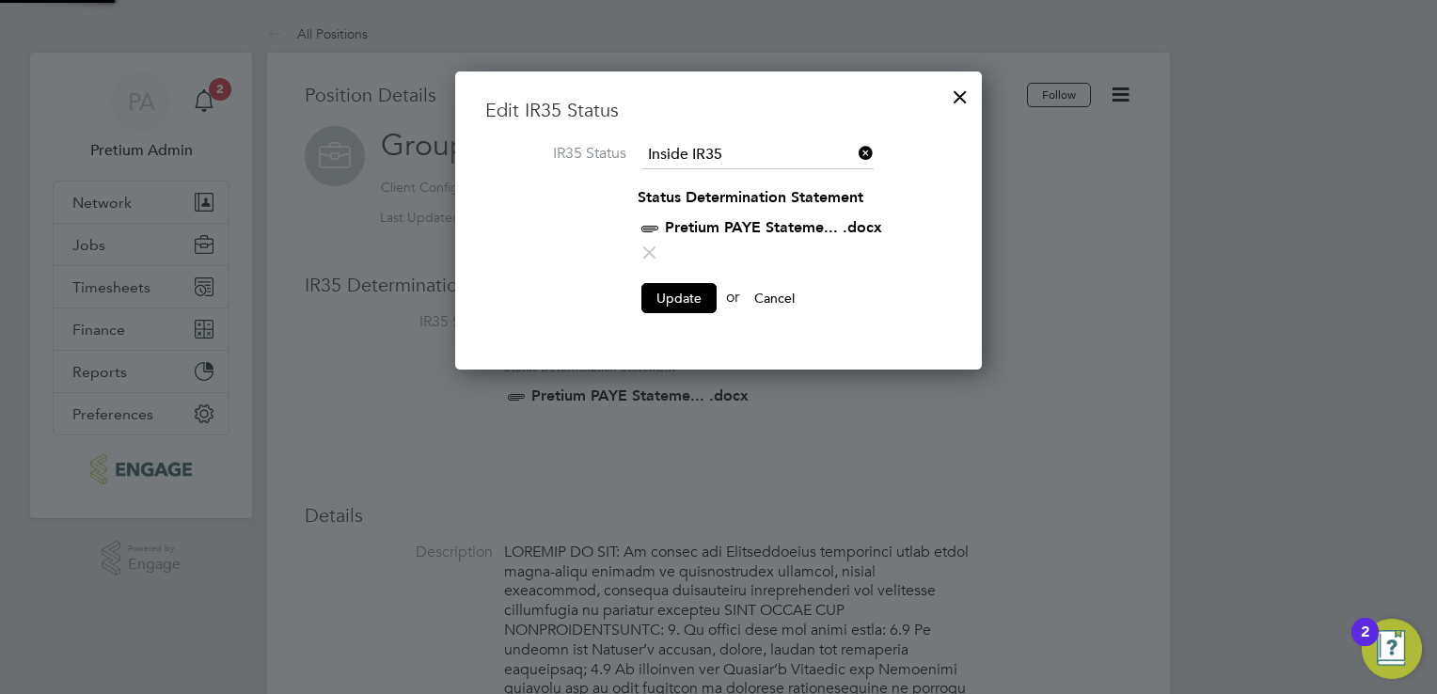
scroll to position [298, 528]
click at [648, 247] on icon at bounding box center [650, 253] width 24 height 24
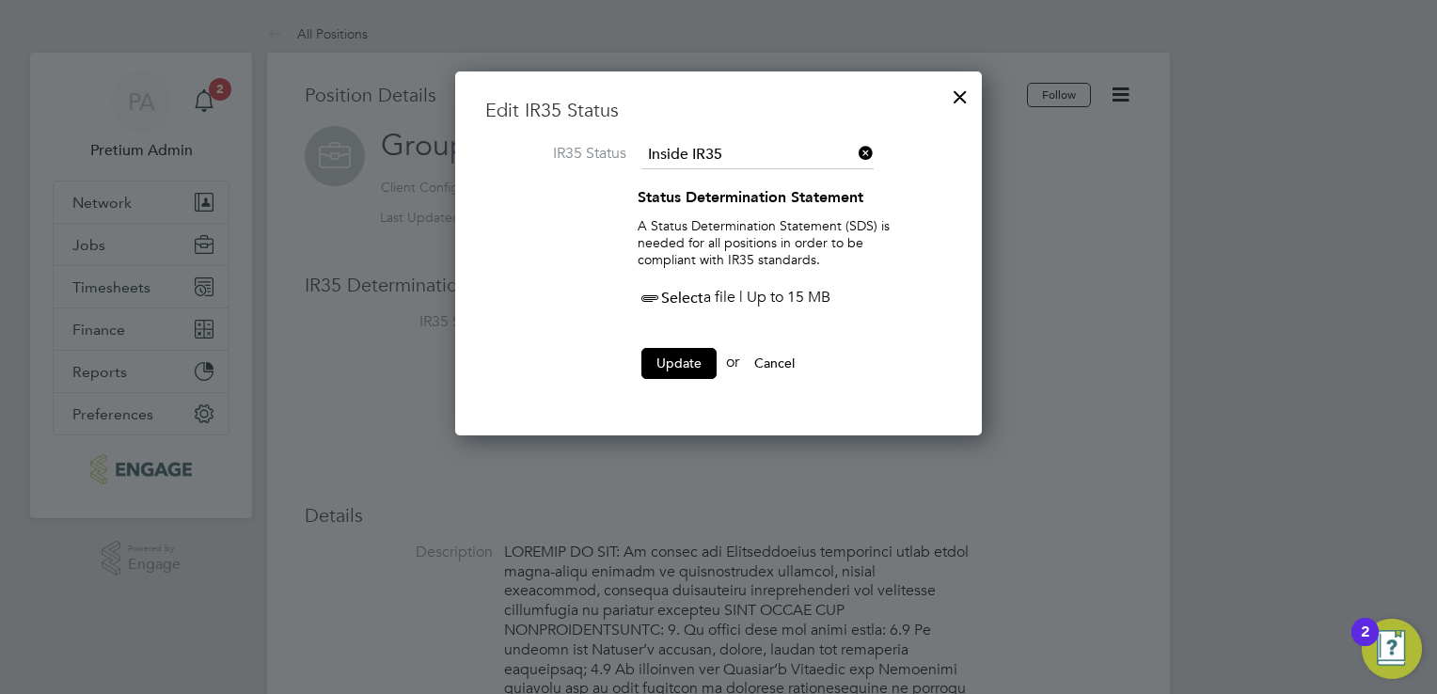
click at [658, 295] on icon at bounding box center [650, 299] width 24 height 24
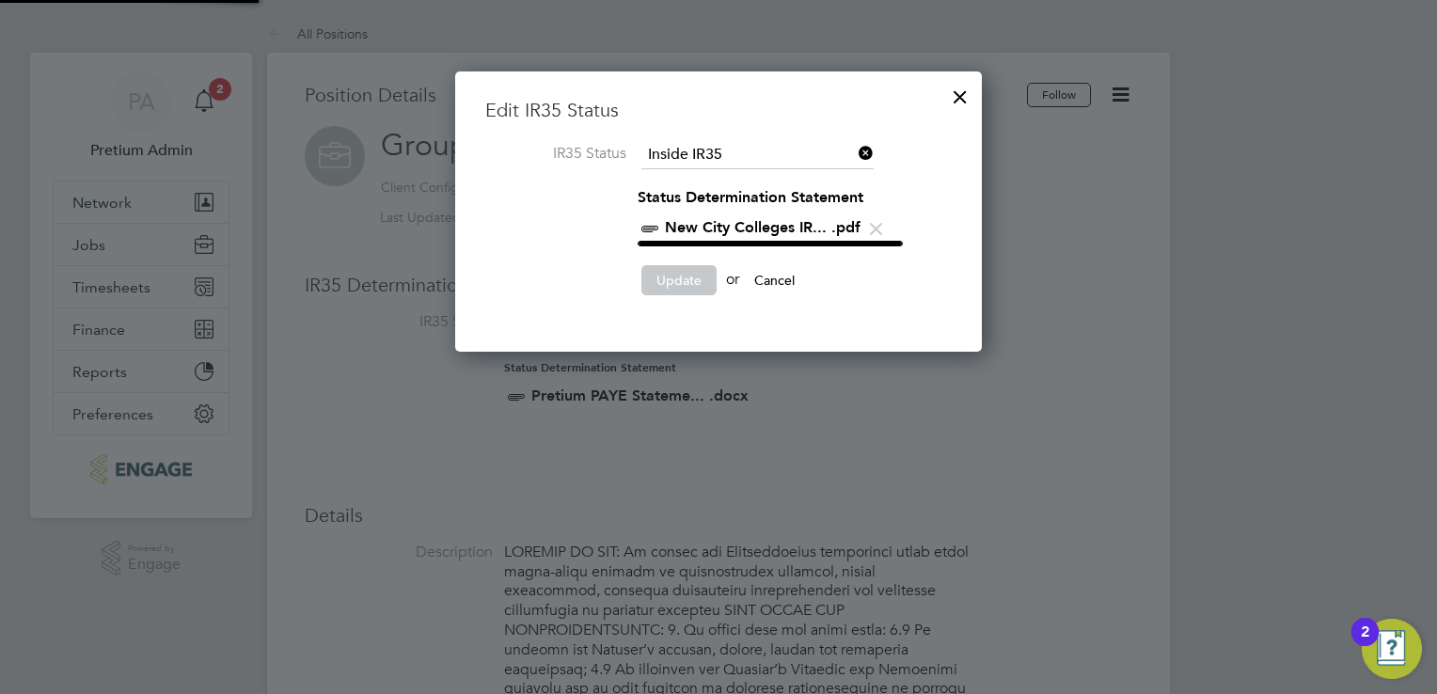
scroll to position [275, 528]
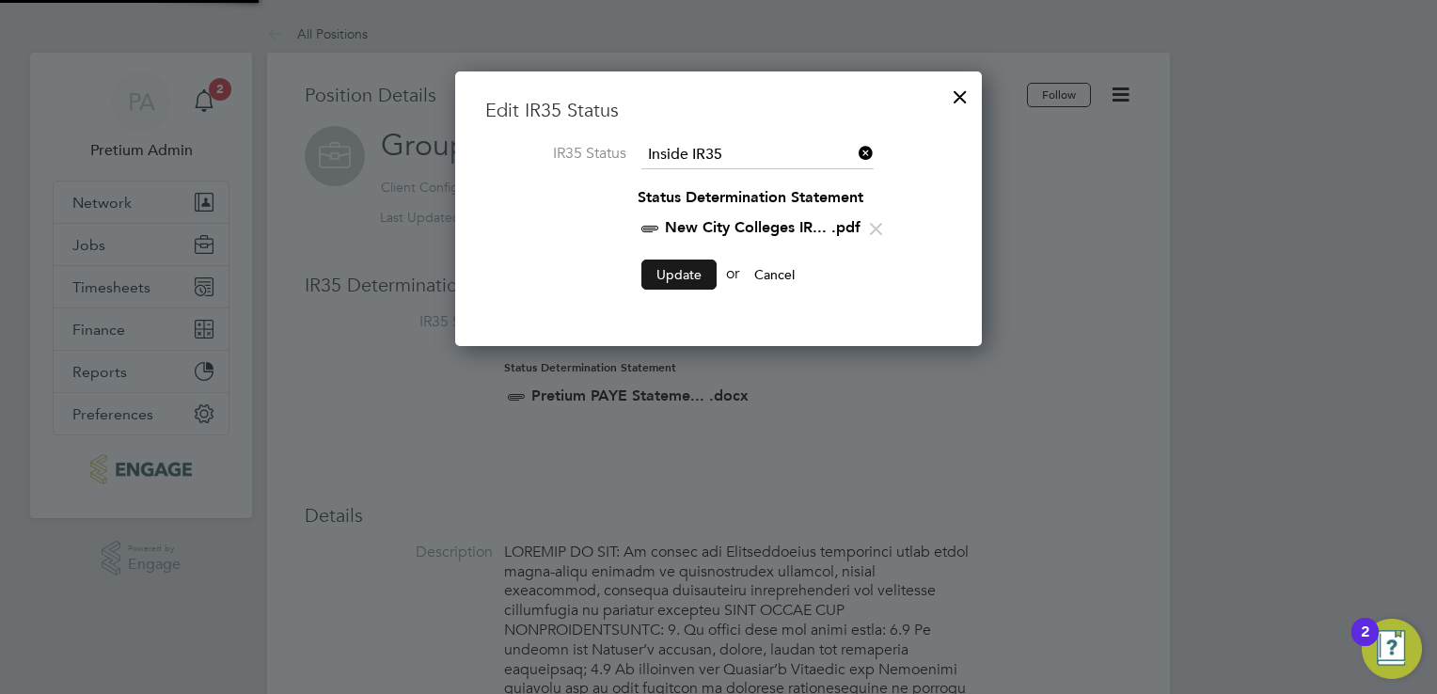
click at [672, 278] on button "Update" at bounding box center [679, 275] width 75 height 30
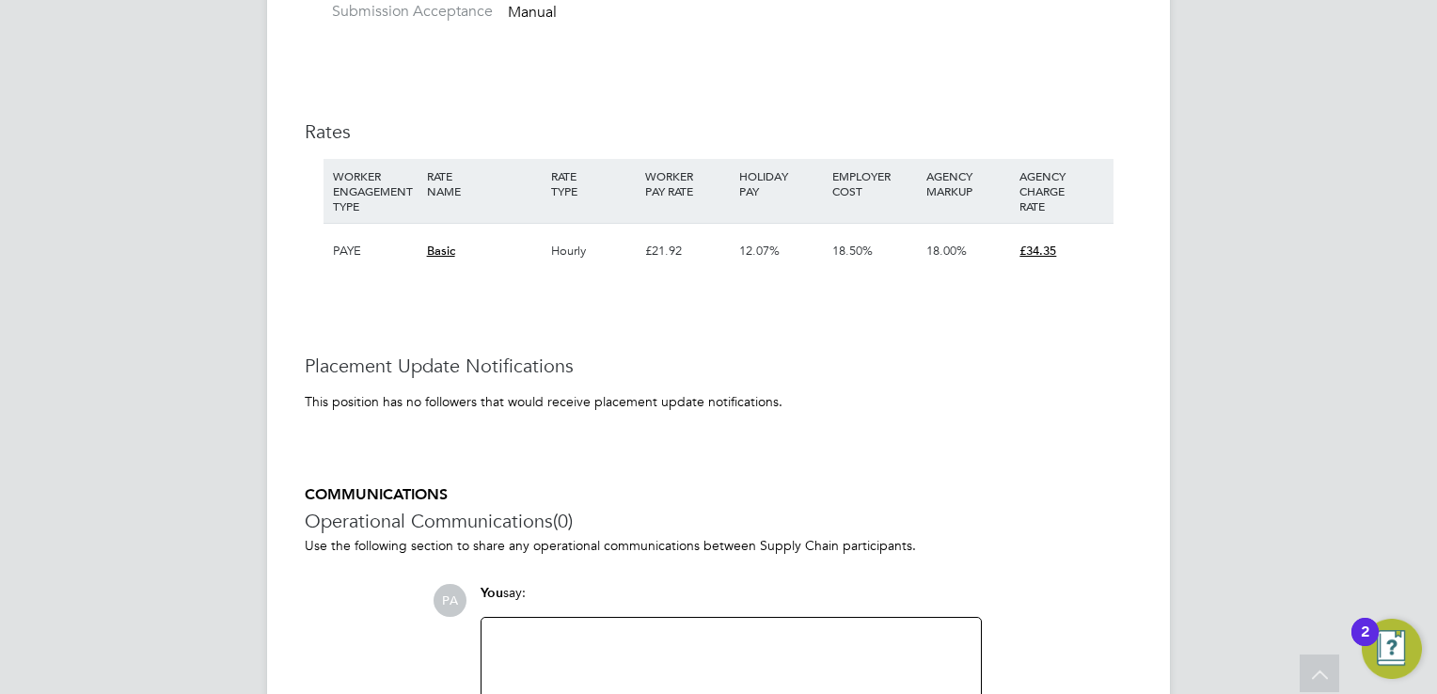
scroll to position [5004, 0]
